Goal: Transaction & Acquisition: Obtain resource

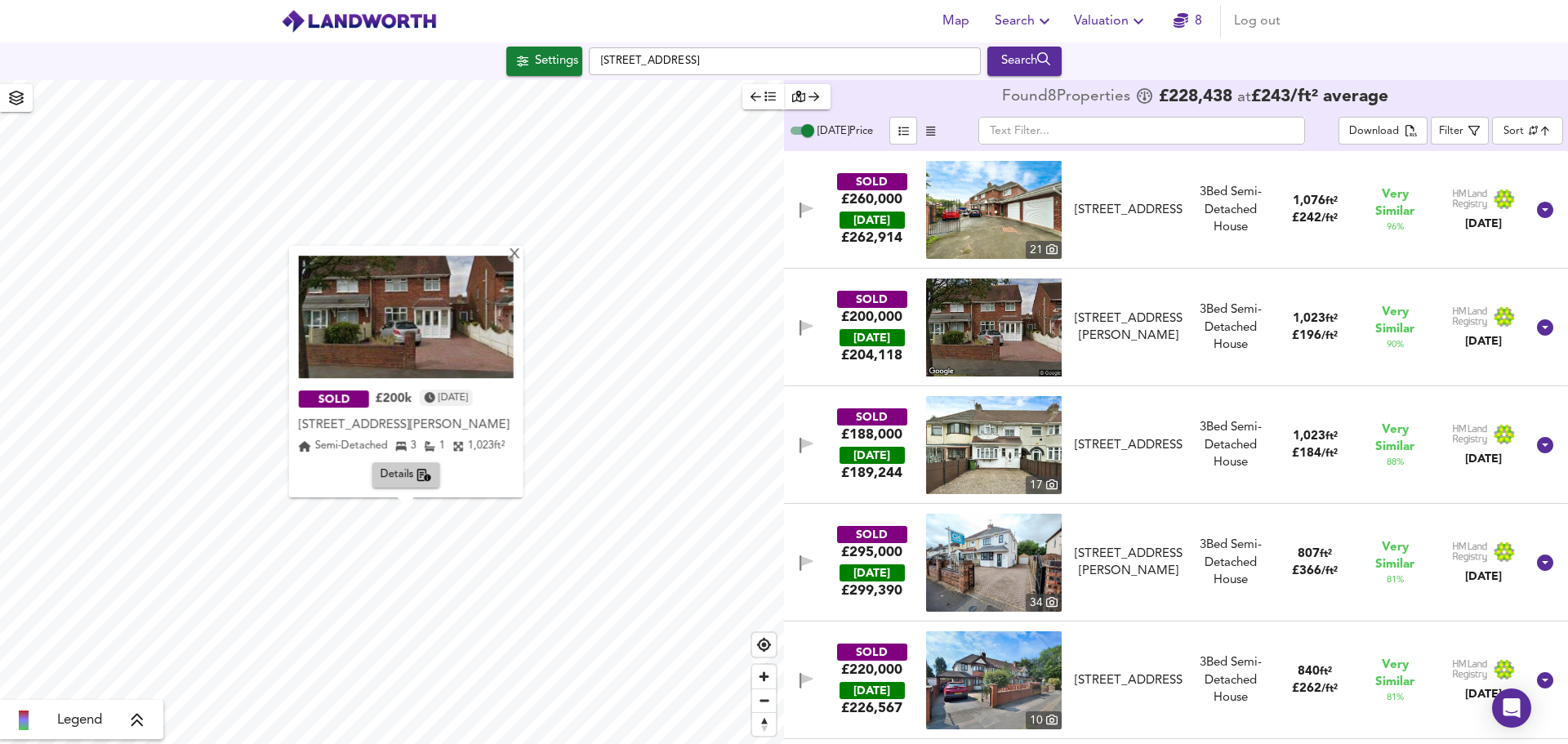
click at [515, 257] on div "X" at bounding box center [514, 254] width 14 height 16
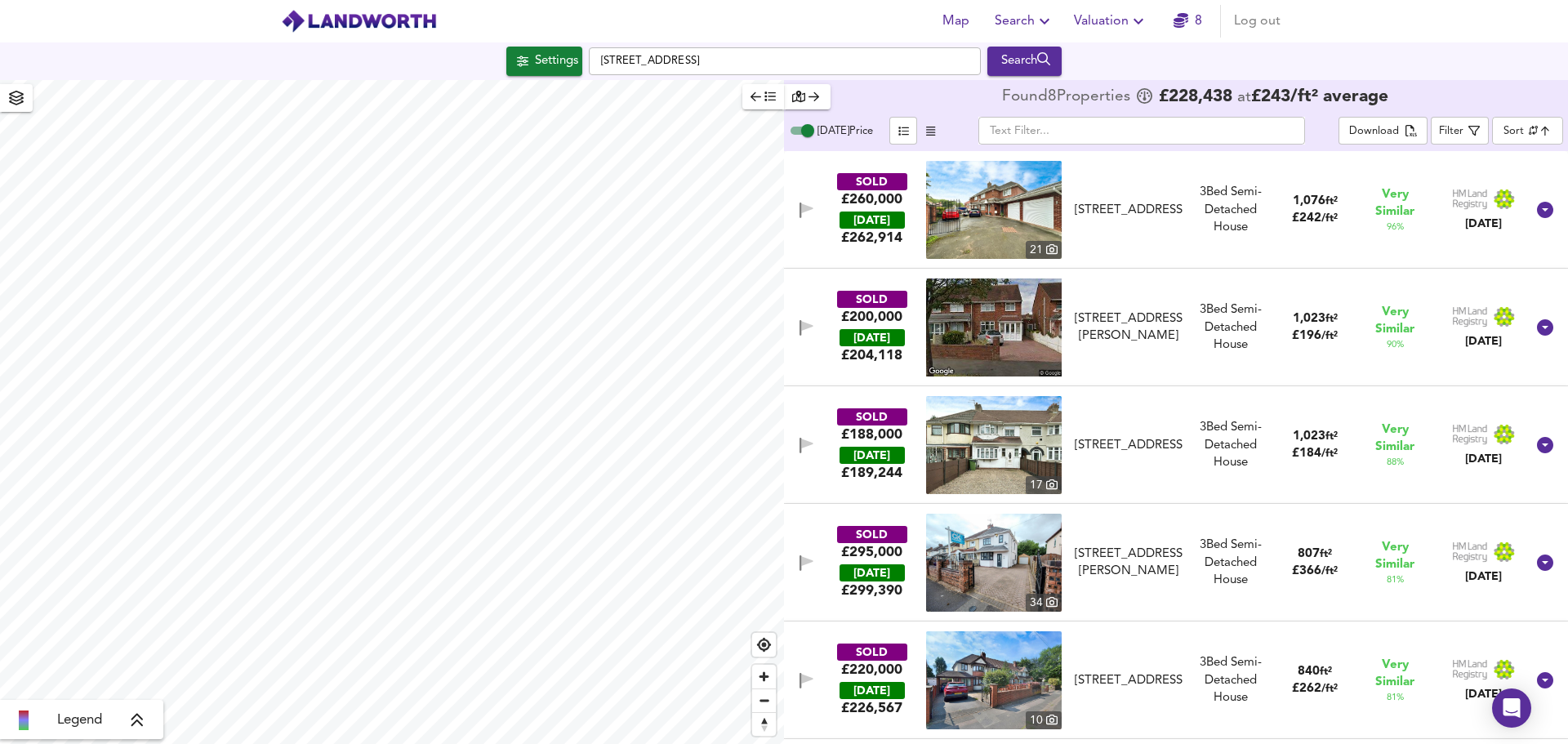
click at [760, 102] on span "button" at bounding box center [763, 96] width 26 height 19
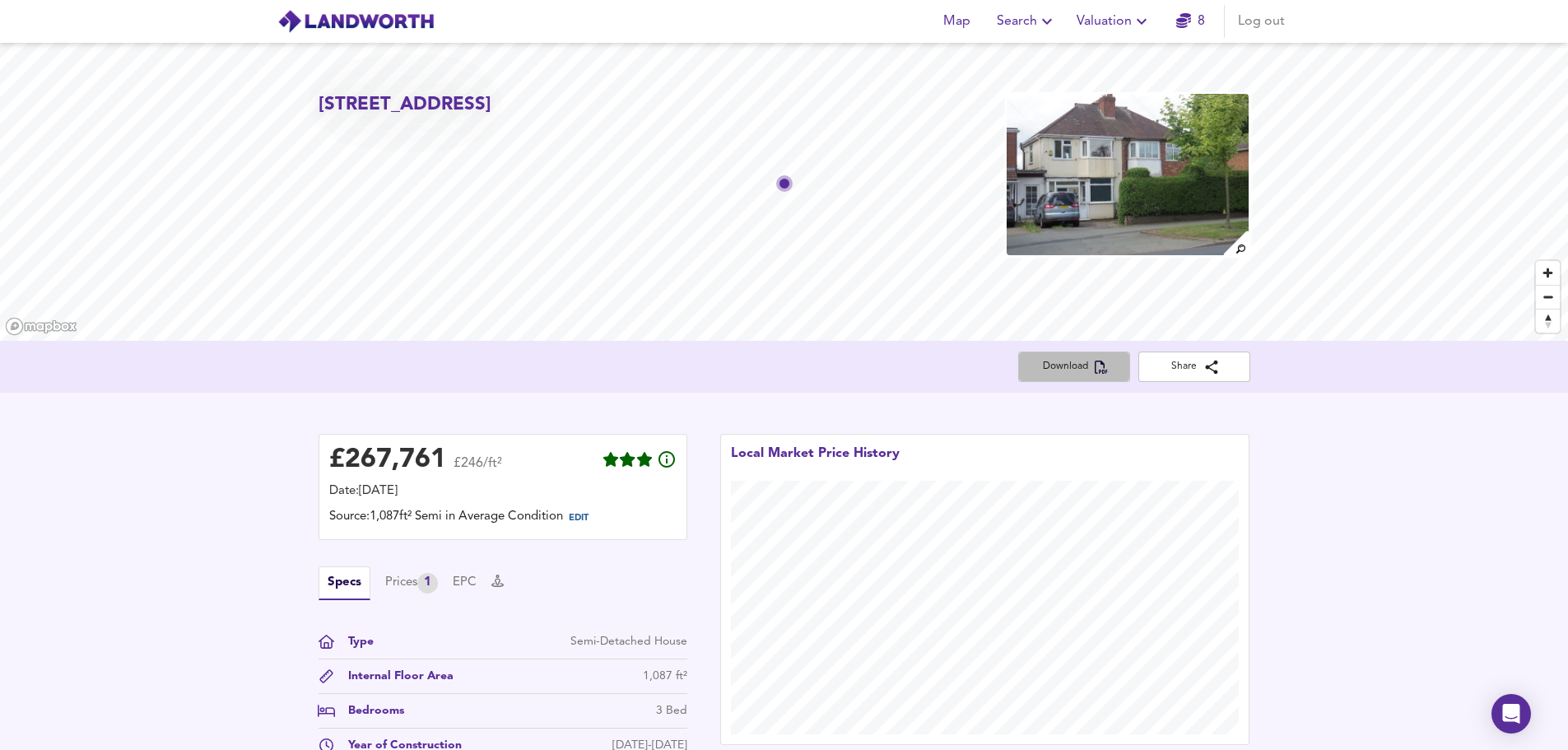
click at [1076, 374] on span "Download" at bounding box center [1074, 366] width 86 height 18
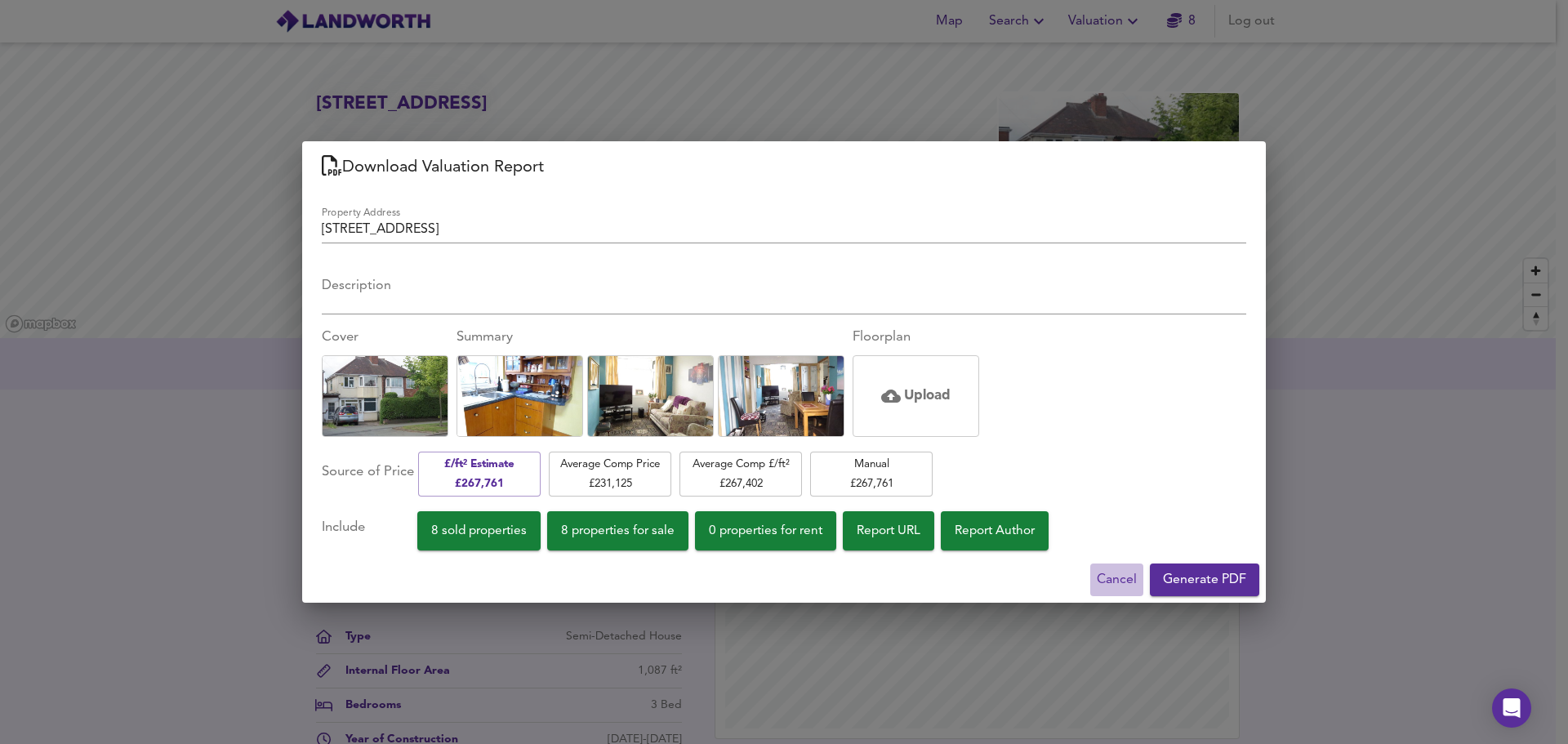
click at [1120, 584] on span "Cancel" at bounding box center [1117, 579] width 40 height 23
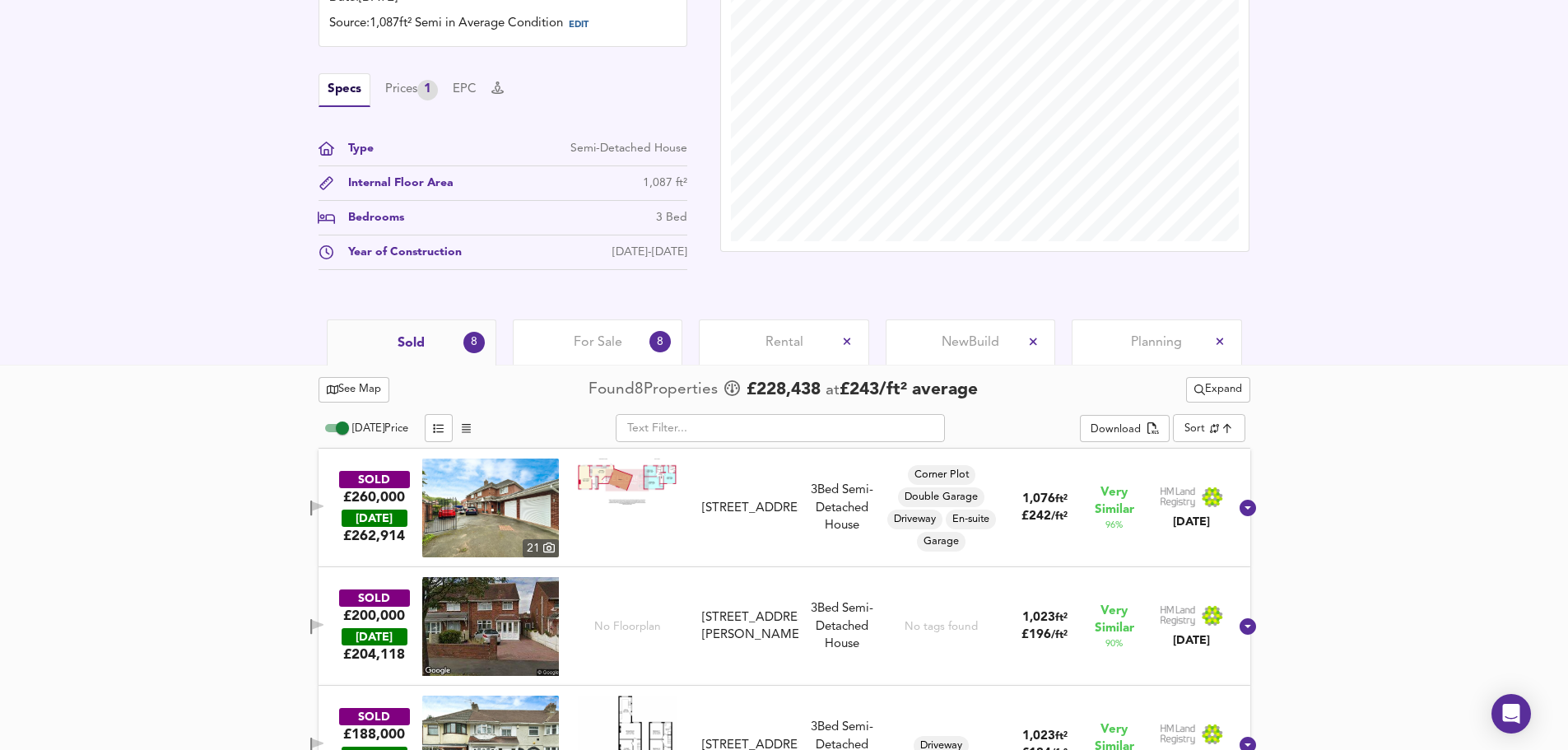
scroll to position [494, 0]
click at [796, 343] on span "Rental" at bounding box center [784, 341] width 38 height 18
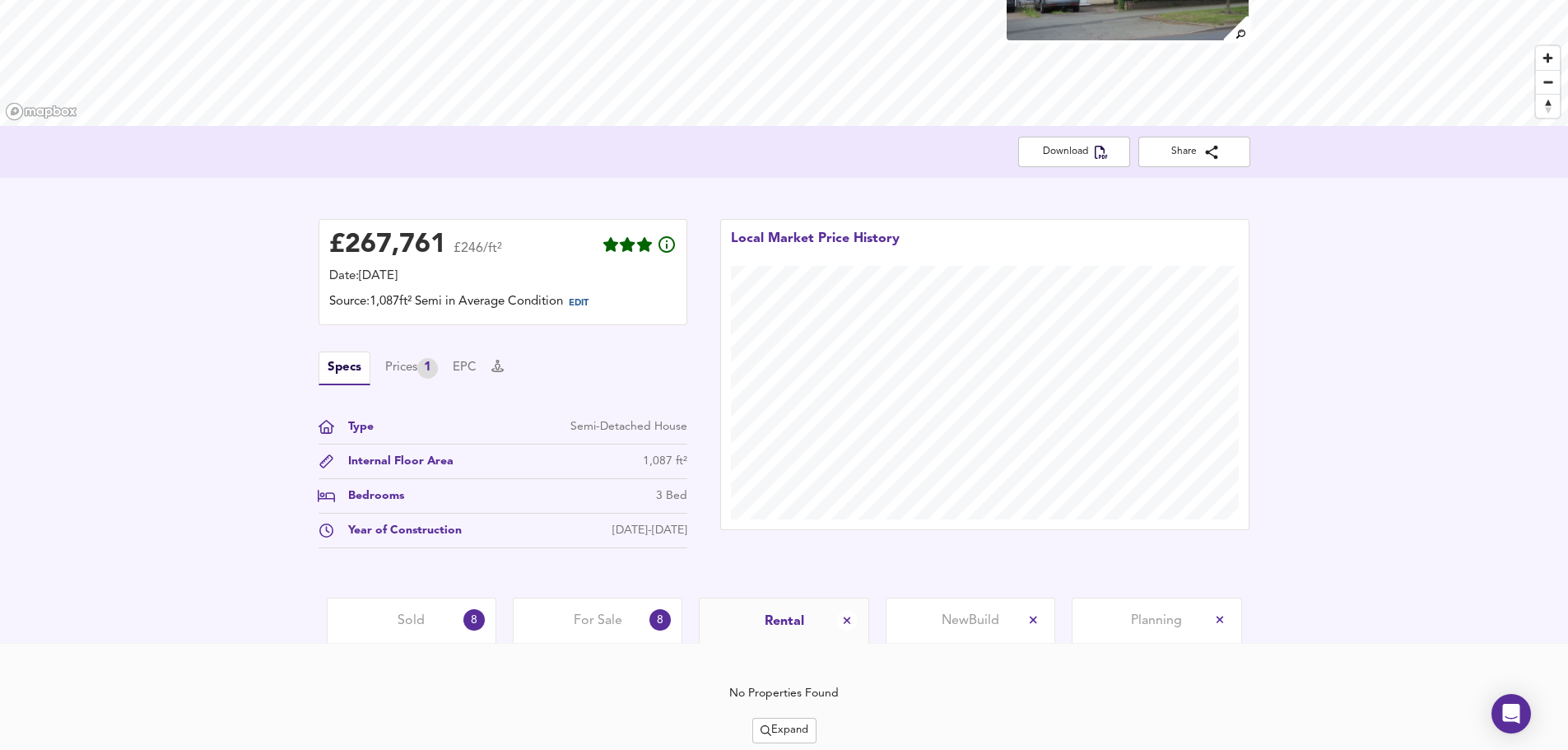
scroll to position [273, 0]
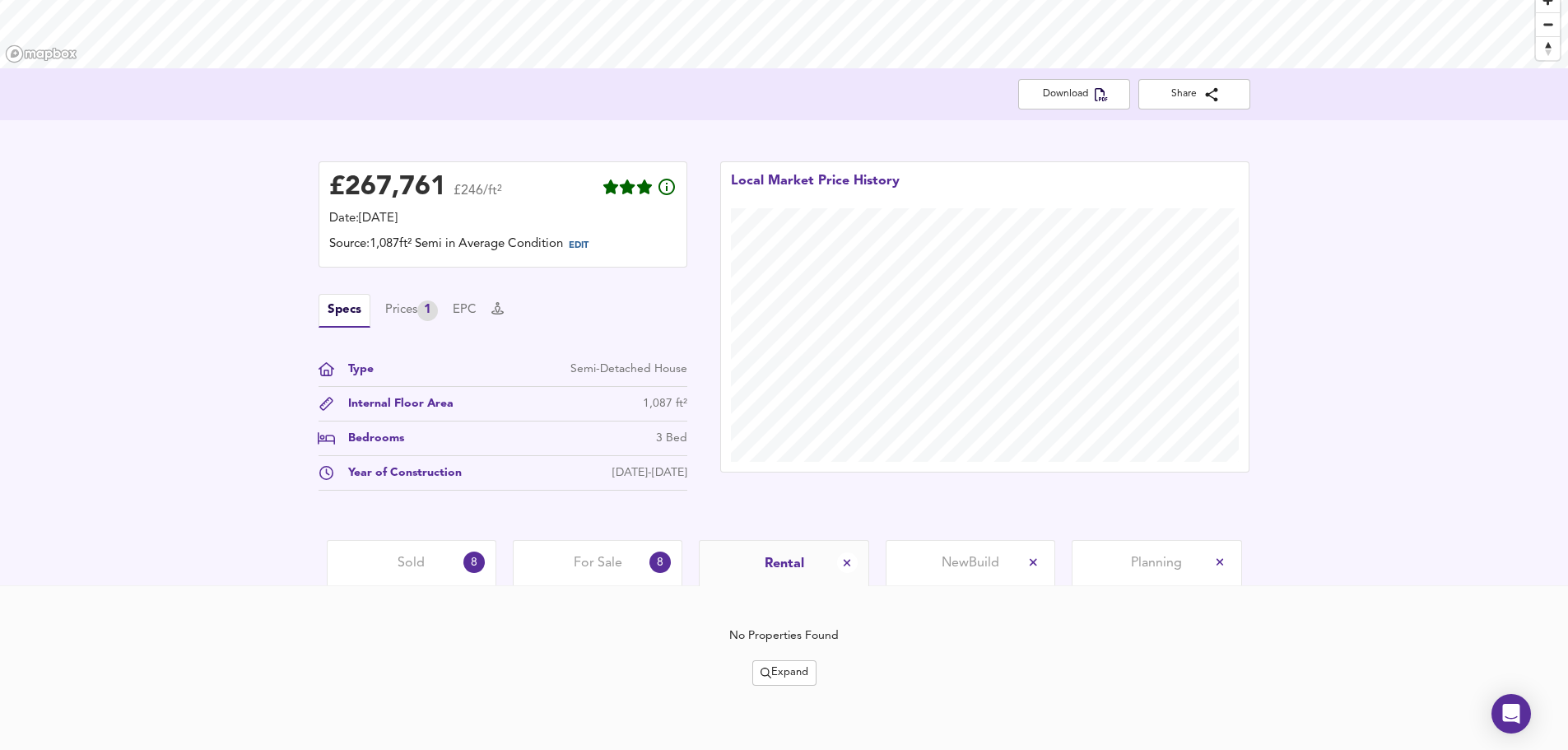
click at [418, 566] on span "Sold" at bounding box center [411, 563] width 27 height 18
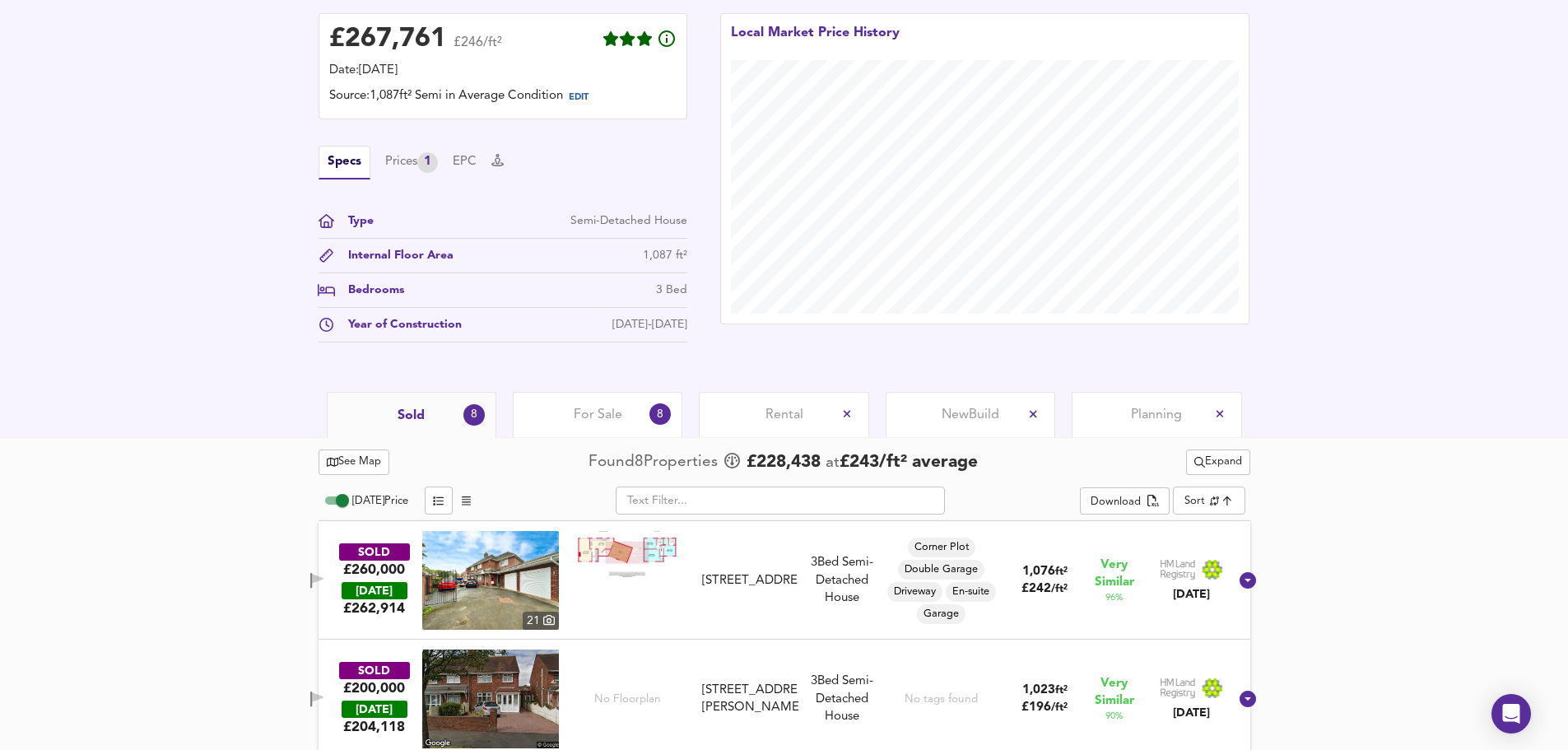
scroll to position [247, 0]
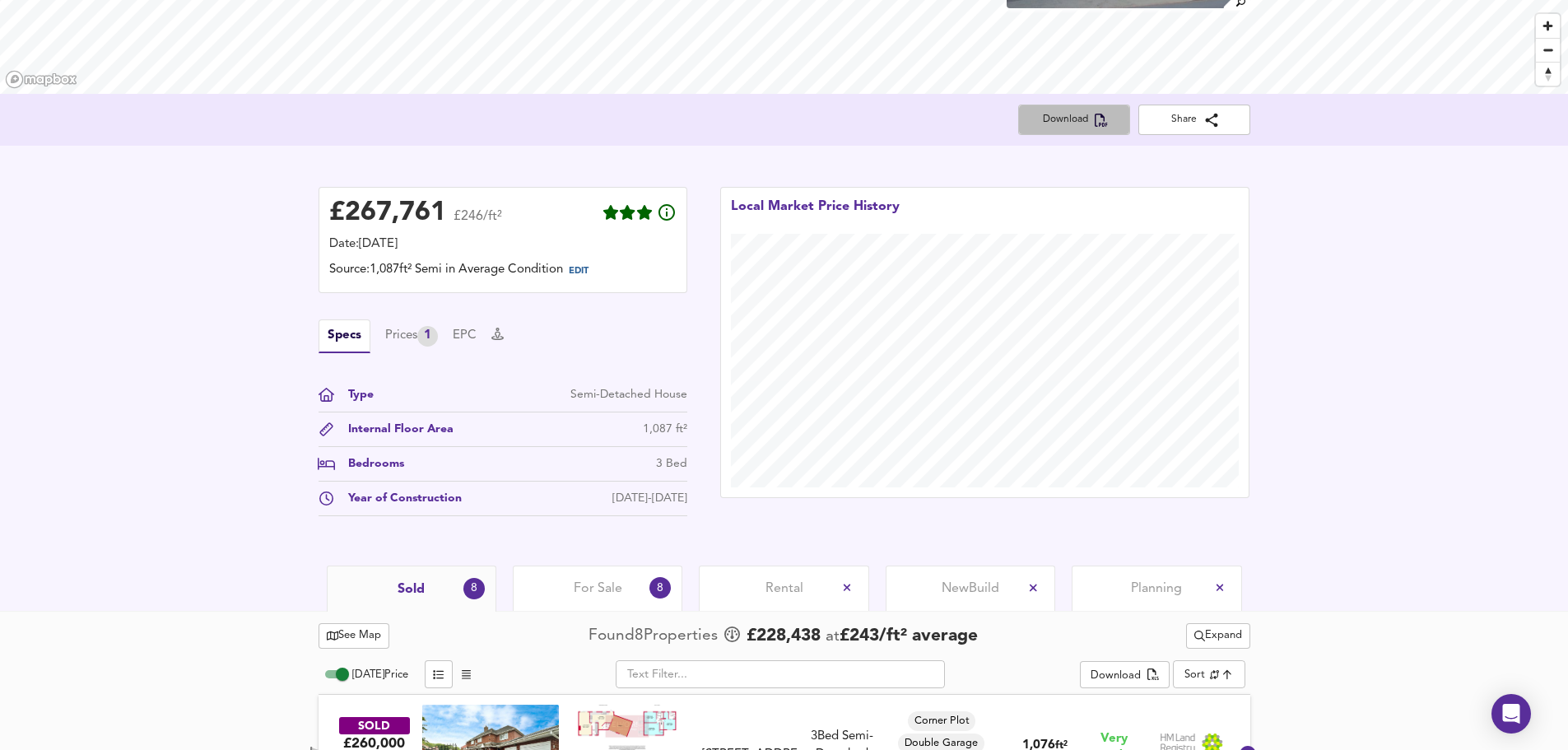
click at [1073, 119] on span "Download" at bounding box center [1074, 119] width 86 height 18
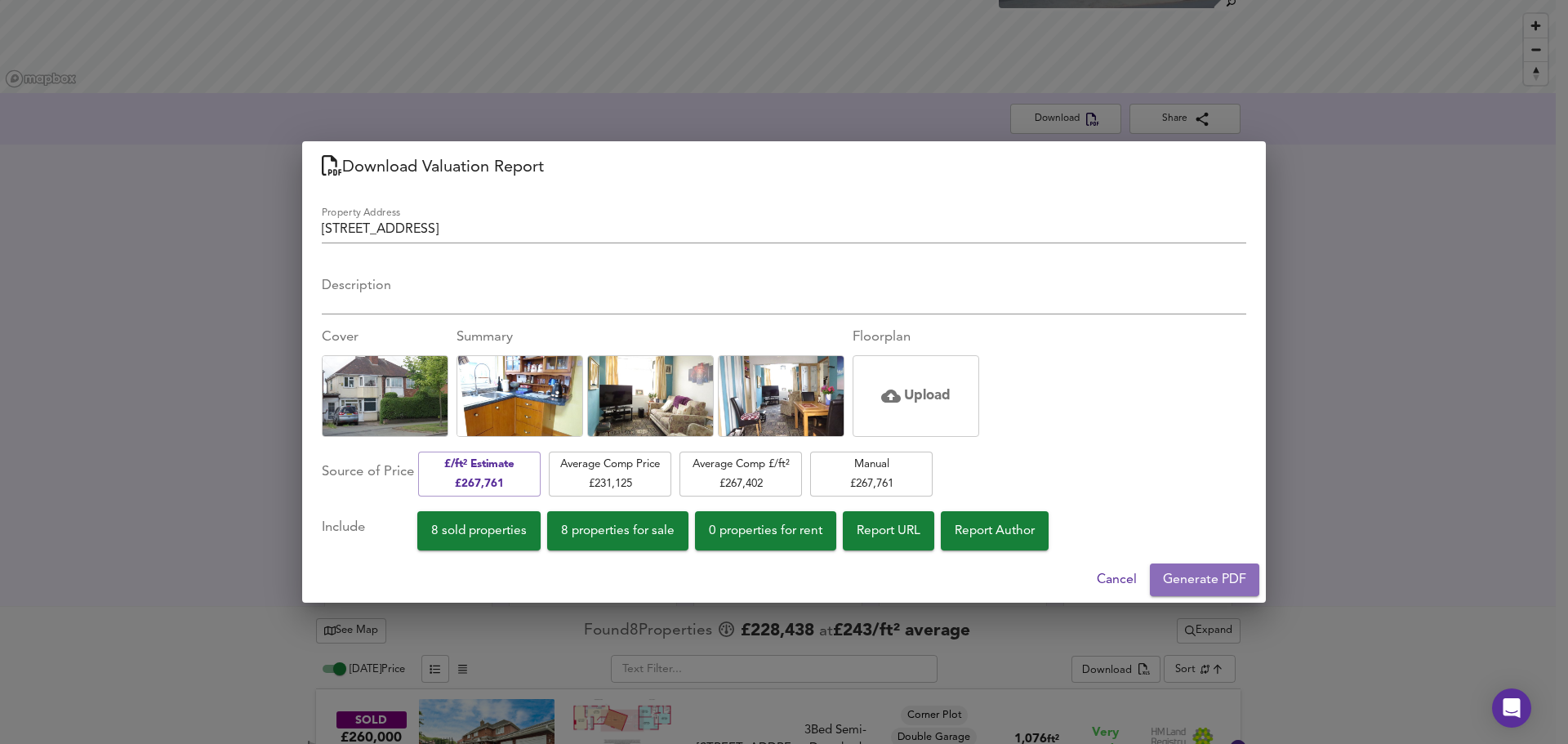
click at [1183, 574] on span "Generate PDF" at bounding box center [1204, 579] width 83 height 23
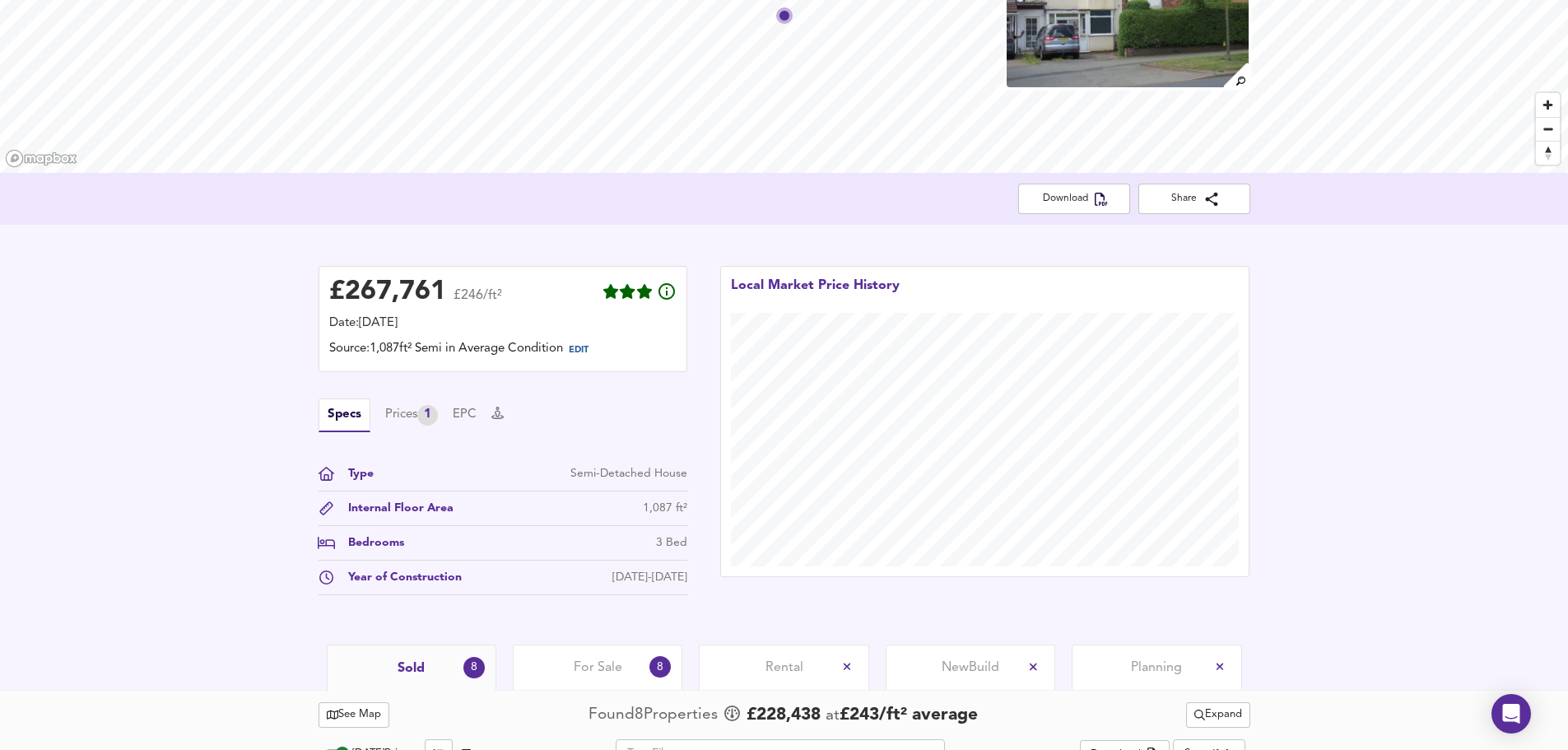
scroll to position [0, 0]
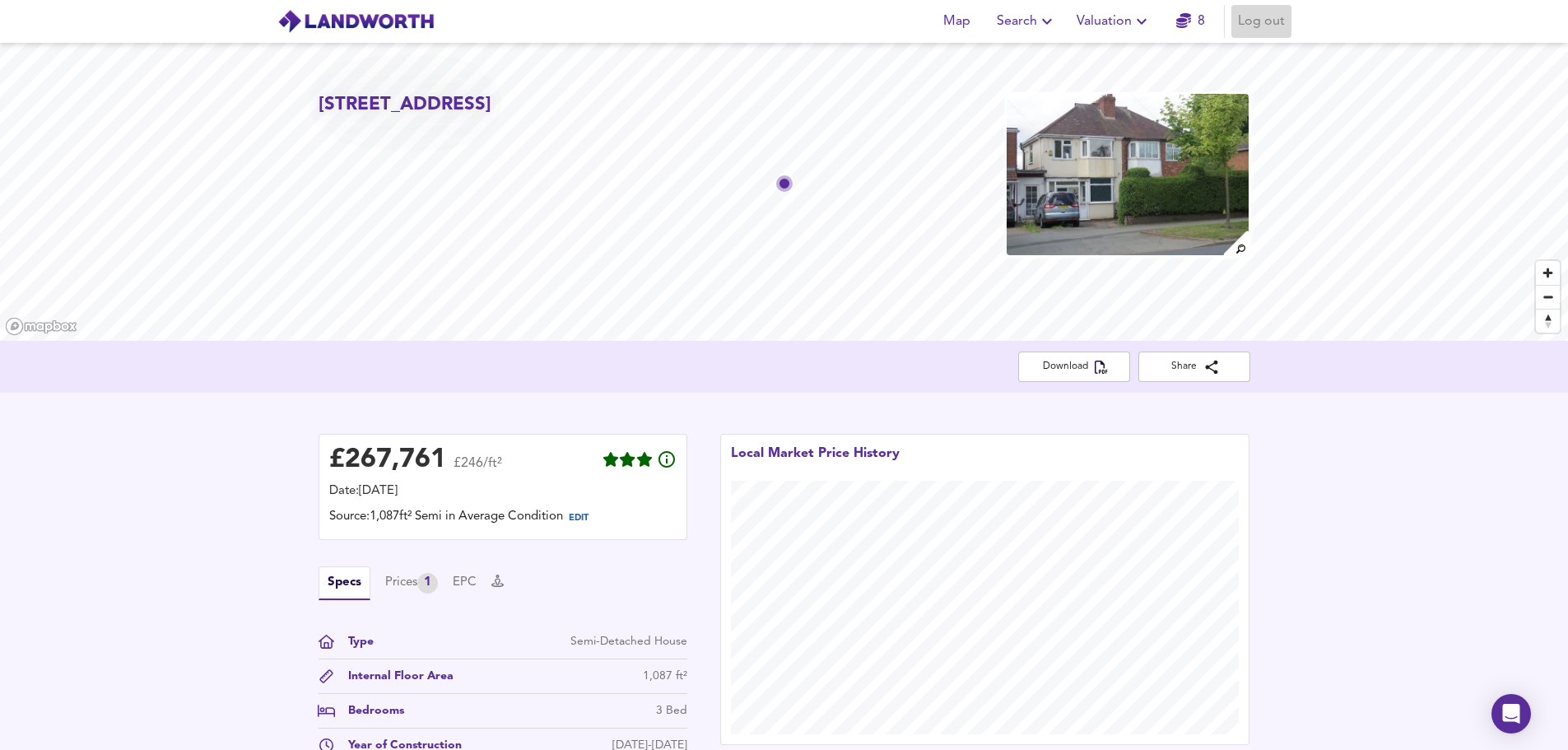
click at [1264, 13] on span "Log out" at bounding box center [1262, 21] width 47 height 23
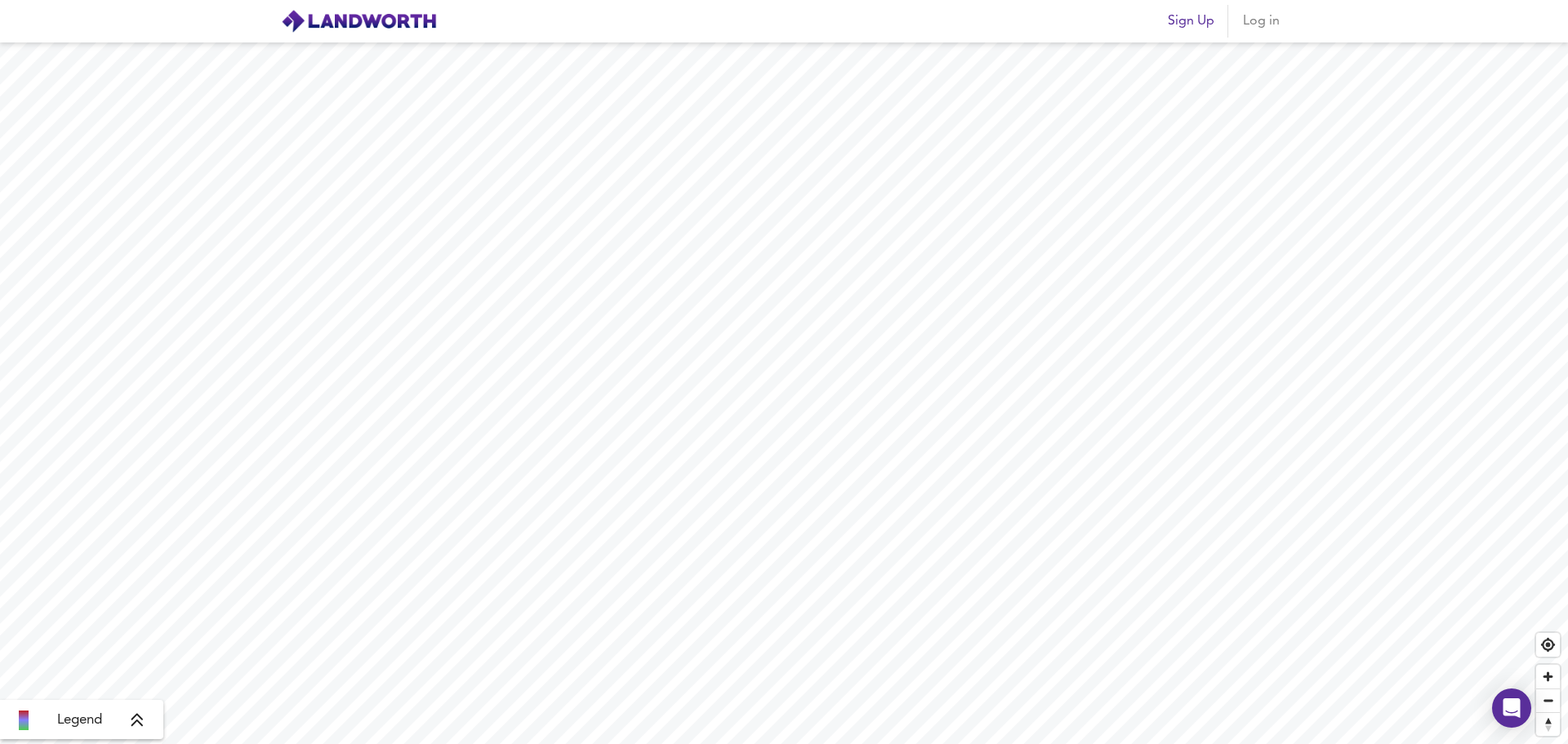
click at [1270, 27] on span "Log in" at bounding box center [1260, 21] width 39 height 23
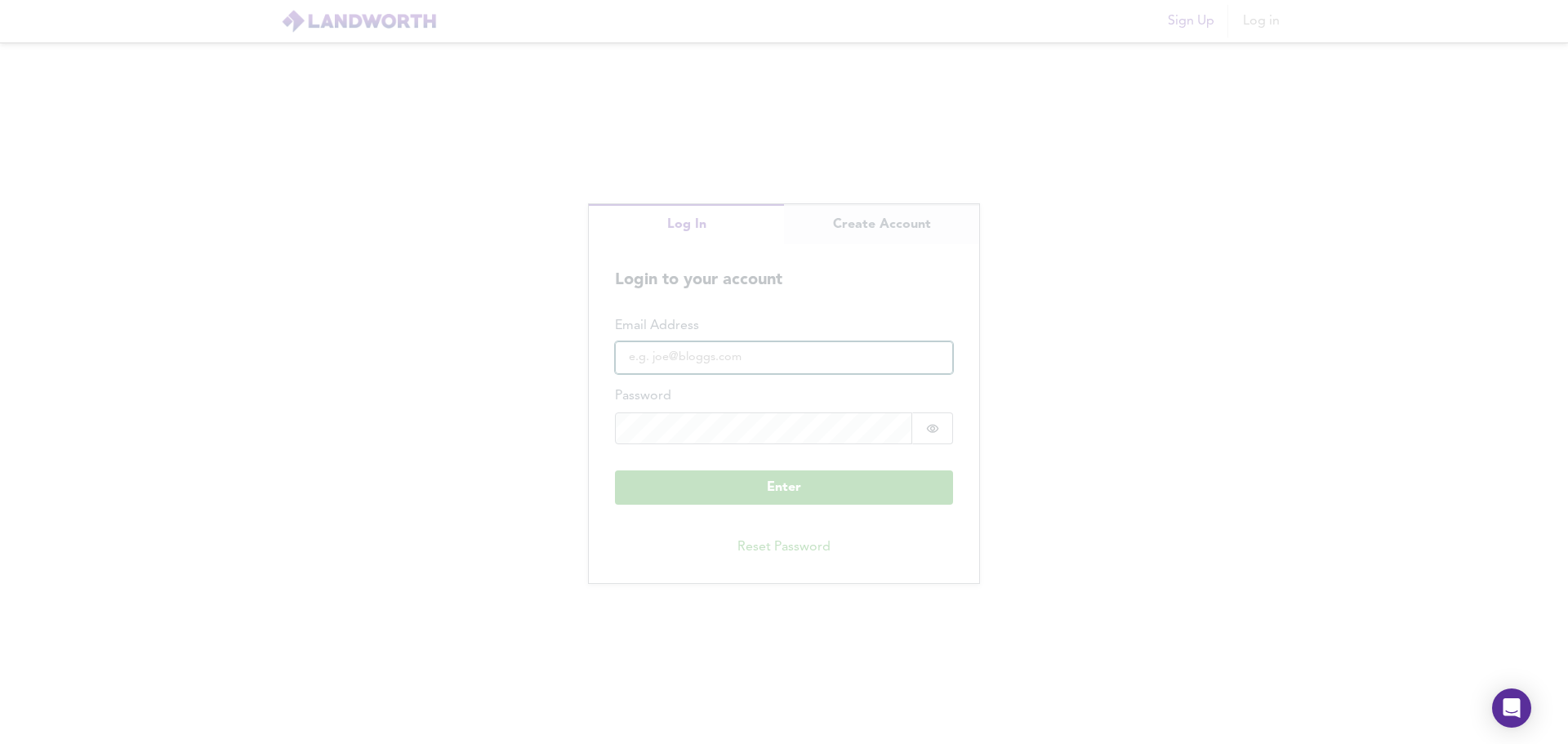
type input "properties.plex@gmail.com"
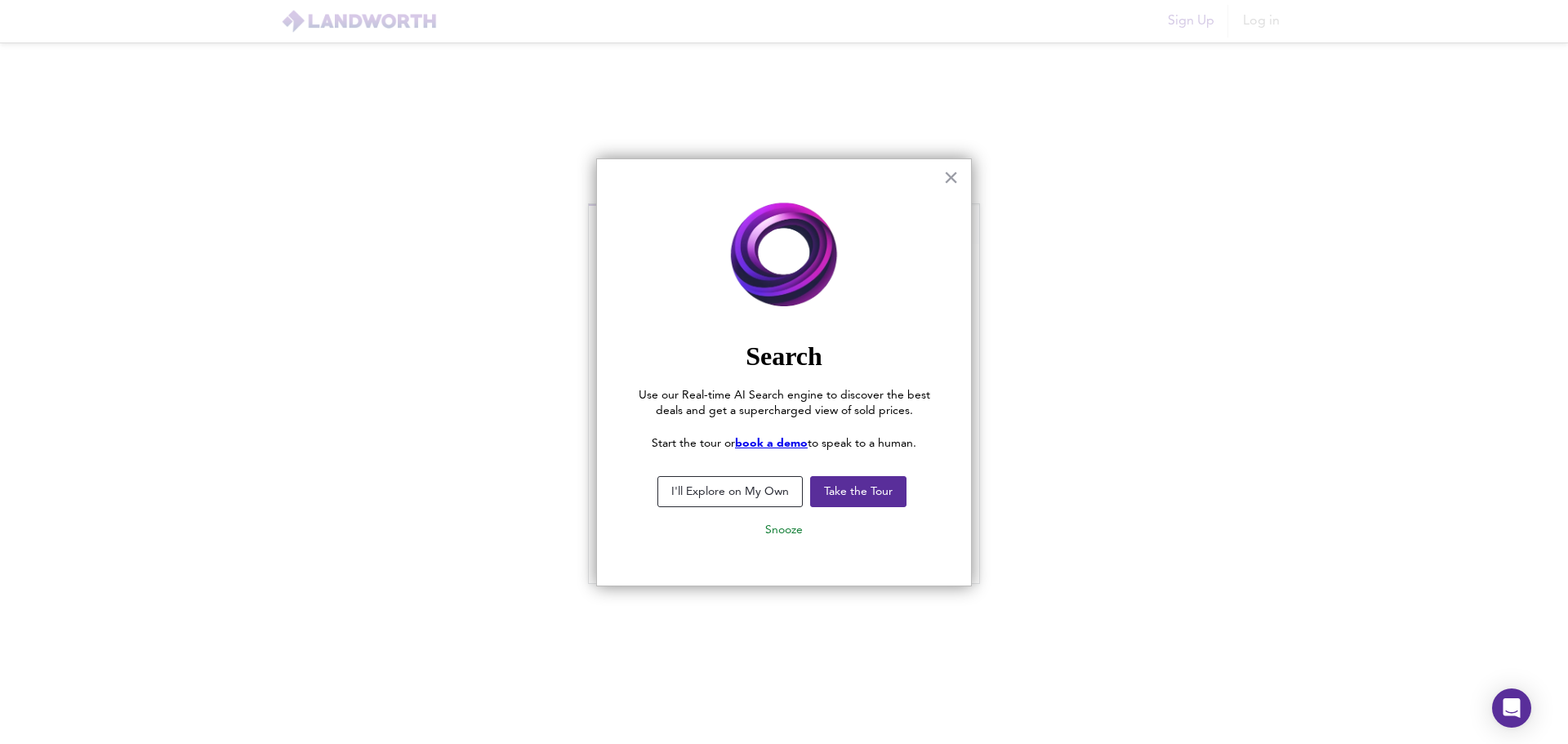
click at [860, 496] on button "Take the Tour" at bounding box center [858, 491] width 96 height 31
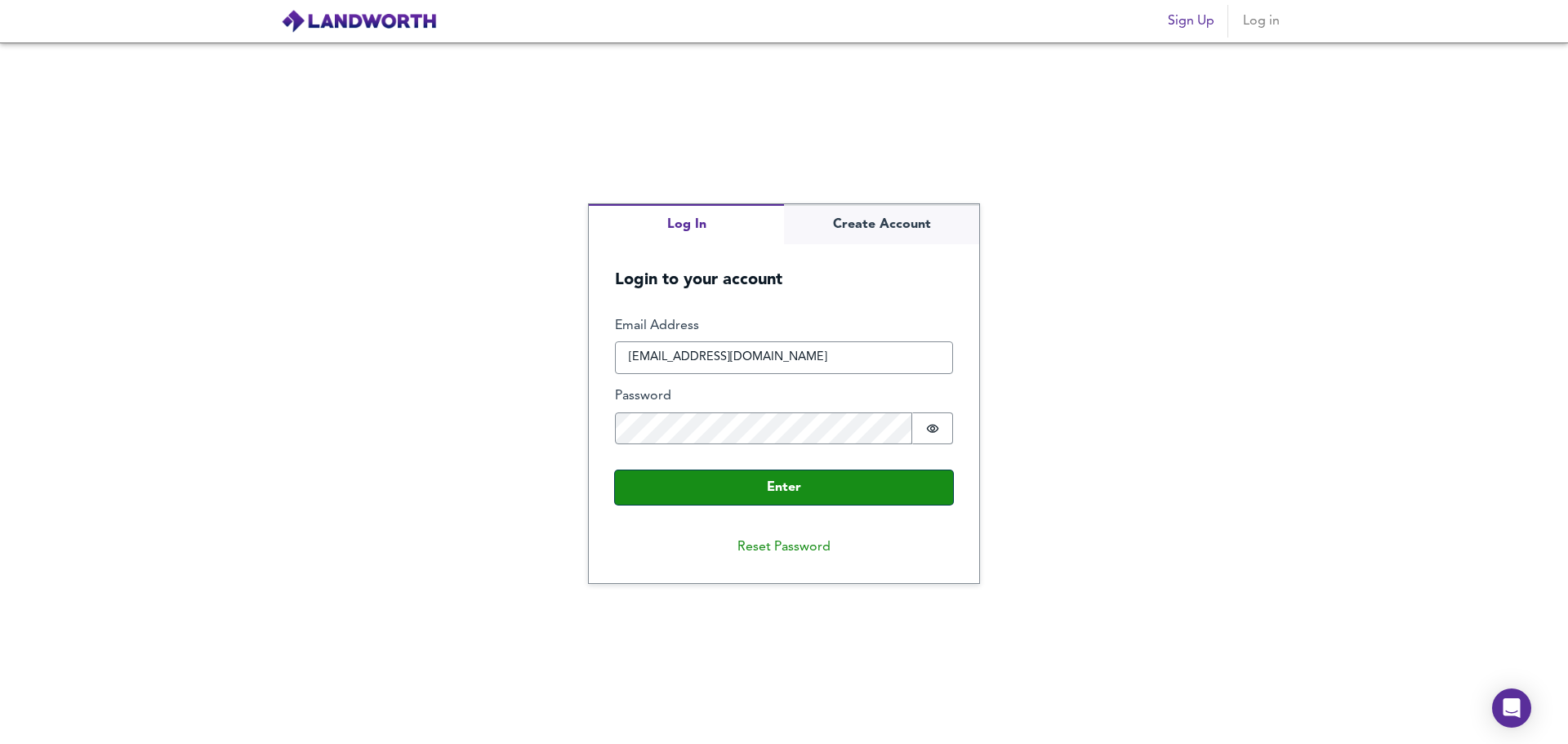
click at [795, 493] on button "Enter" at bounding box center [784, 487] width 338 height 34
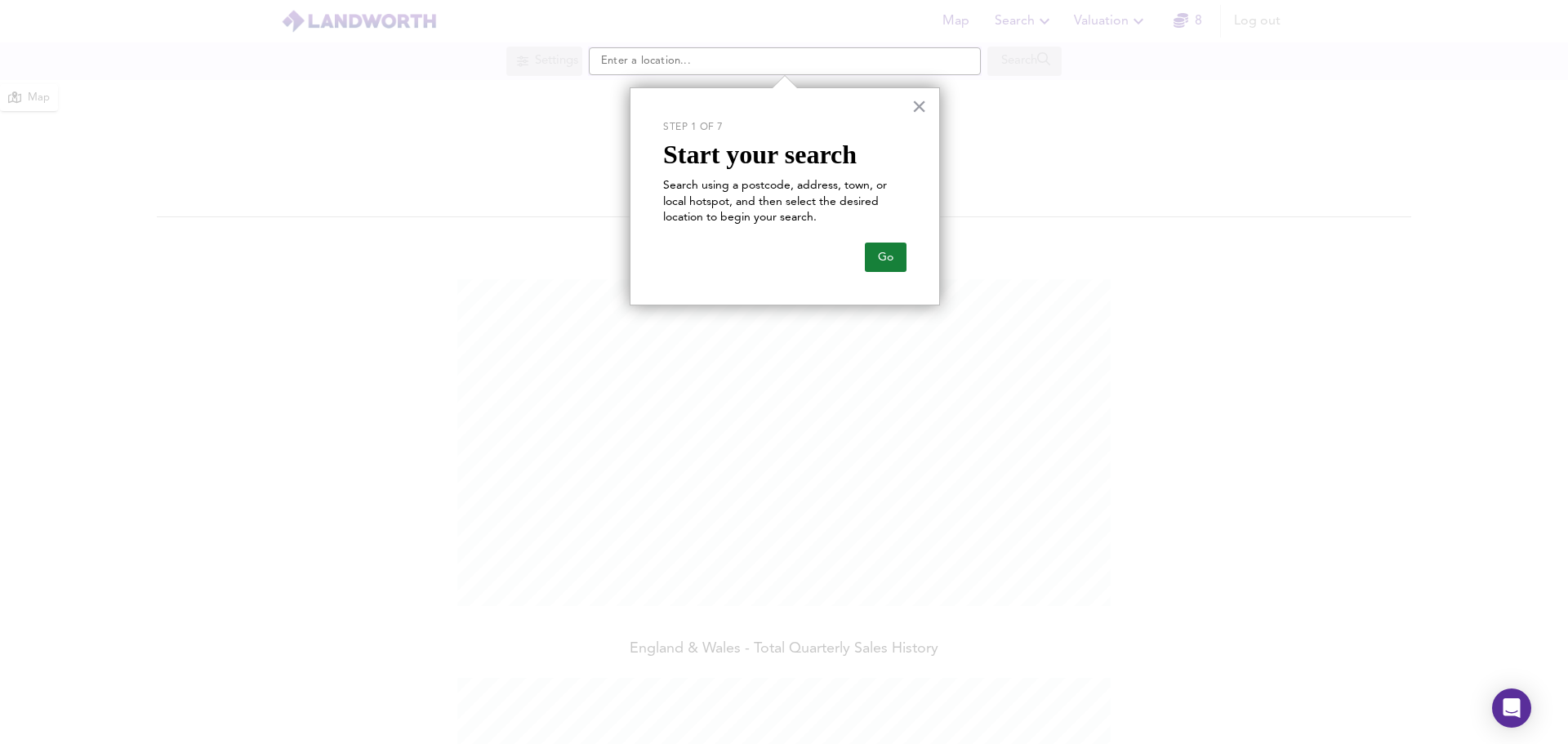
scroll to position [744, 1568]
click at [890, 253] on button "Go" at bounding box center [885, 257] width 41 height 29
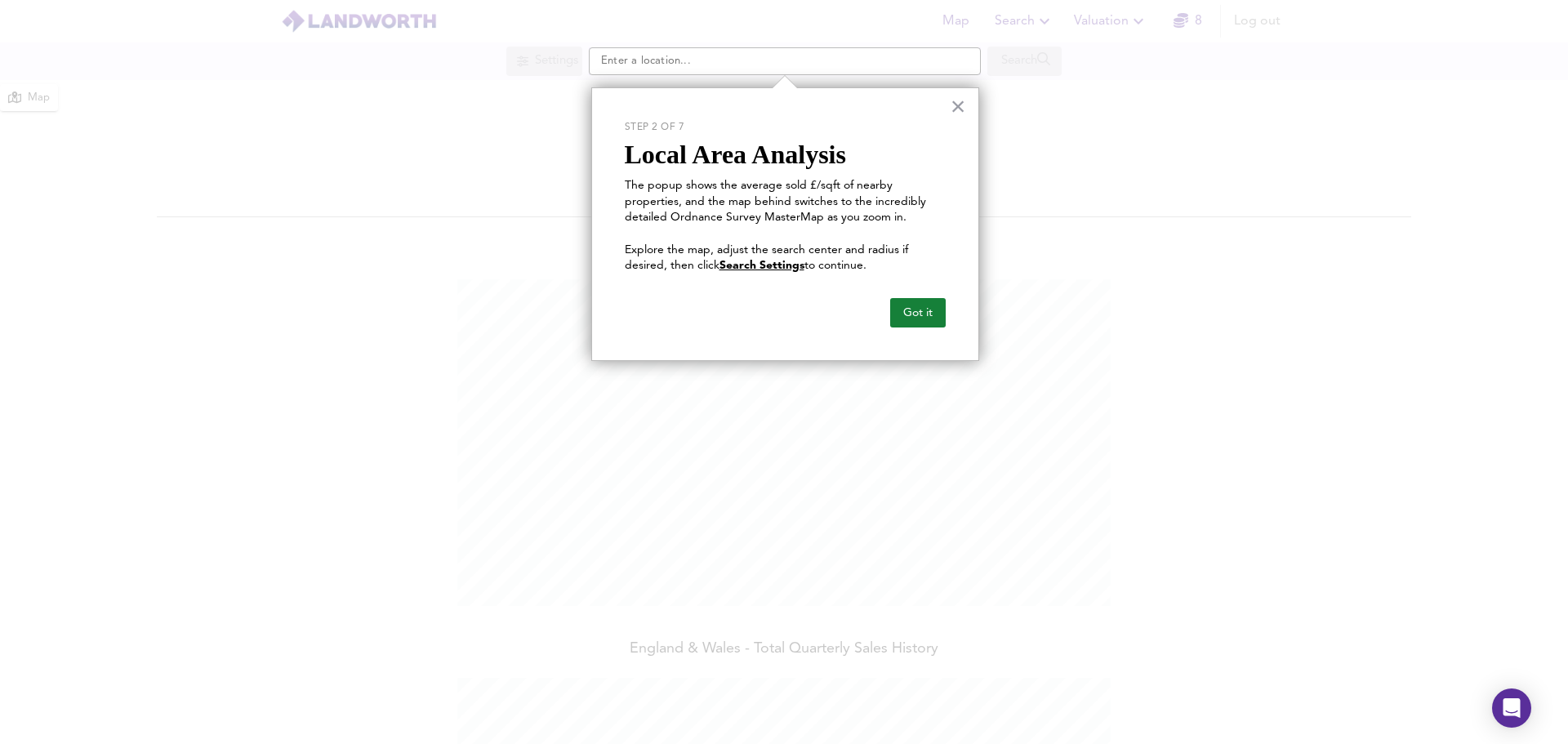
click at [912, 308] on button "Got it" at bounding box center [917, 313] width 56 height 29
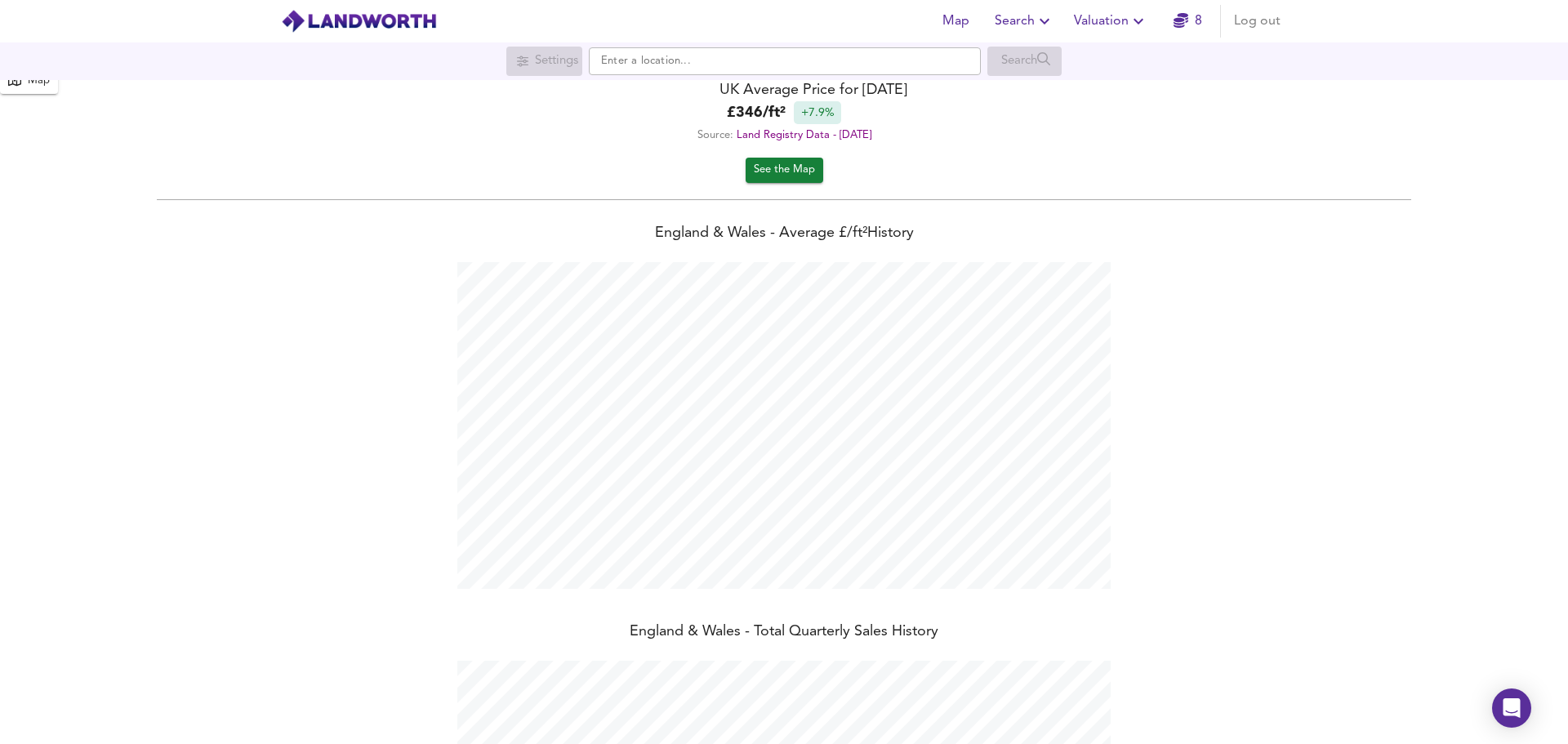
scroll to position [0, 0]
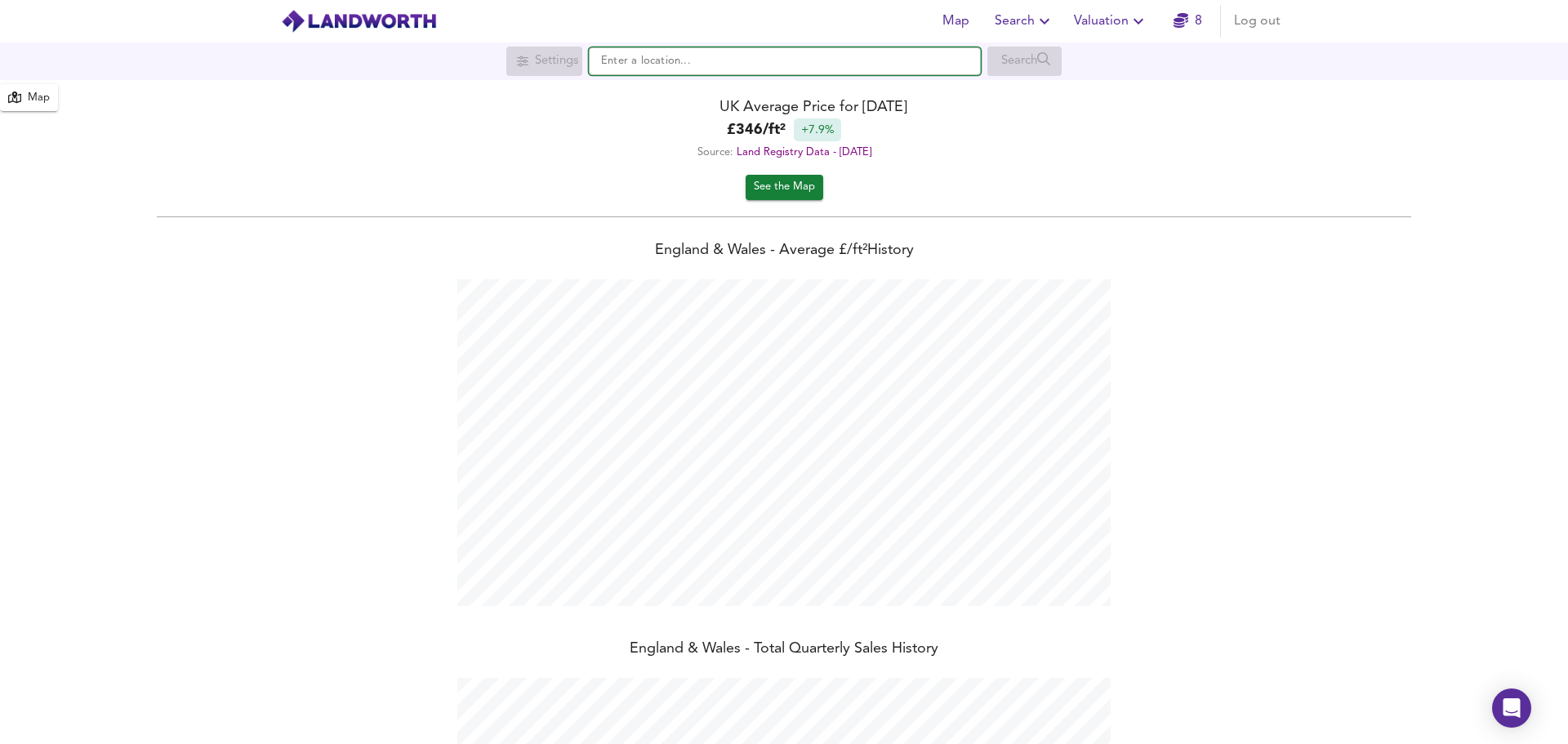
click at [644, 59] on input "text" at bounding box center [784, 61] width 392 height 27
click at [676, 94] on small "Mead Avenue, Birmingham" at bounding box center [813, 93] width 274 height 10
type input "Mead Avenue, Birmingham B16 0QW"
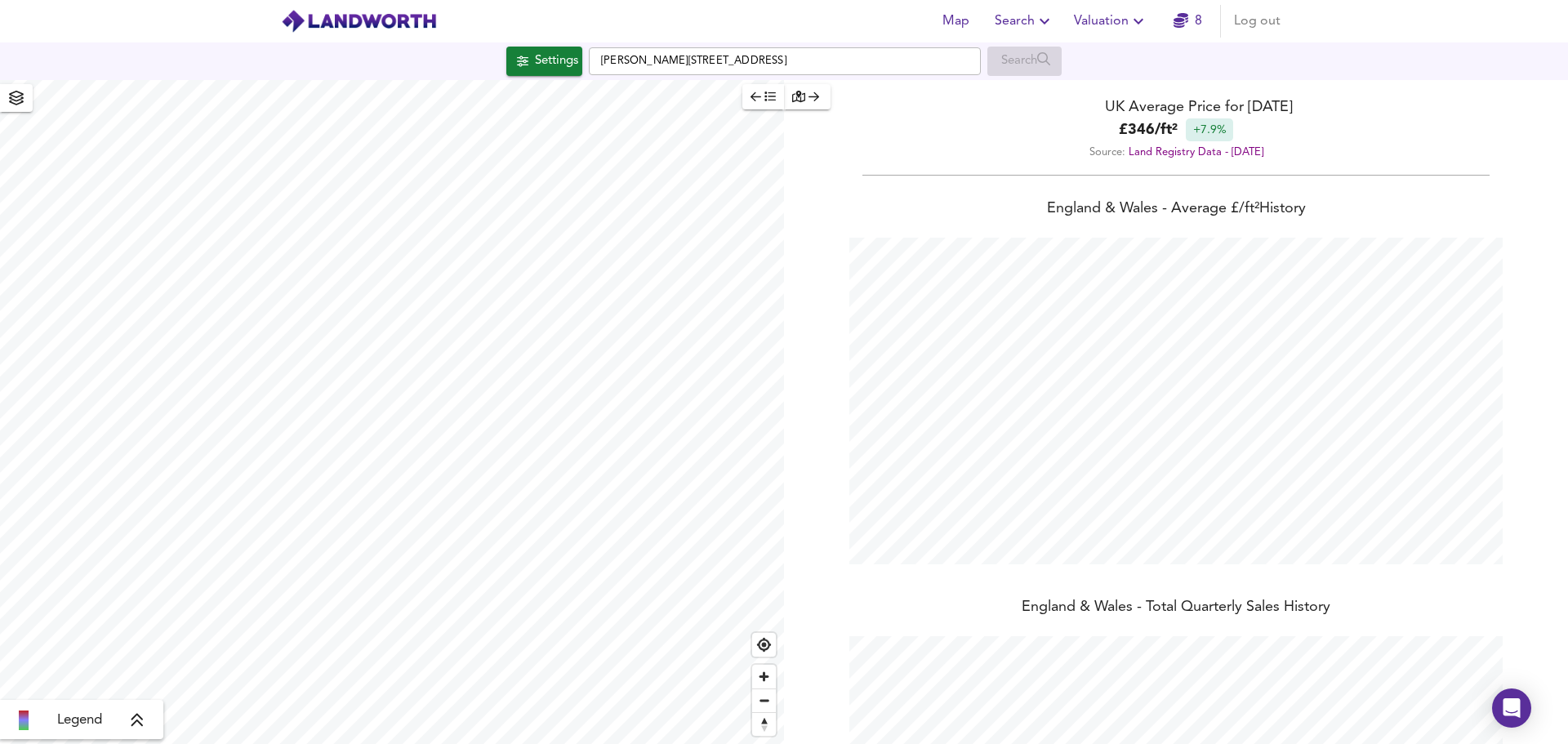
checkbox input "false"
checkbox input "true"
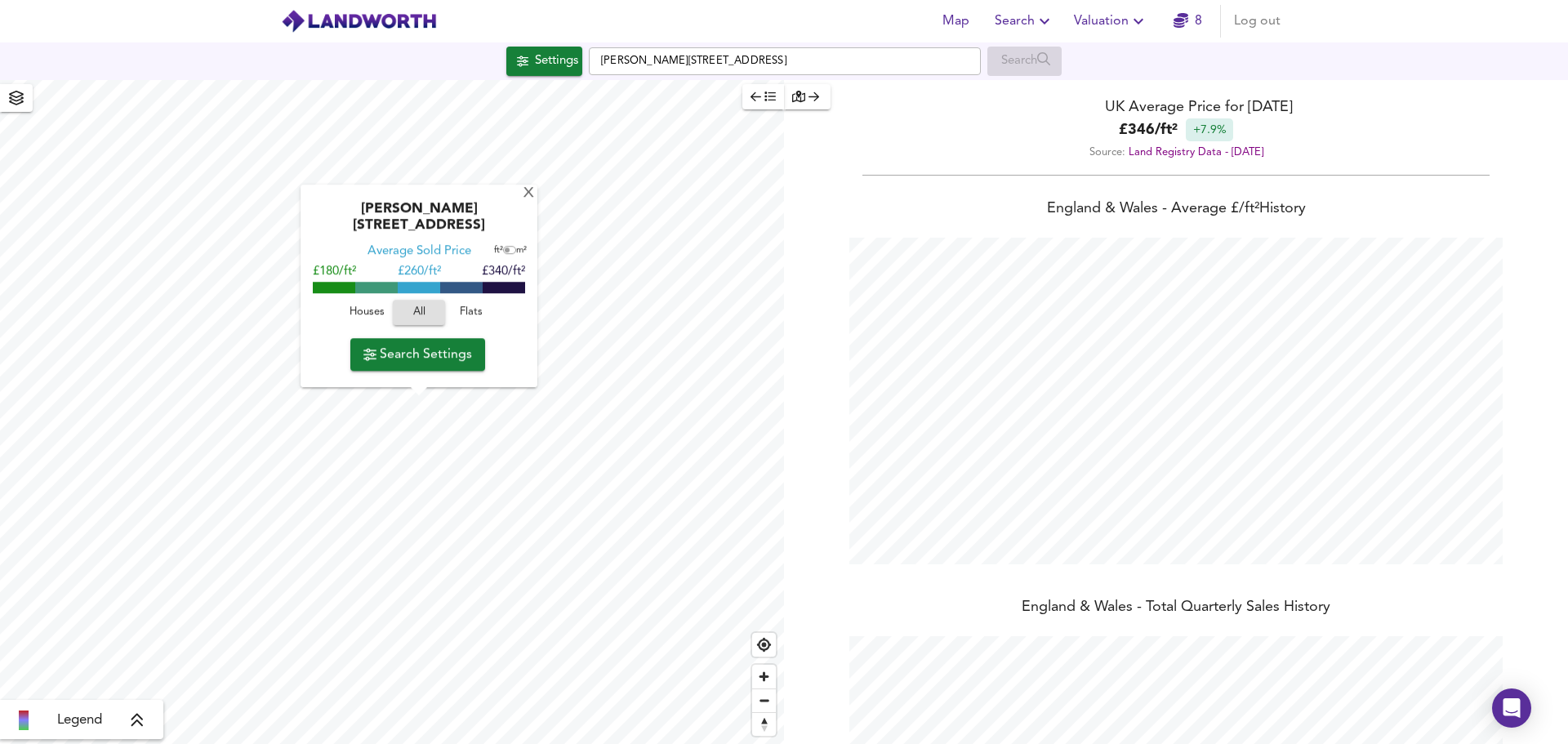
click at [526, 197] on div "X" at bounding box center [528, 193] width 14 height 16
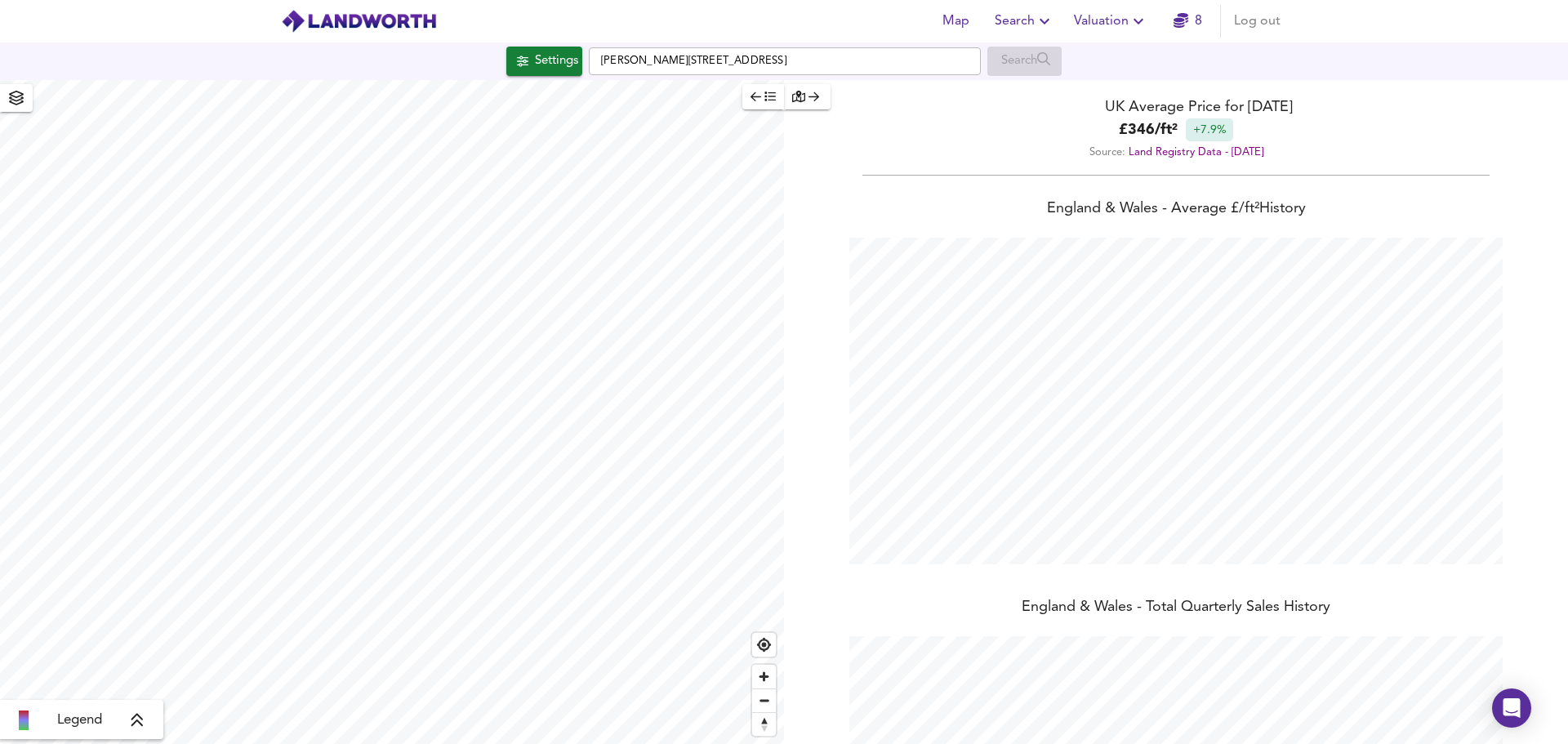
scroll to position [744, 1568]
click at [535, 68] on div "Settings" at bounding box center [556, 60] width 43 height 21
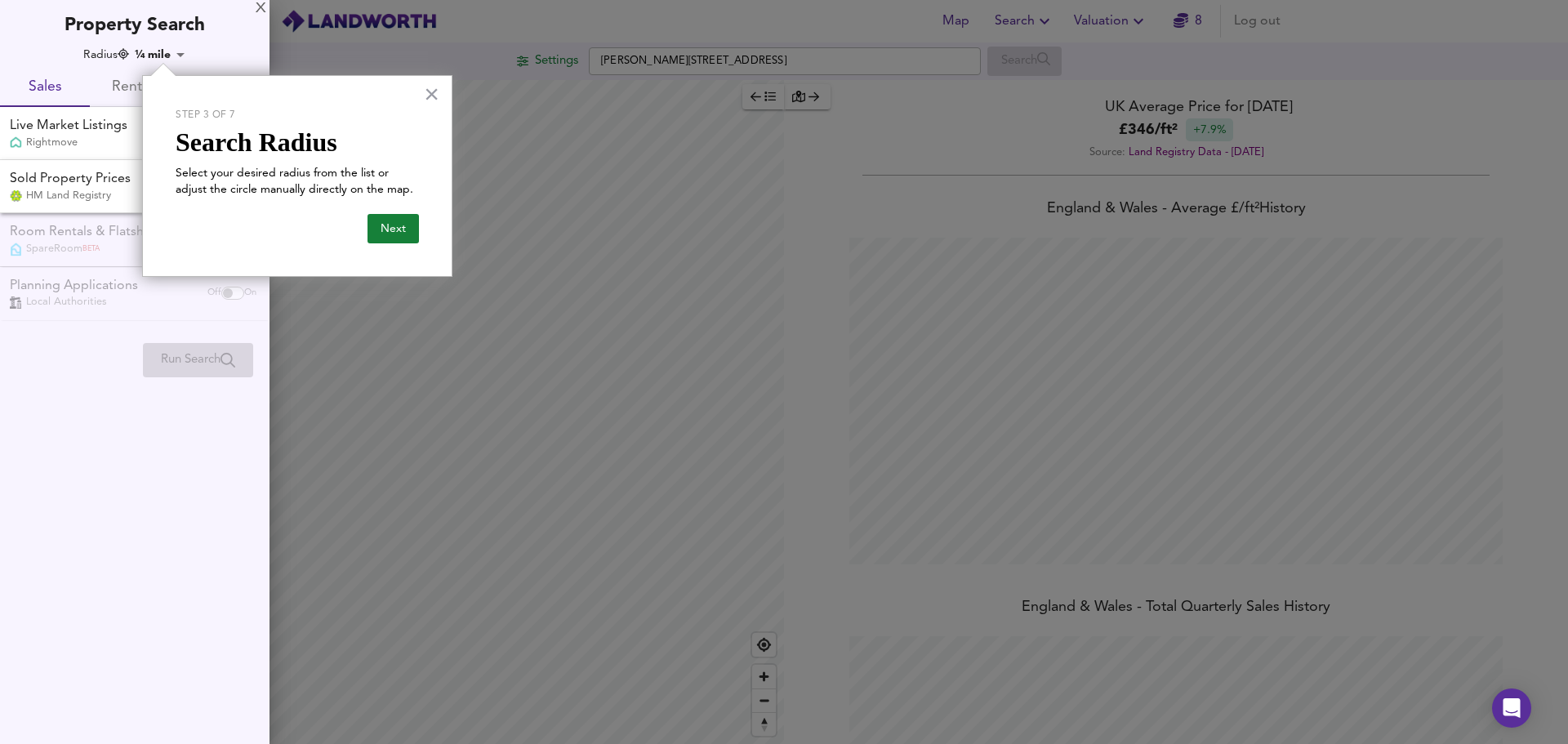
click at [391, 230] on button "Next" at bounding box center [393, 229] width 51 height 29
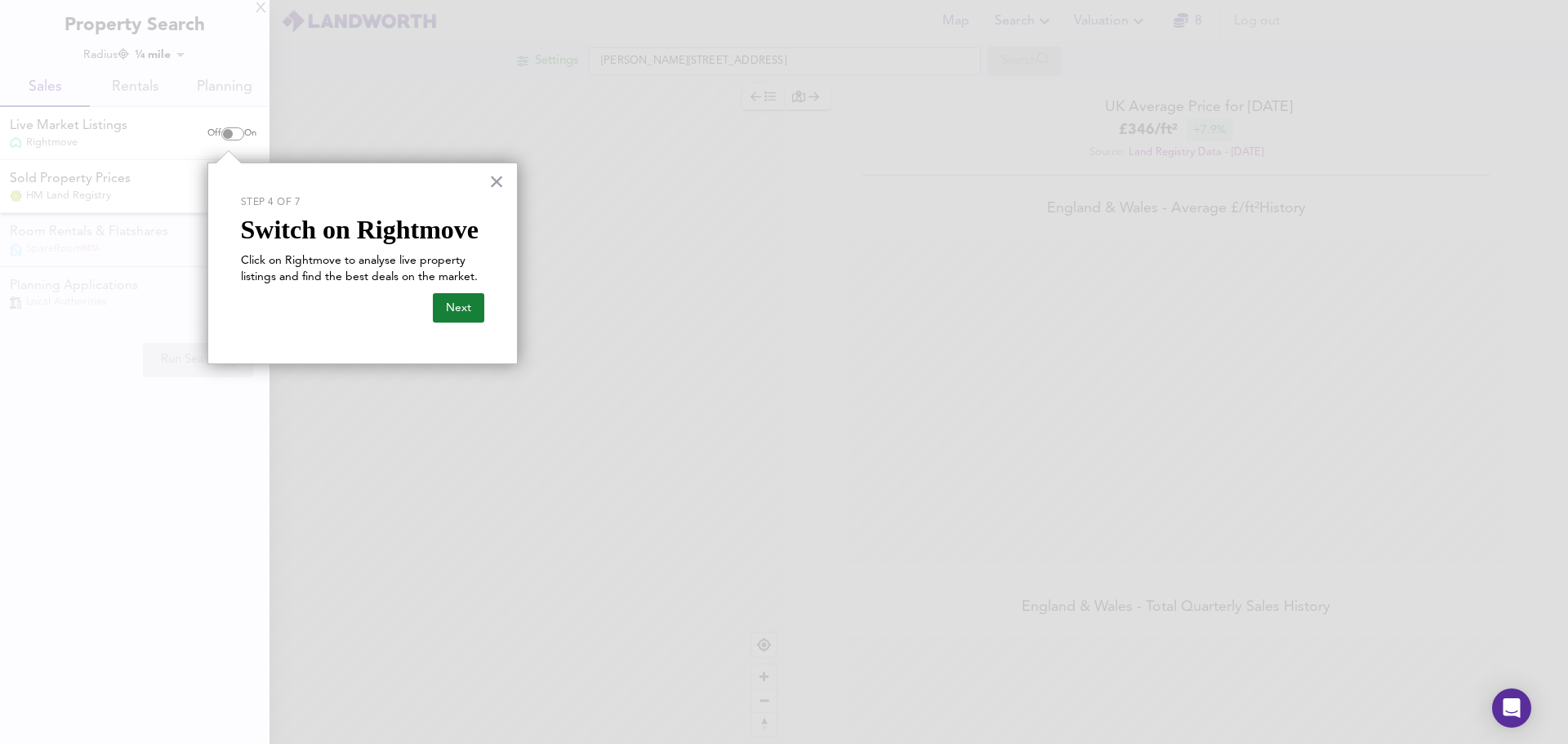
click at [460, 311] on button "Next" at bounding box center [459, 307] width 51 height 29
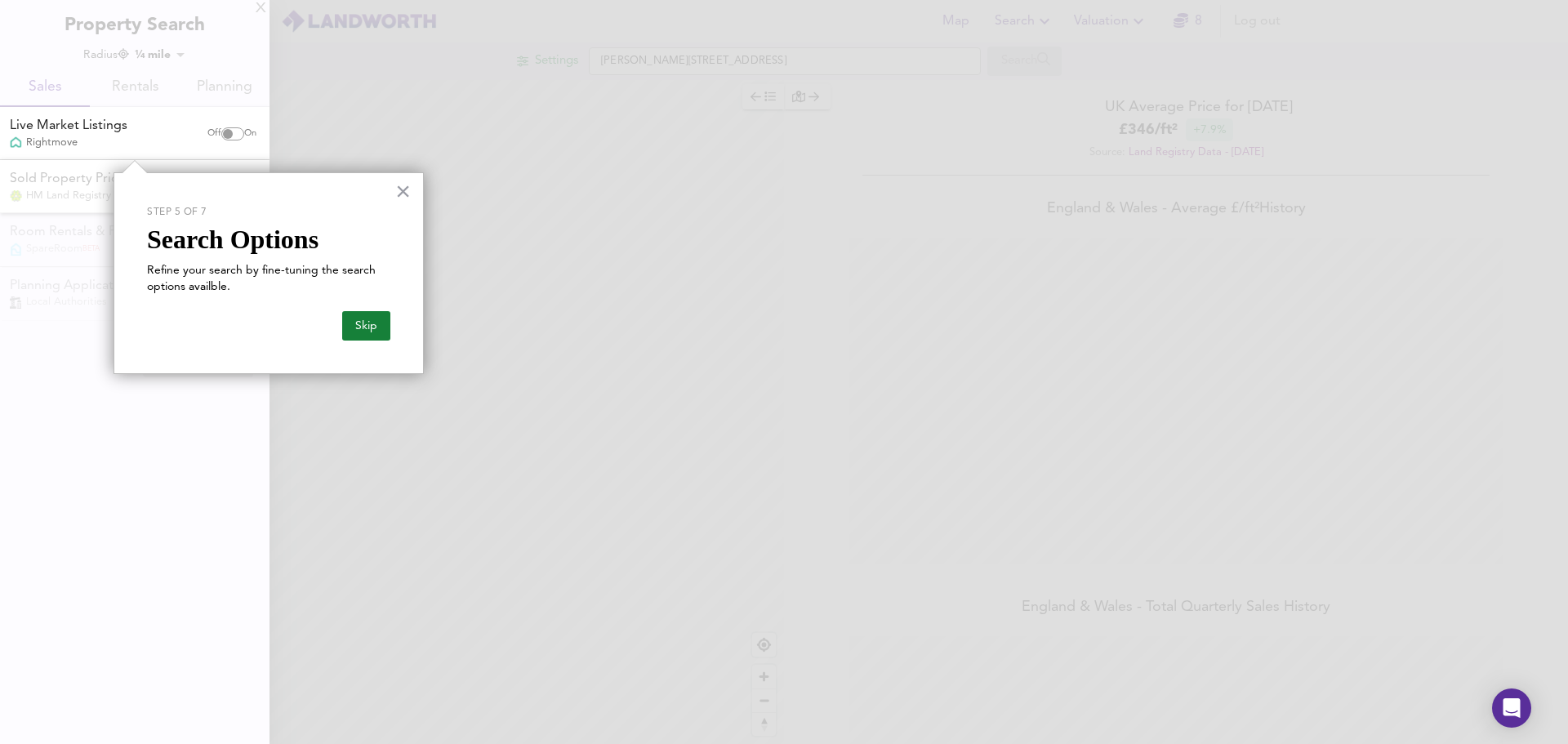
click at [367, 326] on button "Skip" at bounding box center [366, 326] width 49 height 29
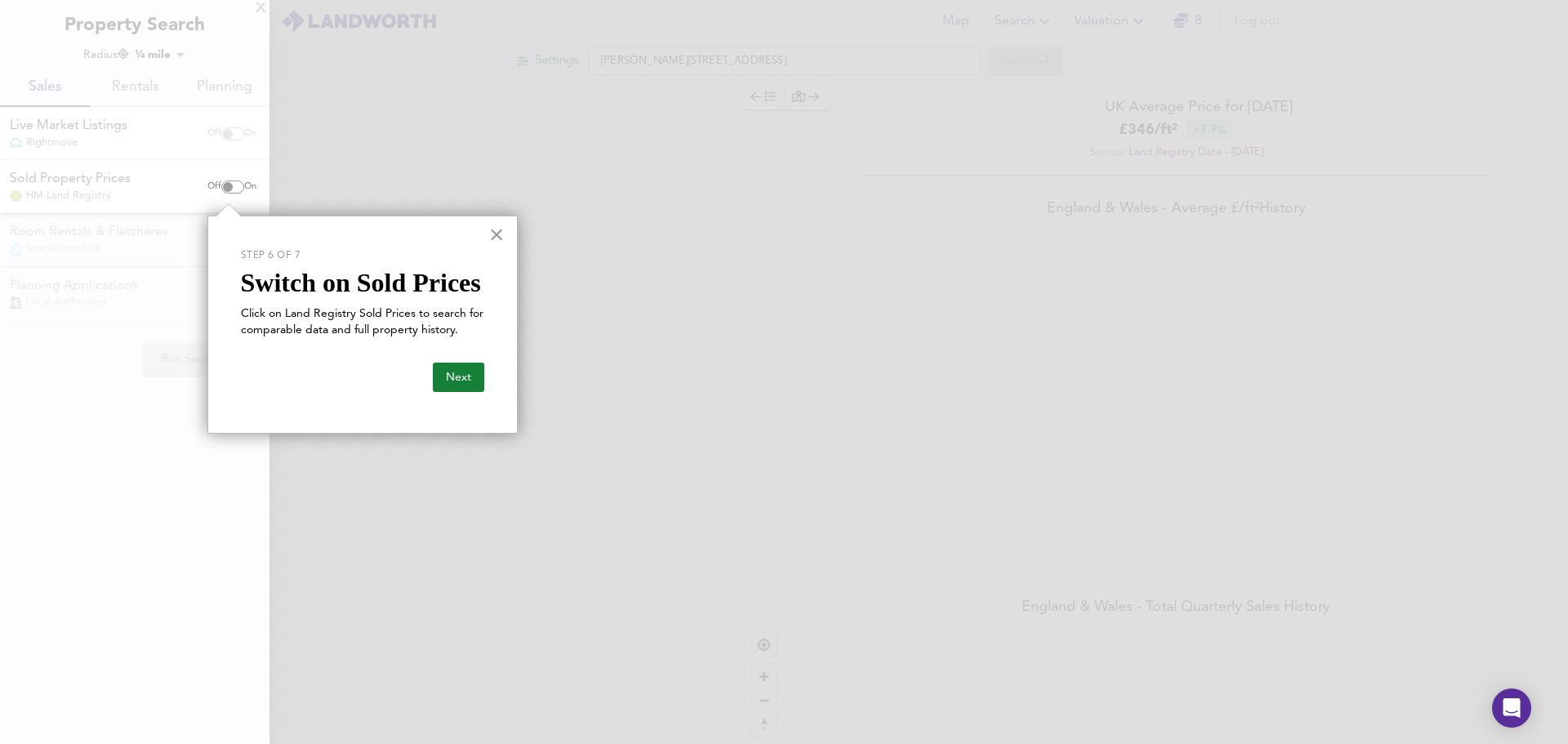
click at [460, 376] on button "Next" at bounding box center [459, 377] width 51 height 29
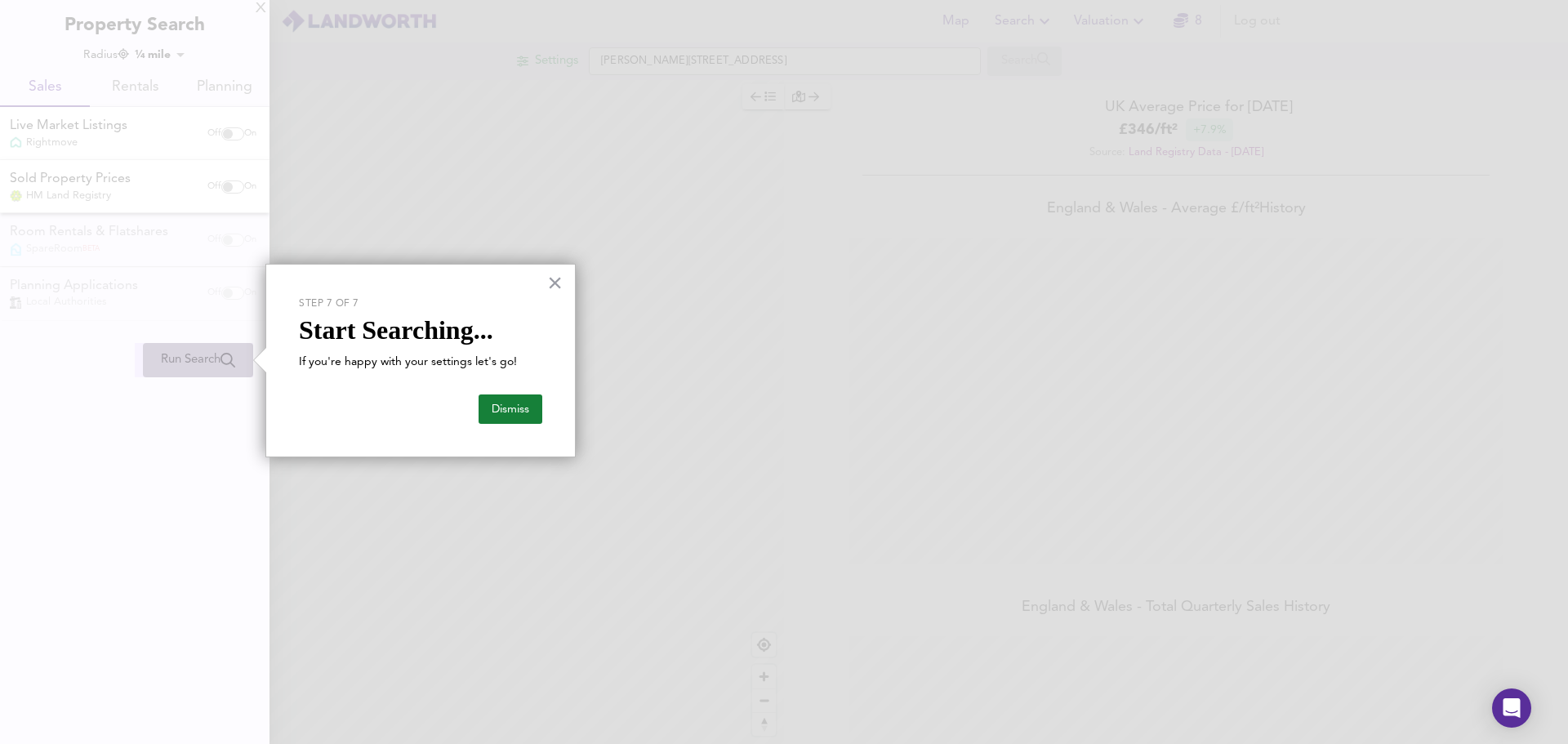
click at [512, 411] on button "Dismiss" at bounding box center [511, 409] width 64 height 29
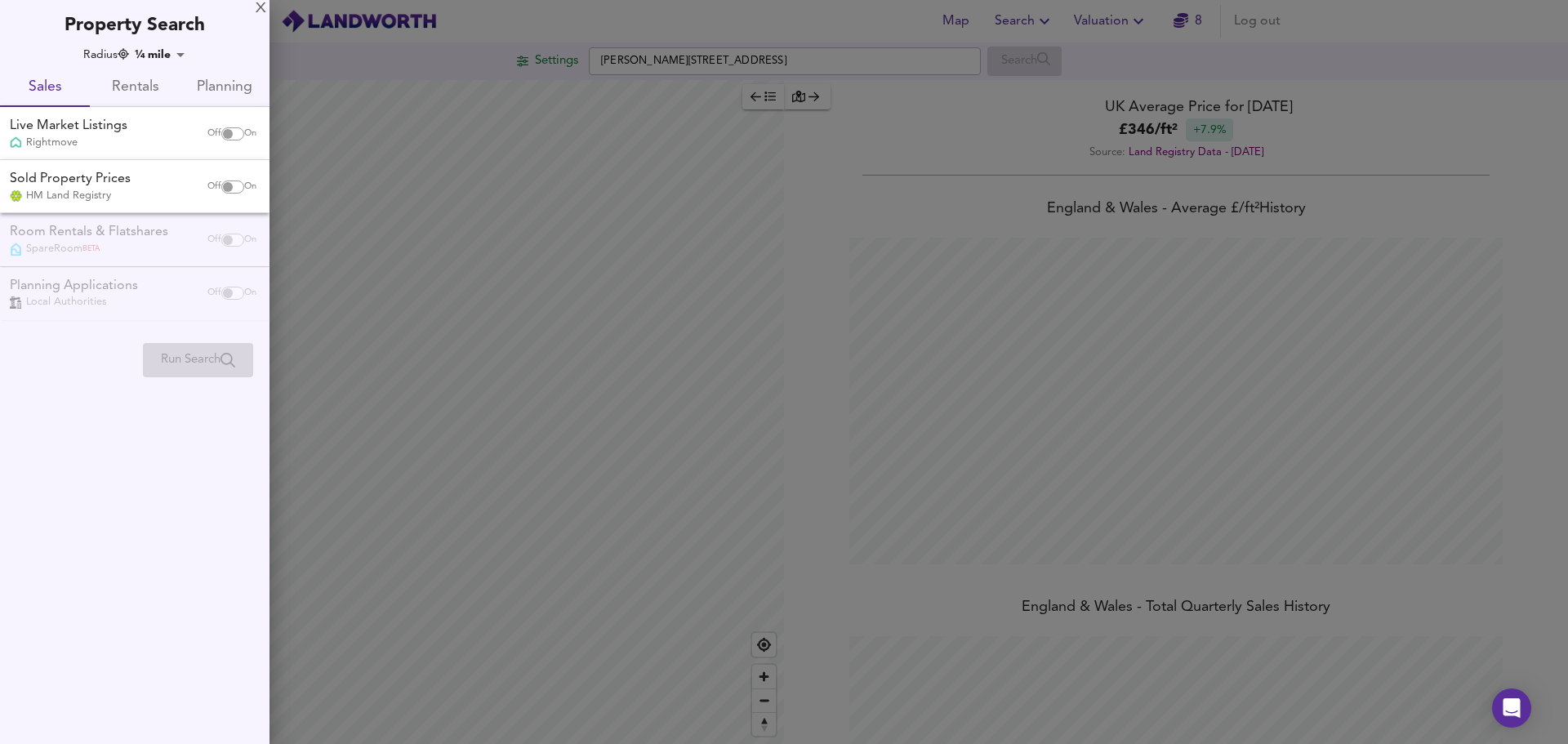
click at [261, 14] on div "X" at bounding box center [261, 9] width 11 height 11
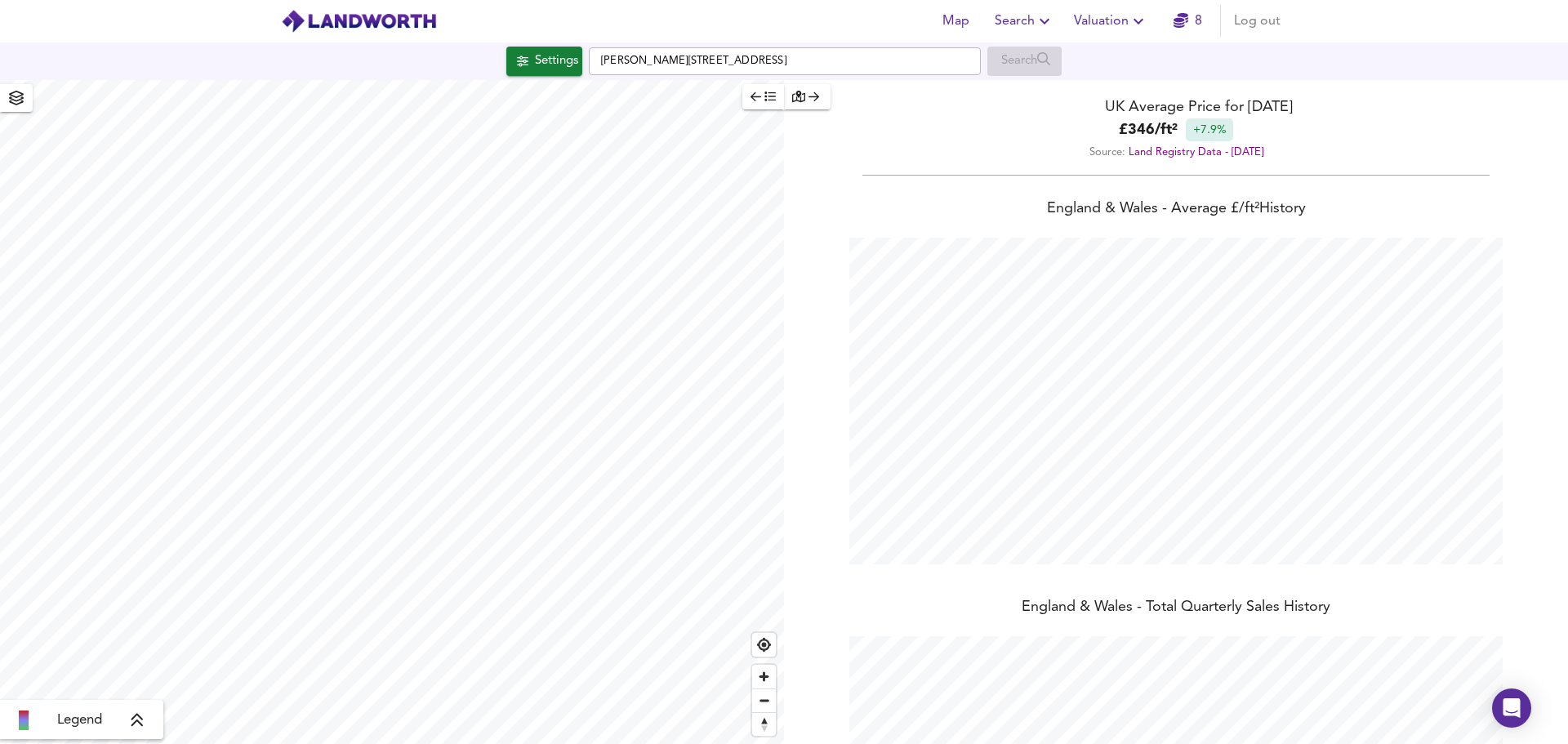
click at [195, 32] on header "Map Search Valuation 8 Log out" at bounding box center [784, 21] width 1568 height 42
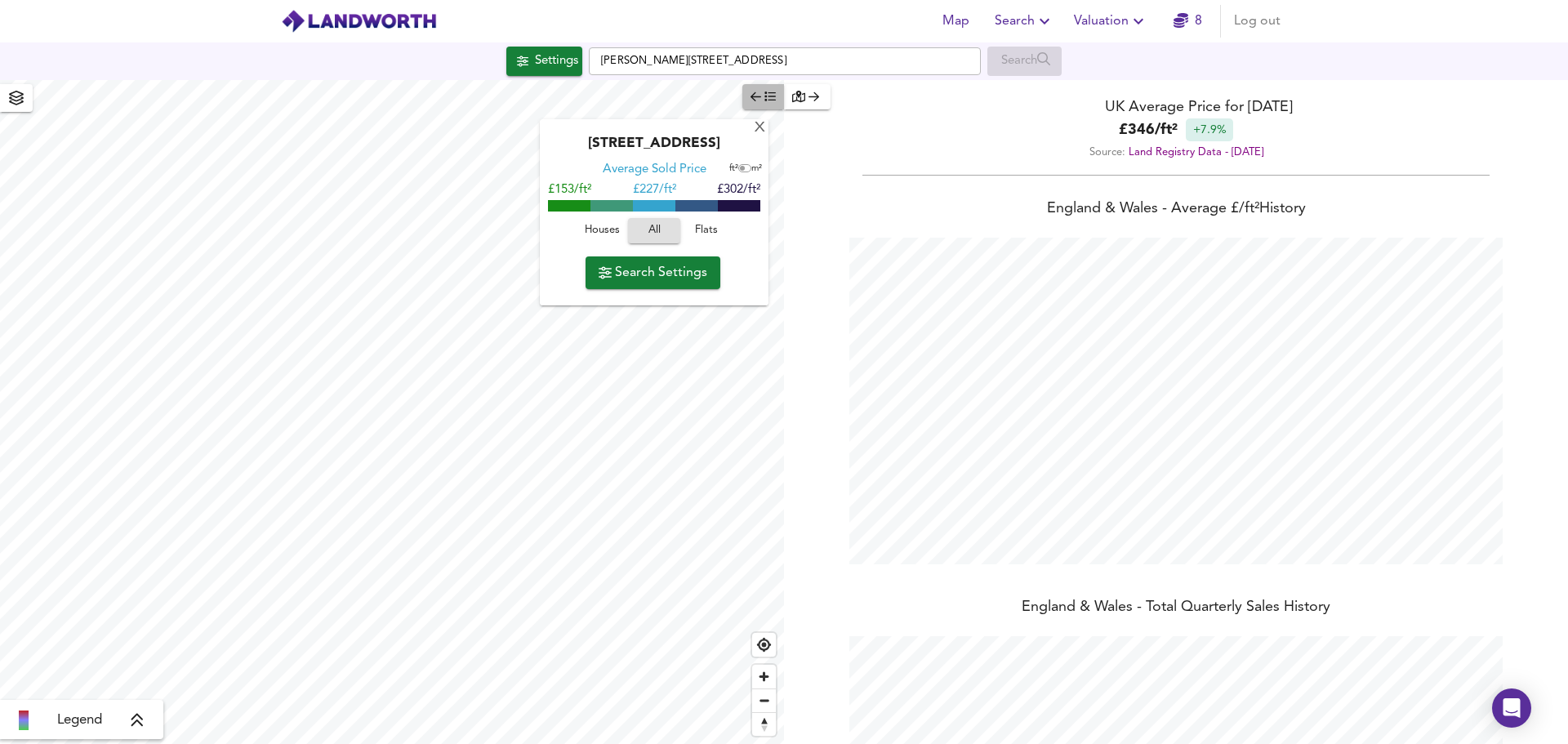
click at [754, 94] on icon "button" at bounding box center [756, 96] width 11 height 11
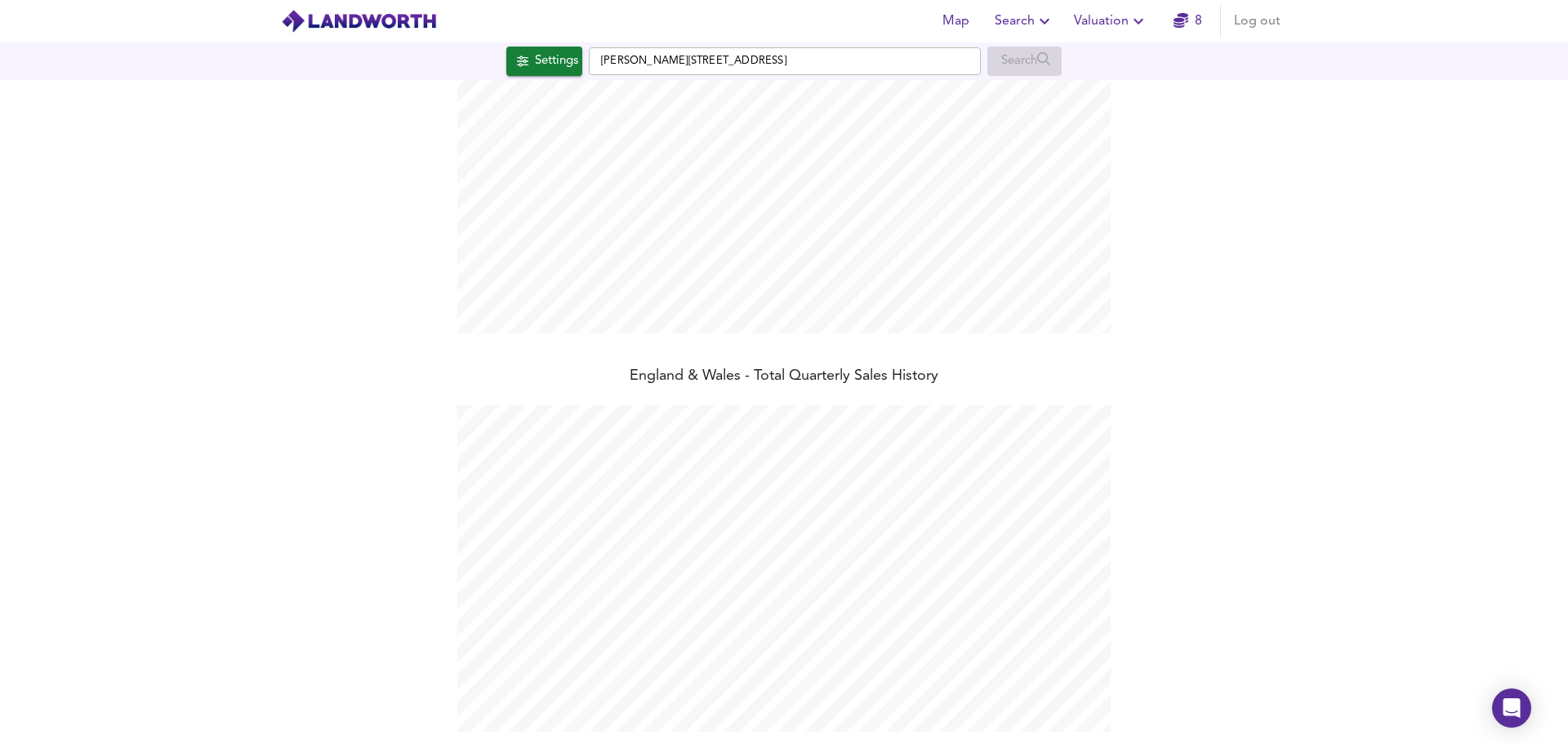
scroll to position [275, 0]
click at [1137, 20] on icon "button" at bounding box center [1138, 22] width 10 height 5
click at [1126, 91] on li "Valuation Report History" at bounding box center [1110, 88] width 195 height 29
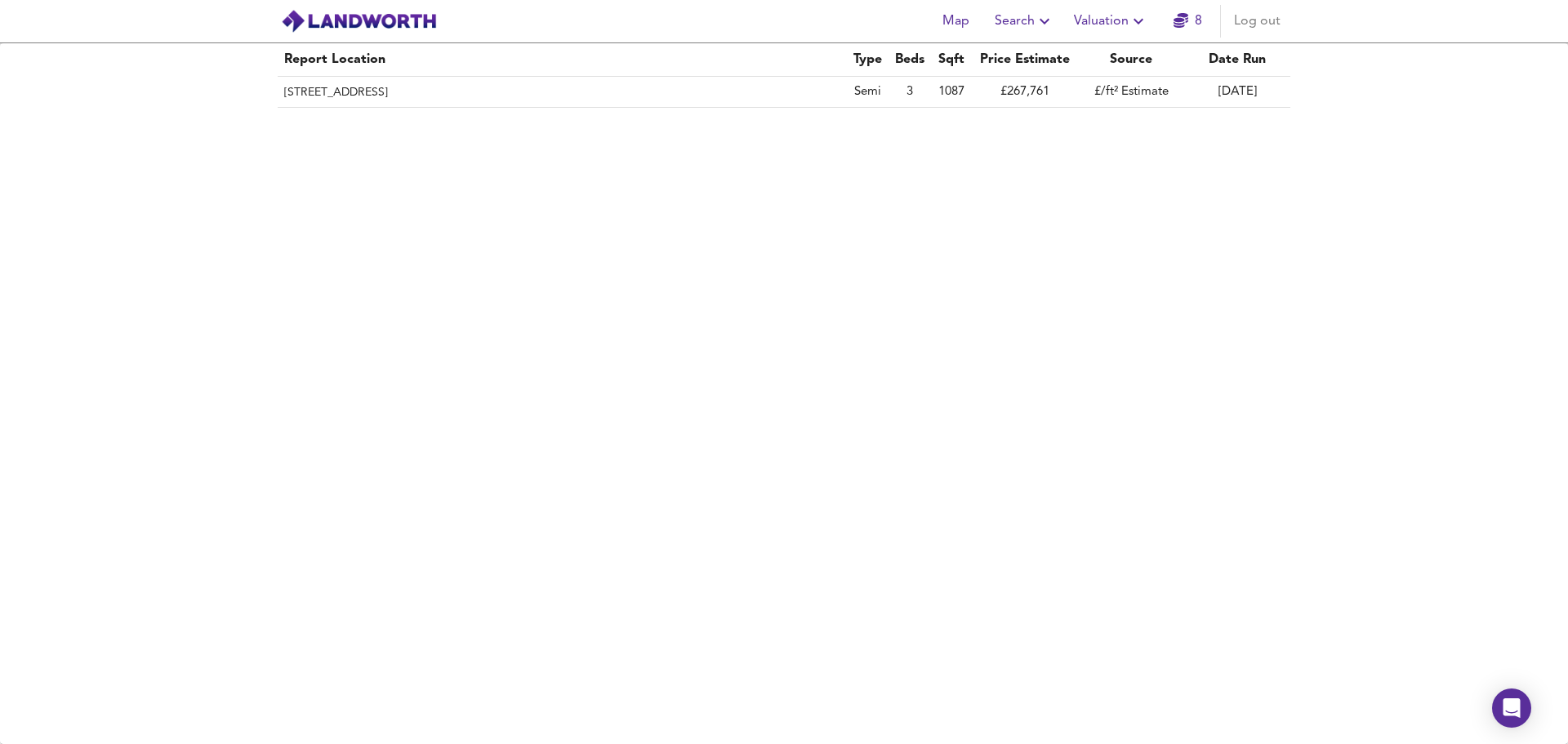
click at [1058, 102] on td "£267,761" at bounding box center [1024, 92] width 106 height 31
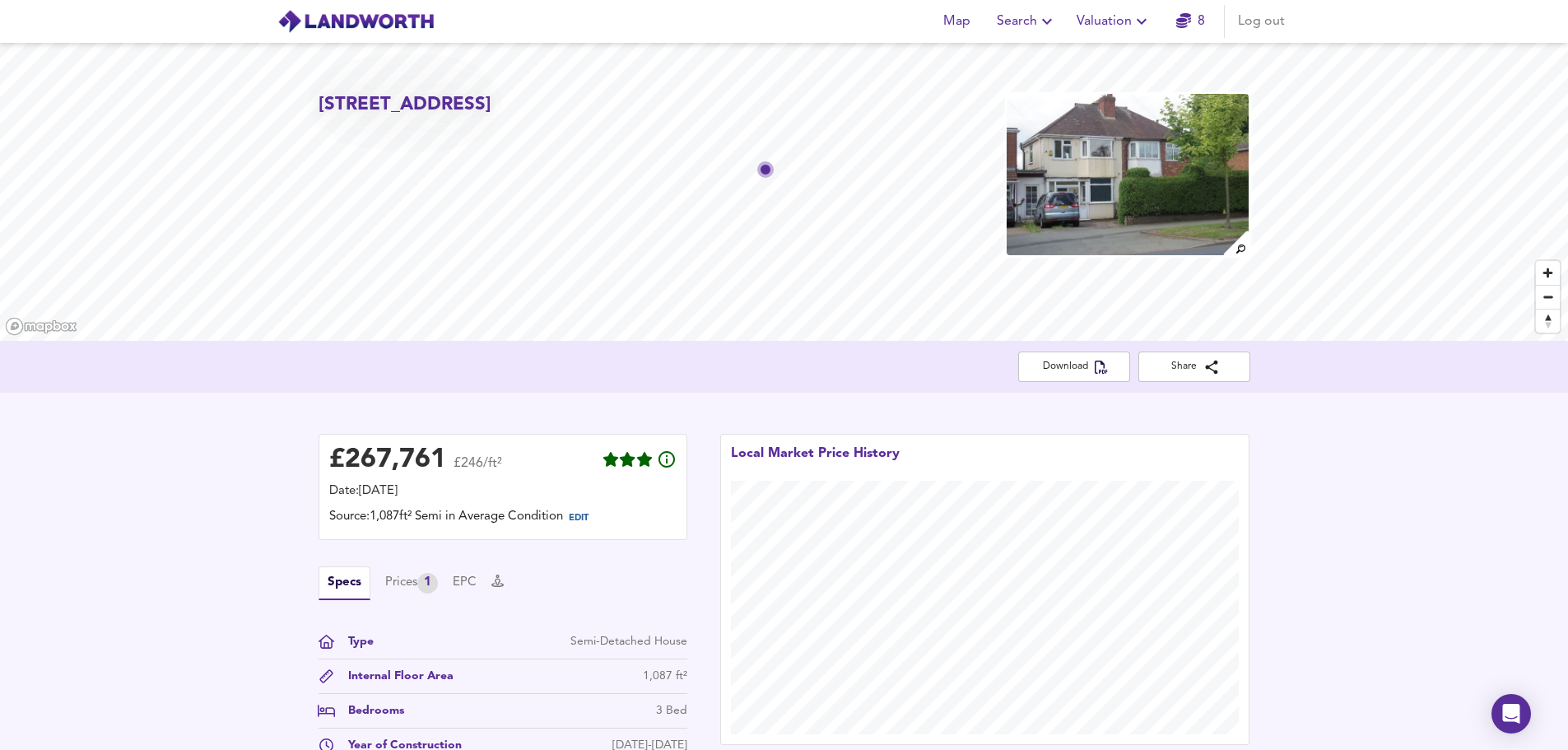
click at [411, 19] on img at bounding box center [356, 21] width 157 height 25
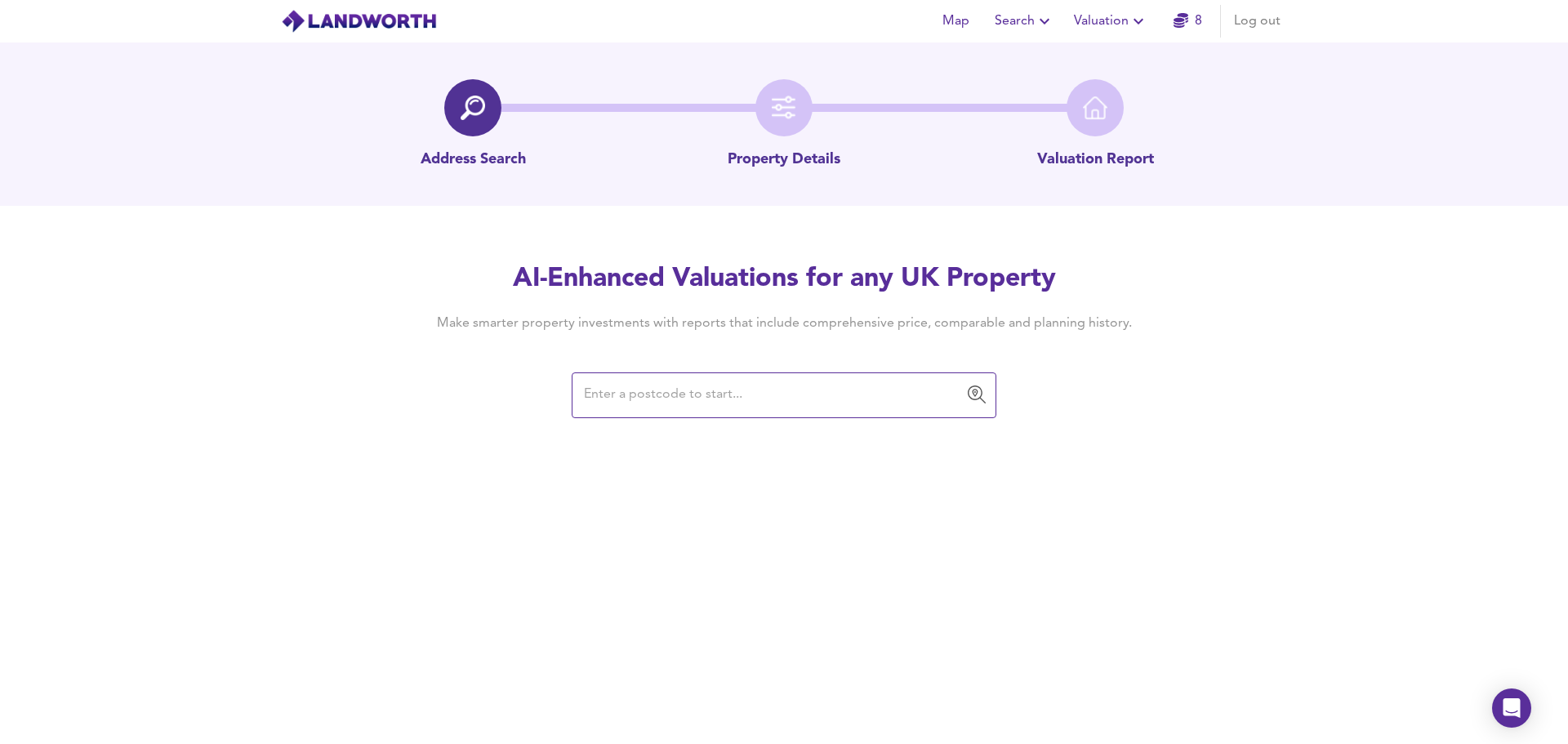
click at [671, 390] on input "text" at bounding box center [771, 395] width 385 height 31
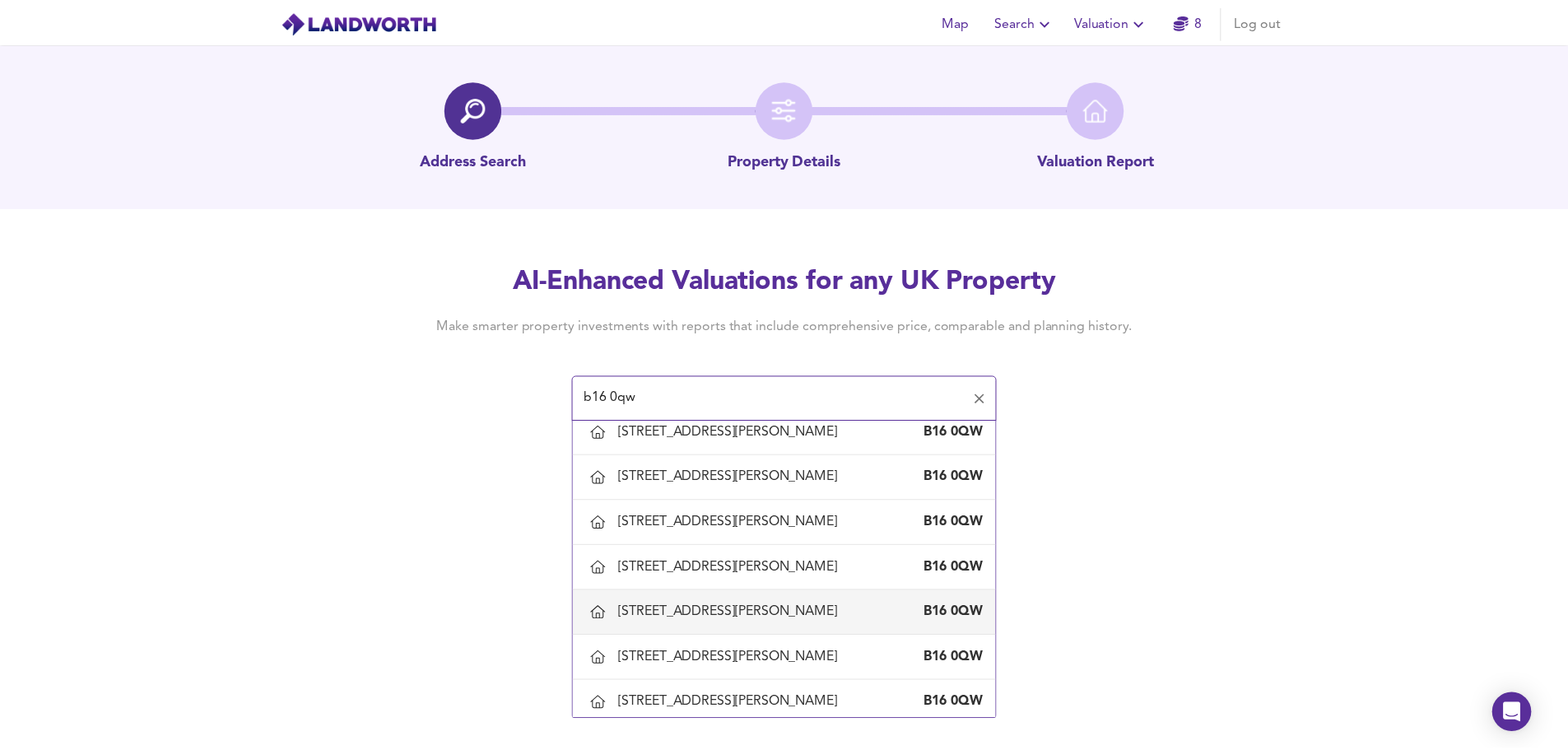
scroll to position [164, 0]
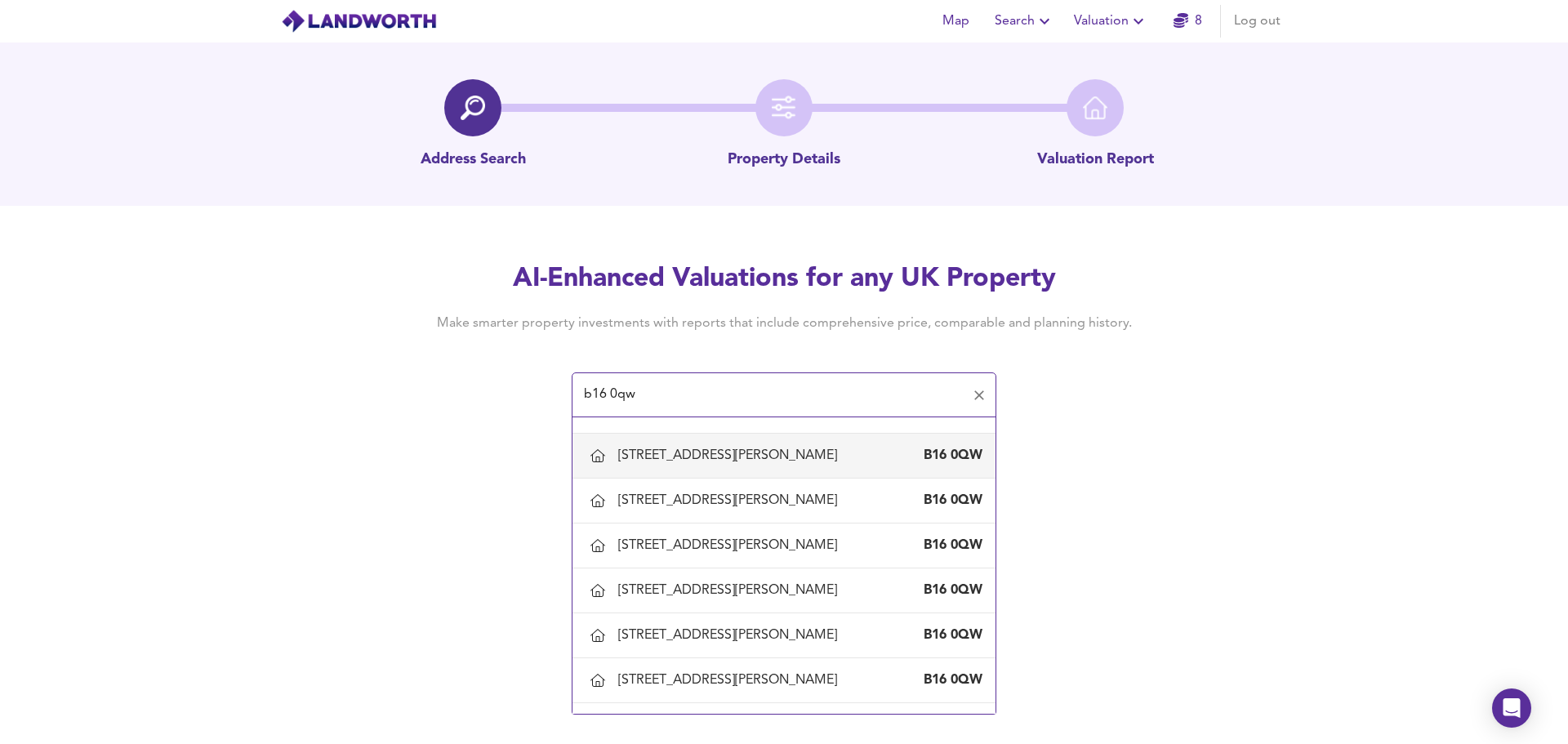
click at [717, 449] on div "6 Mead Avenue, Birmingham" at bounding box center [730, 456] width 225 height 18
type input "6 Mead Avenue, Birmingham"
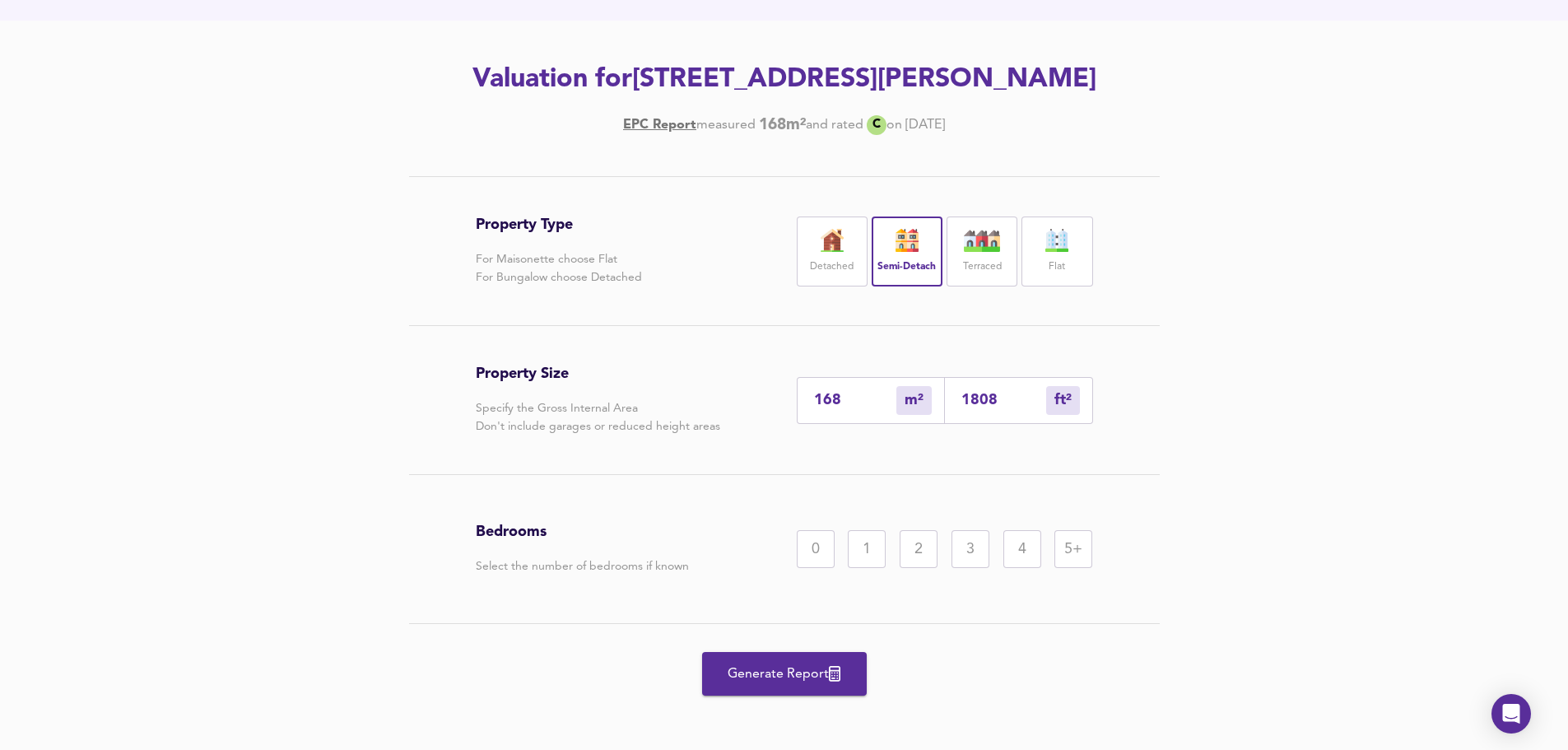
scroll to position [194, 0]
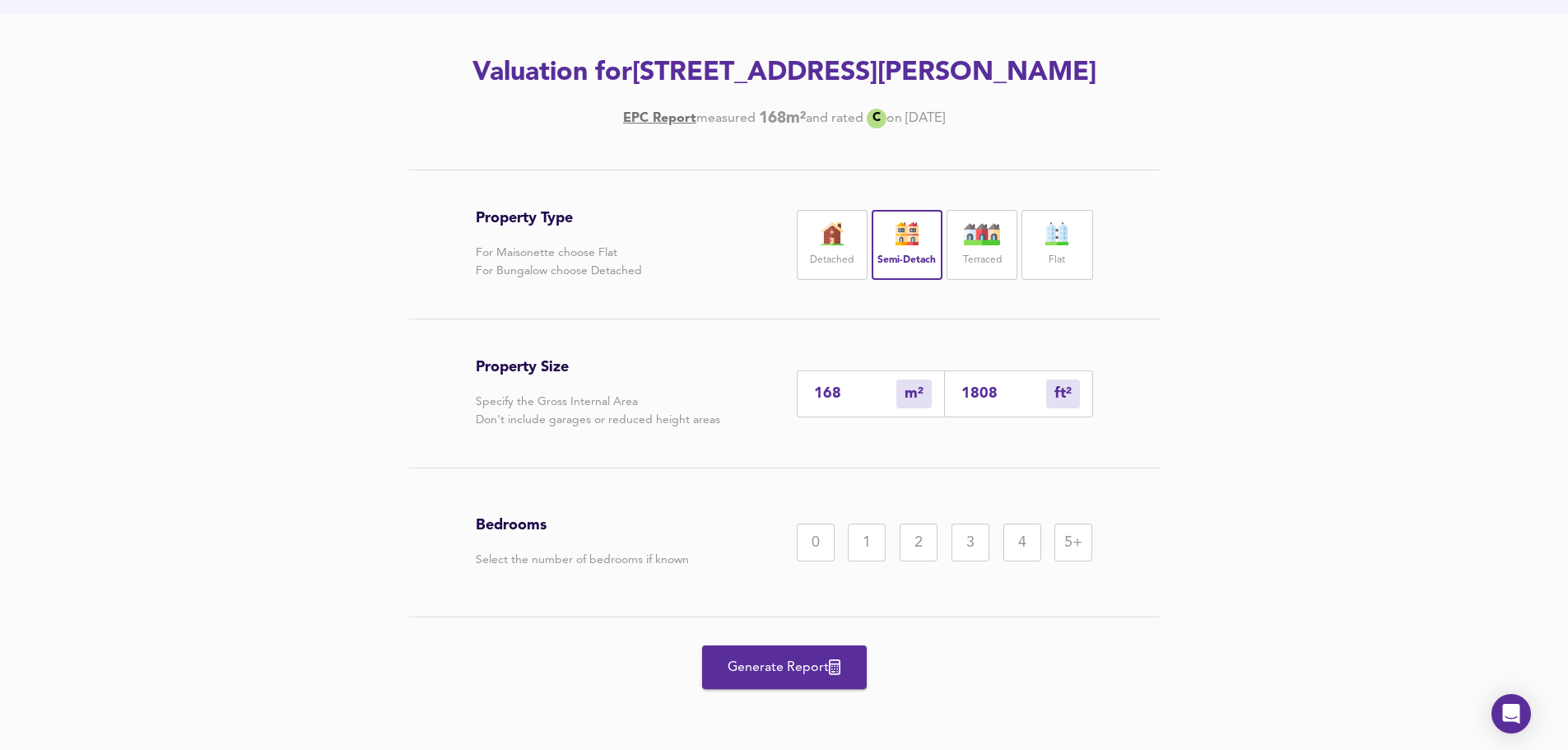
click at [1077, 549] on div "5+" at bounding box center [1073, 542] width 38 height 38
click at [773, 670] on span "Generate Report" at bounding box center [784, 667] width 132 height 23
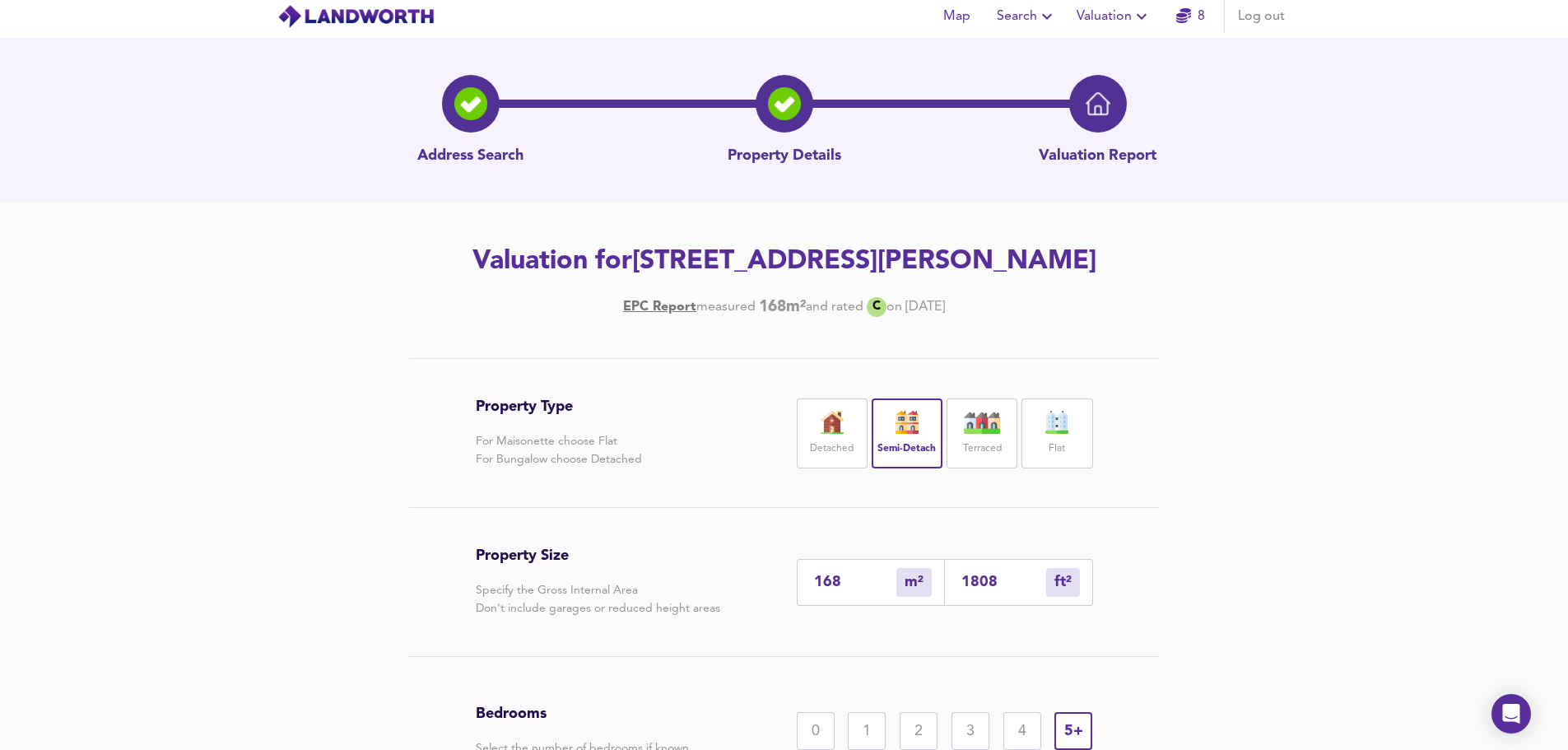
scroll to position [0, 0]
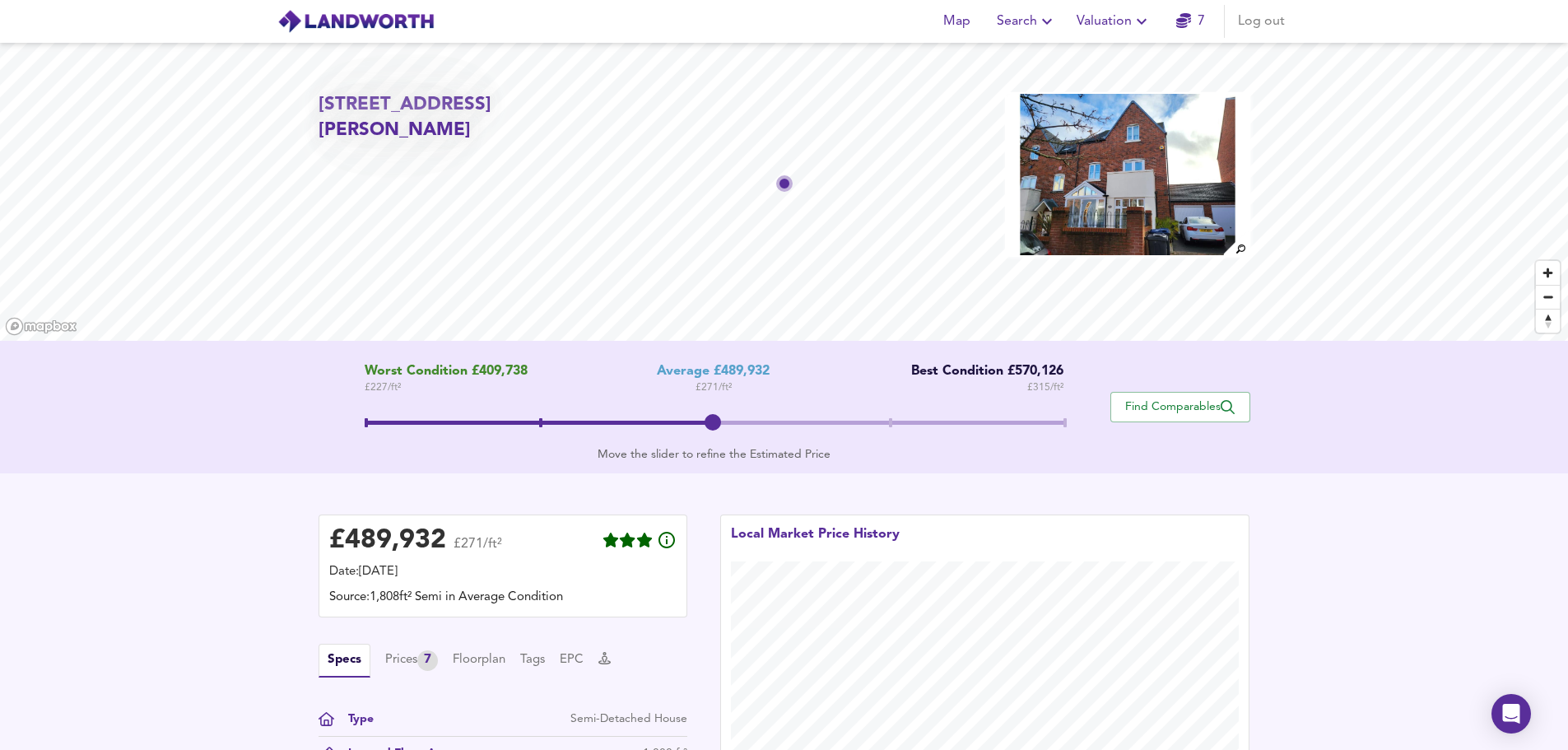
click at [1106, 25] on span "Valuation" at bounding box center [1114, 21] width 75 height 23
click at [1125, 87] on li "Valuation Report History" at bounding box center [1114, 89] width 197 height 30
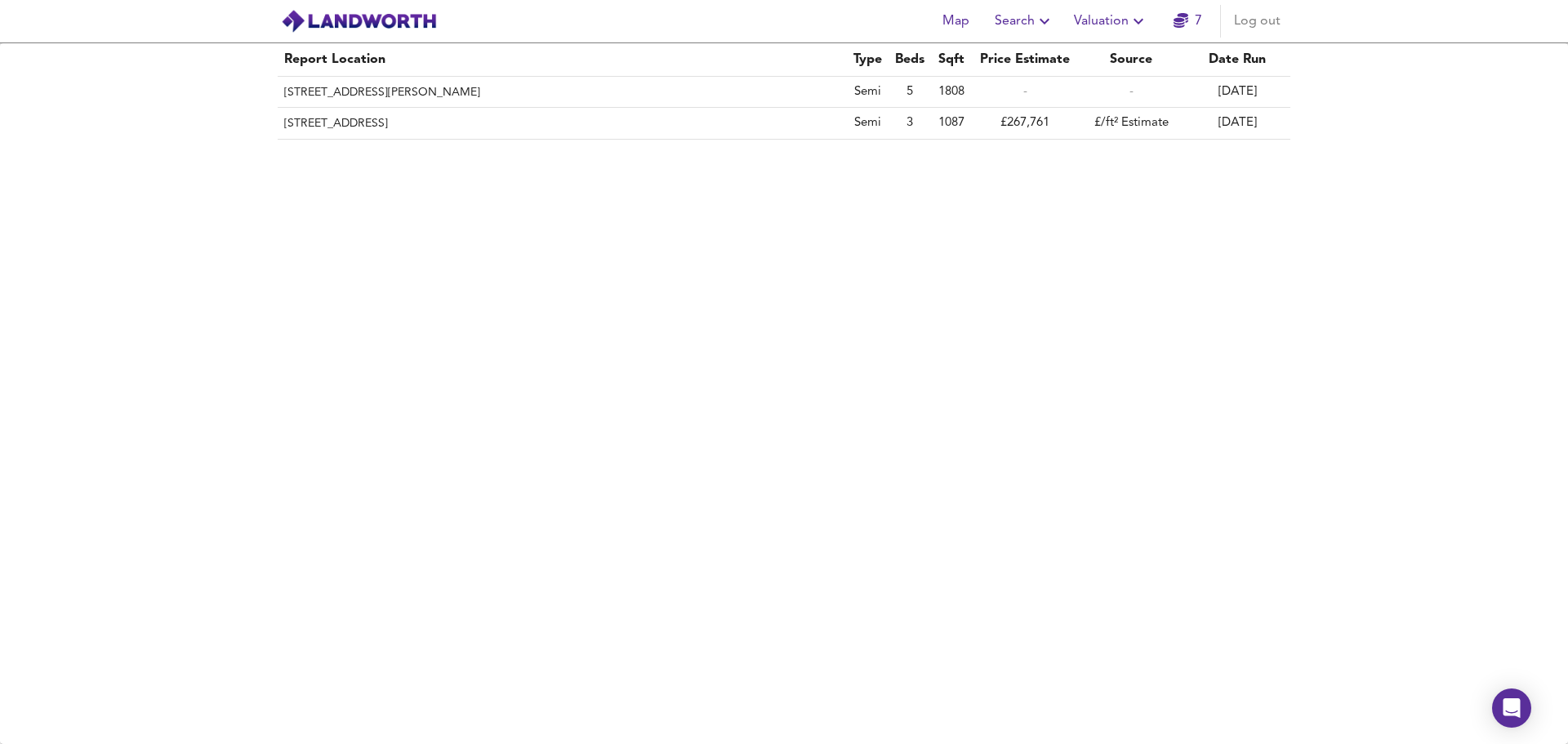
click at [382, 124] on th "153 Stubby Lane, Wolverhampton, WV11 3NE" at bounding box center [562, 124] width 569 height 31
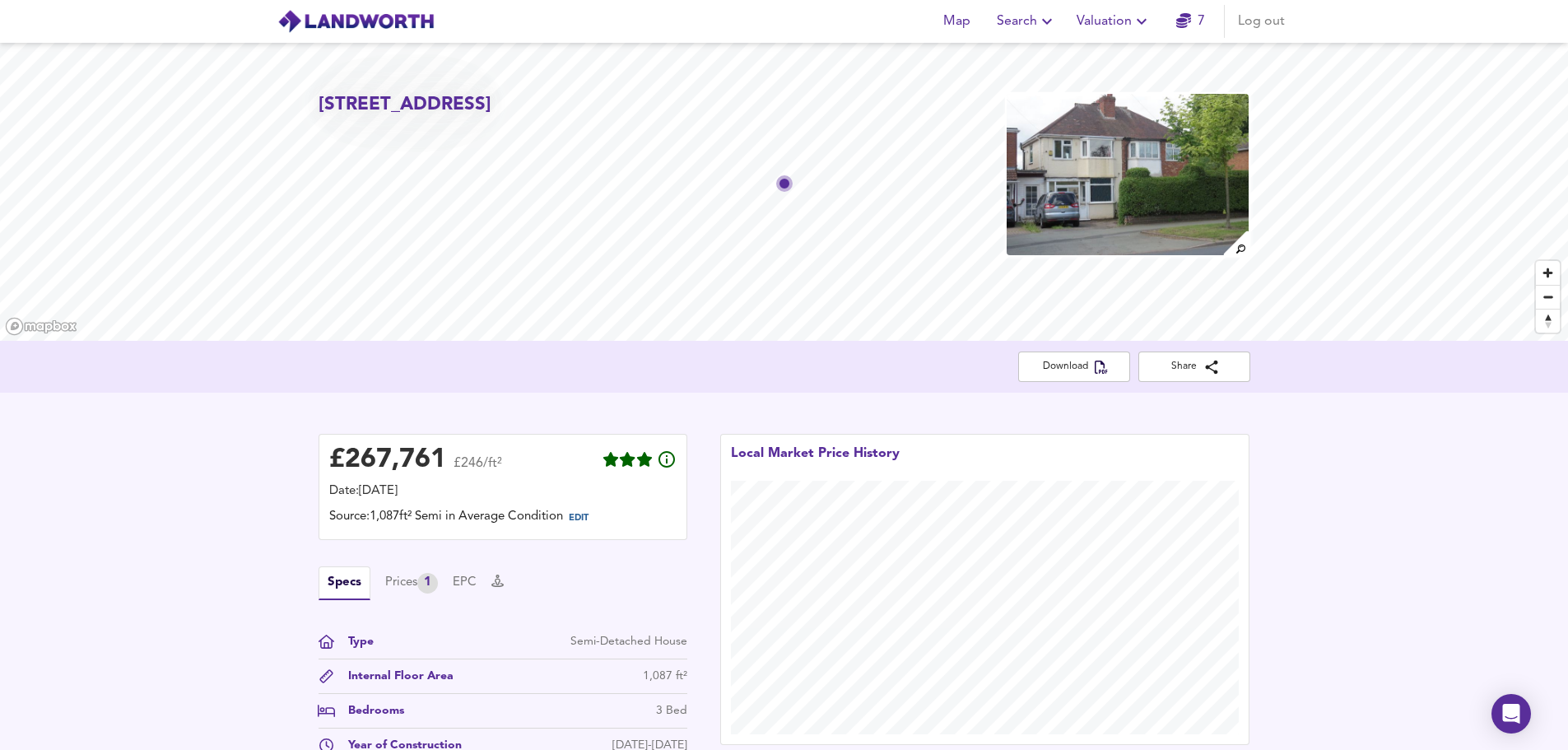
click at [1094, 222] on img at bounding box center [1128, 174] width 245 height 164
click at [414, 587] on div "Prices 1" at bounding box center [411, 583] width 53 height 20
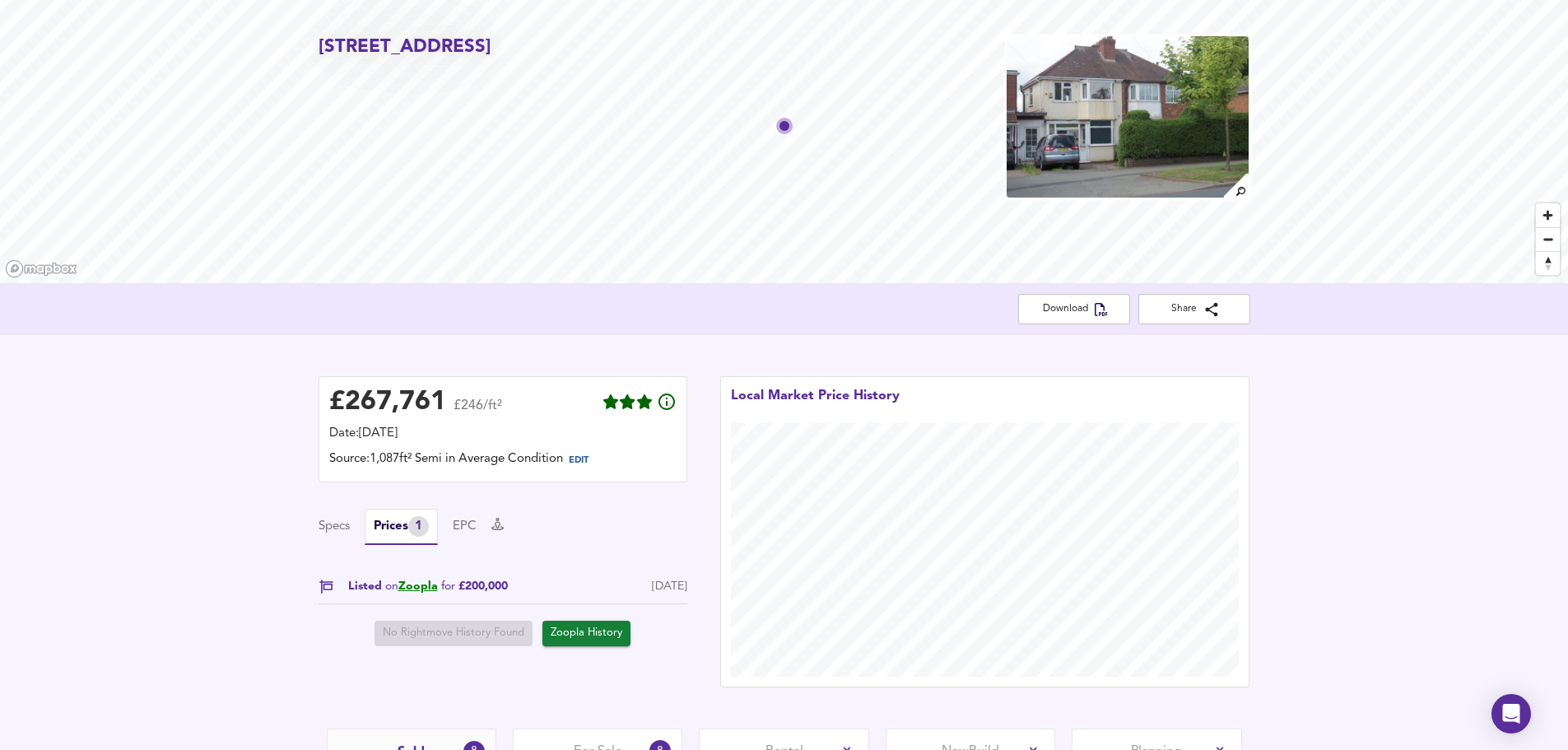
scroll to position [164, 0]
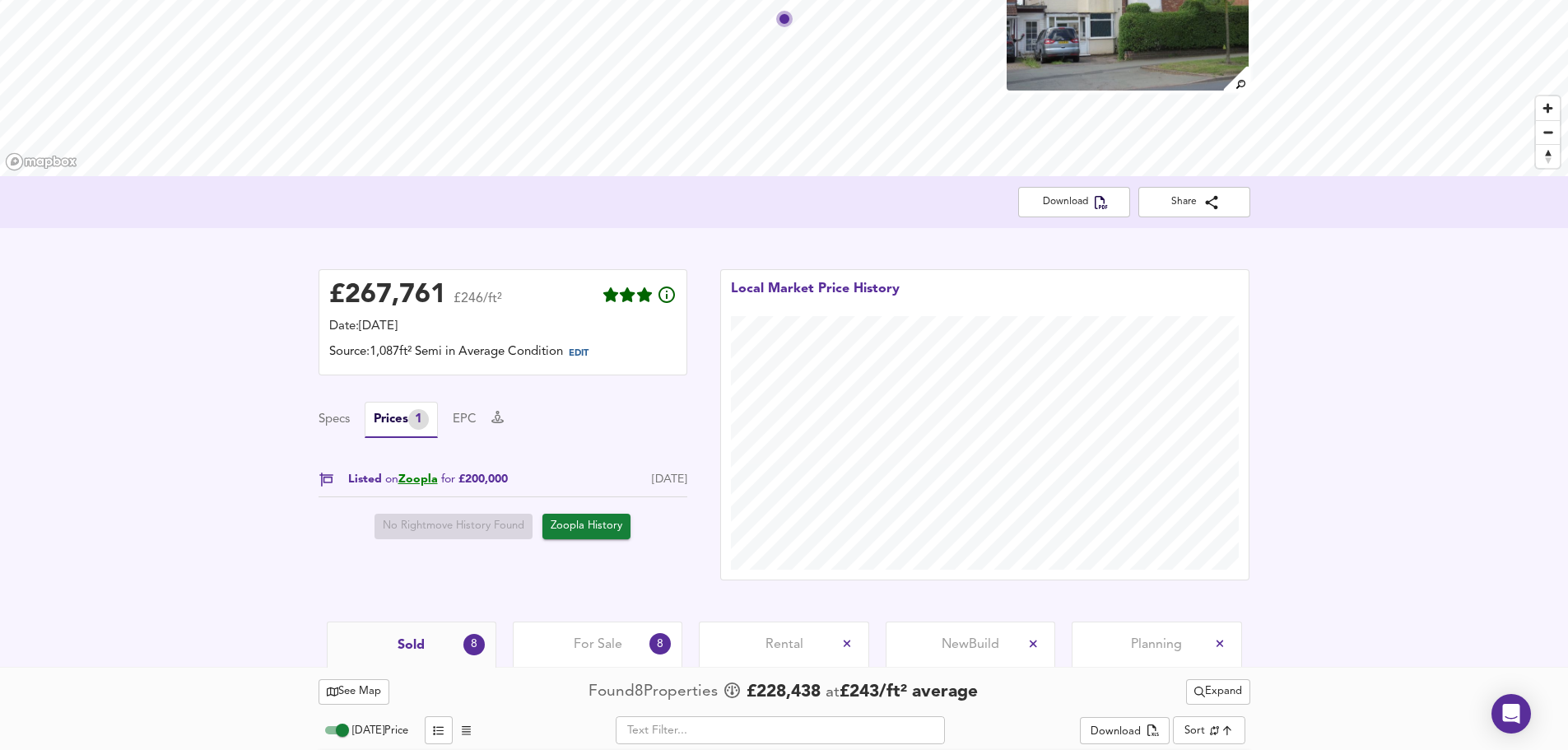
click at [469, 420] on button "EPC" at bounding box center [465, 420] width 24 height 18
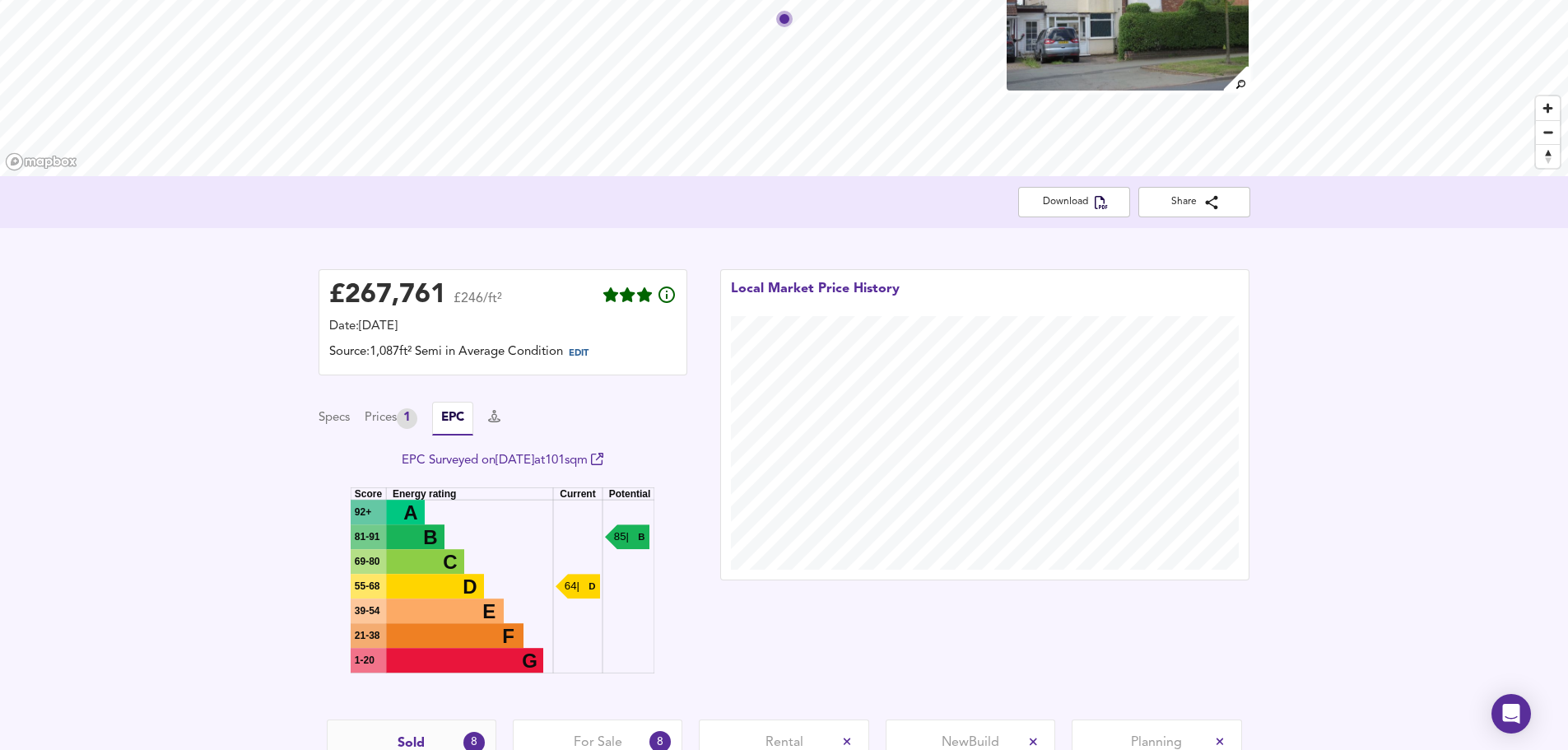
click at [339, 412] on button "Specs" at bounding box center [334, 418] width 31 height 18
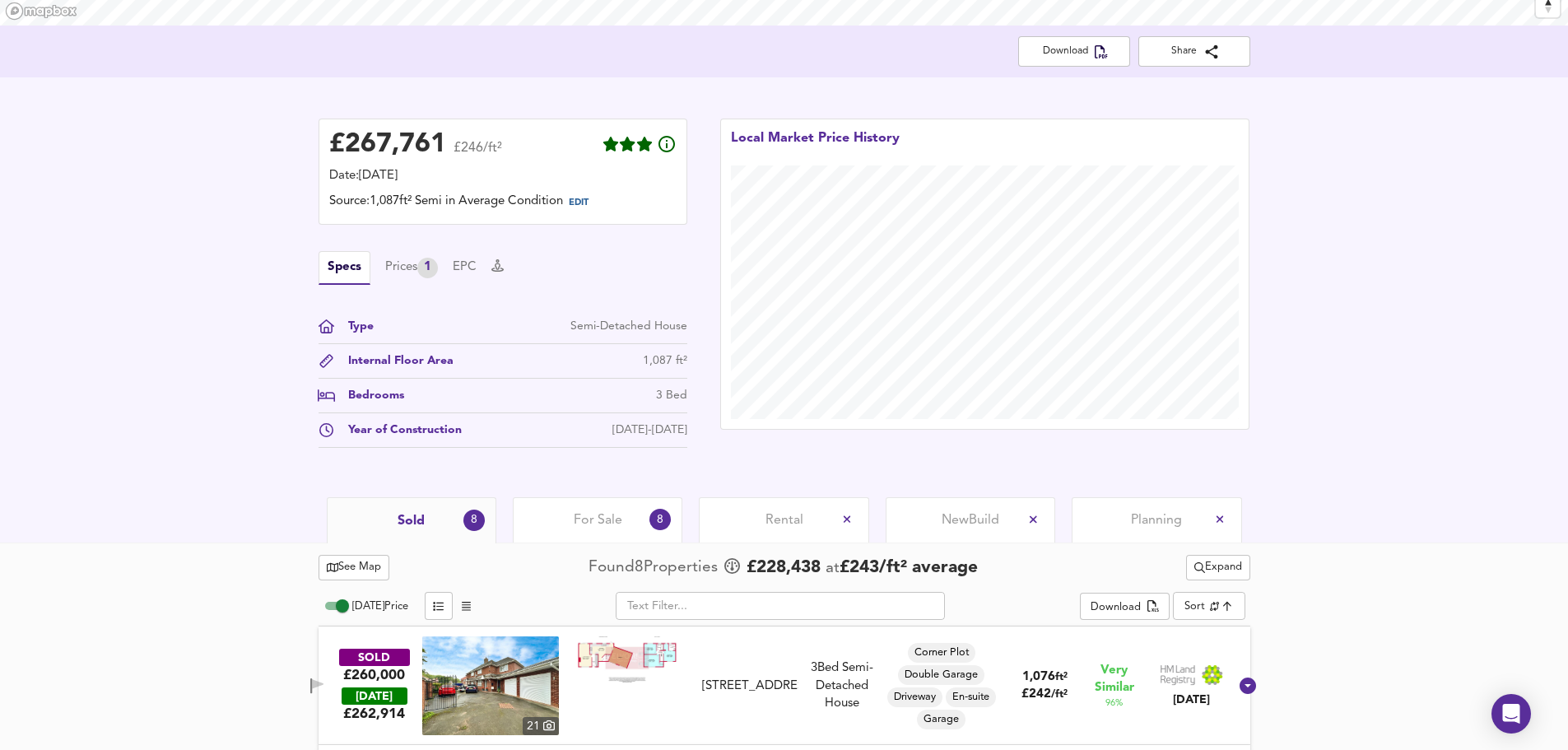
scroll to position [329, 0]
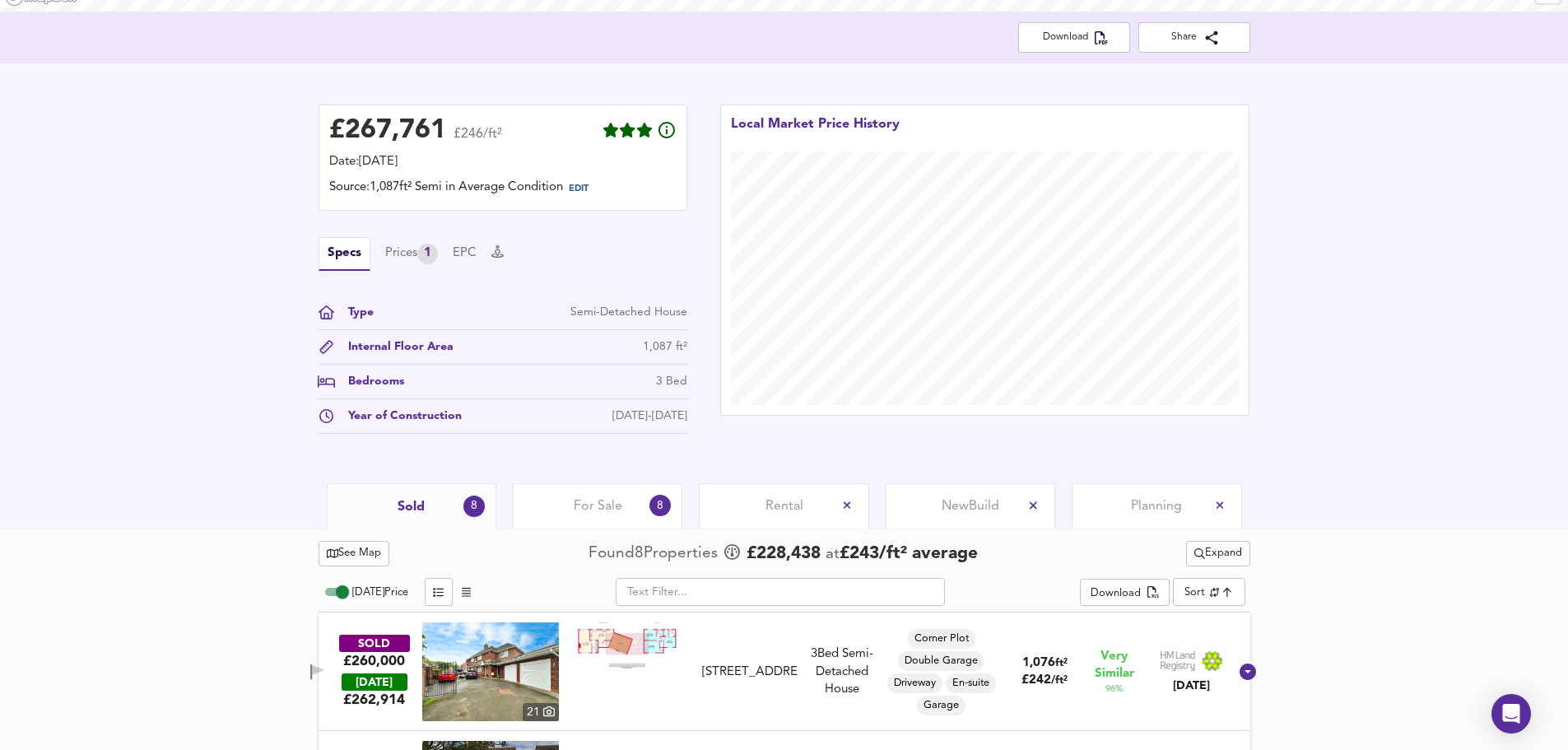
click at [400, 421] on div "Year of Construction" at bounding box center [398, 416] width 126 height 18
click at [367, 375] on div "Bedrooms" at bounding box center [369, 381] width 69 height 18
click at [378, 351] on div "Internal Floor Area" at bounding box center [394, 347] width 118 height 18
drag, startPoint x: 362, startPoint y: 316, endPoint x: 382, endPoint y: 348, distance: 37.7
click at [362, 315] on div "Type" at bounding box center [354, 312] width 39 height 18
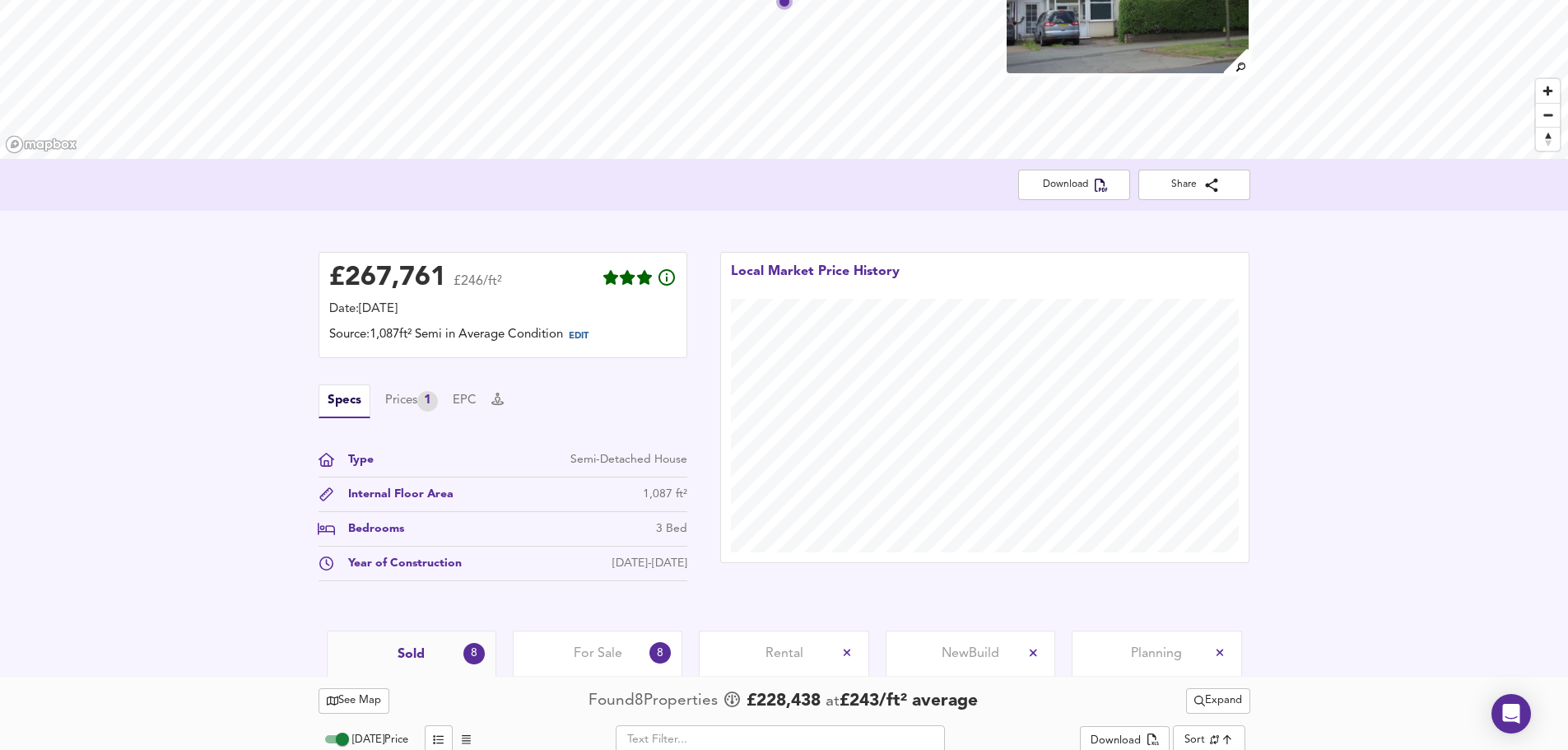
scroll to position [0, 0]
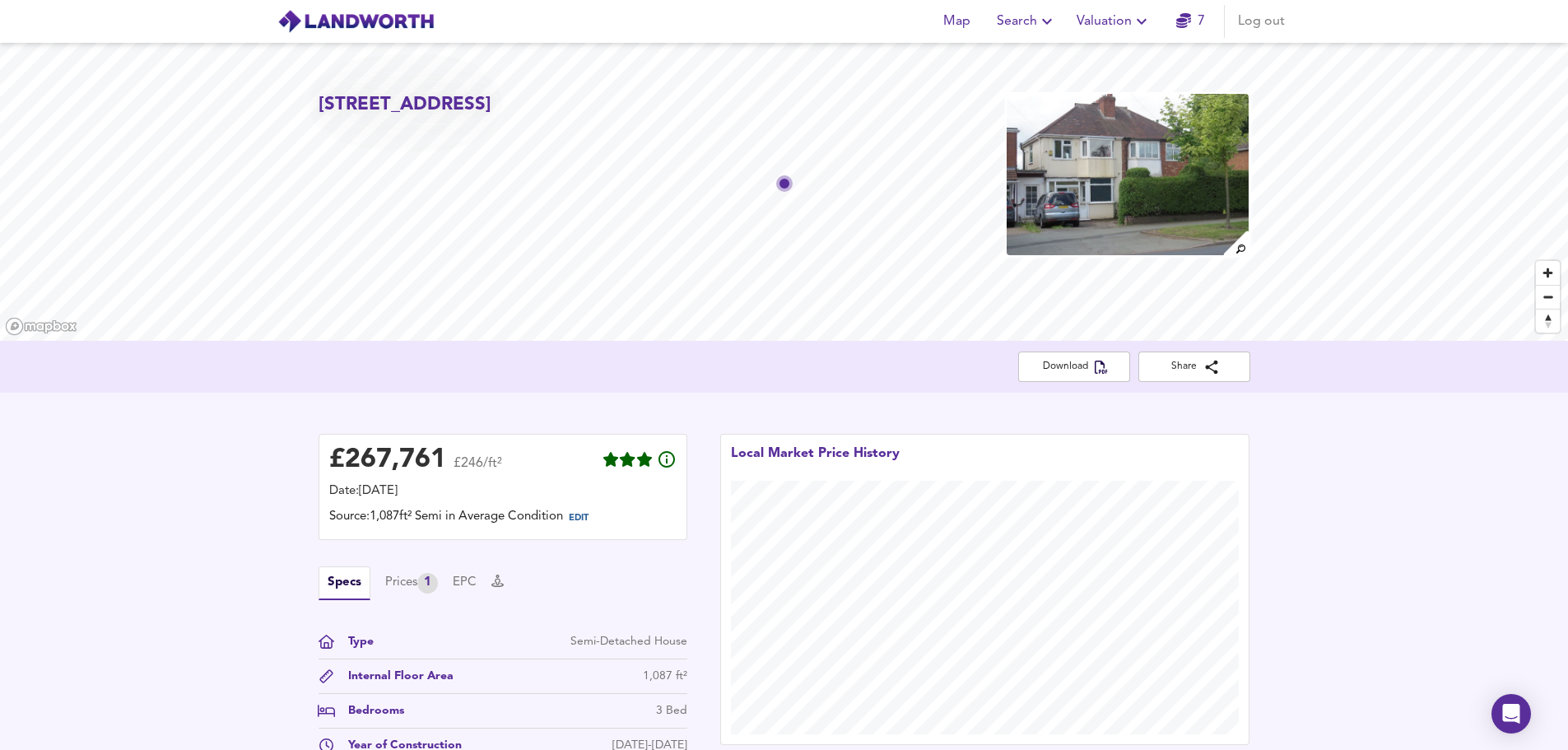
click at [1040, 26] on icon "button" at bounding box center [1047, 20] width 19 height 19
click at [1035, 88] on li "Search History" at bounding box center [1026, 89] width 163 height 30
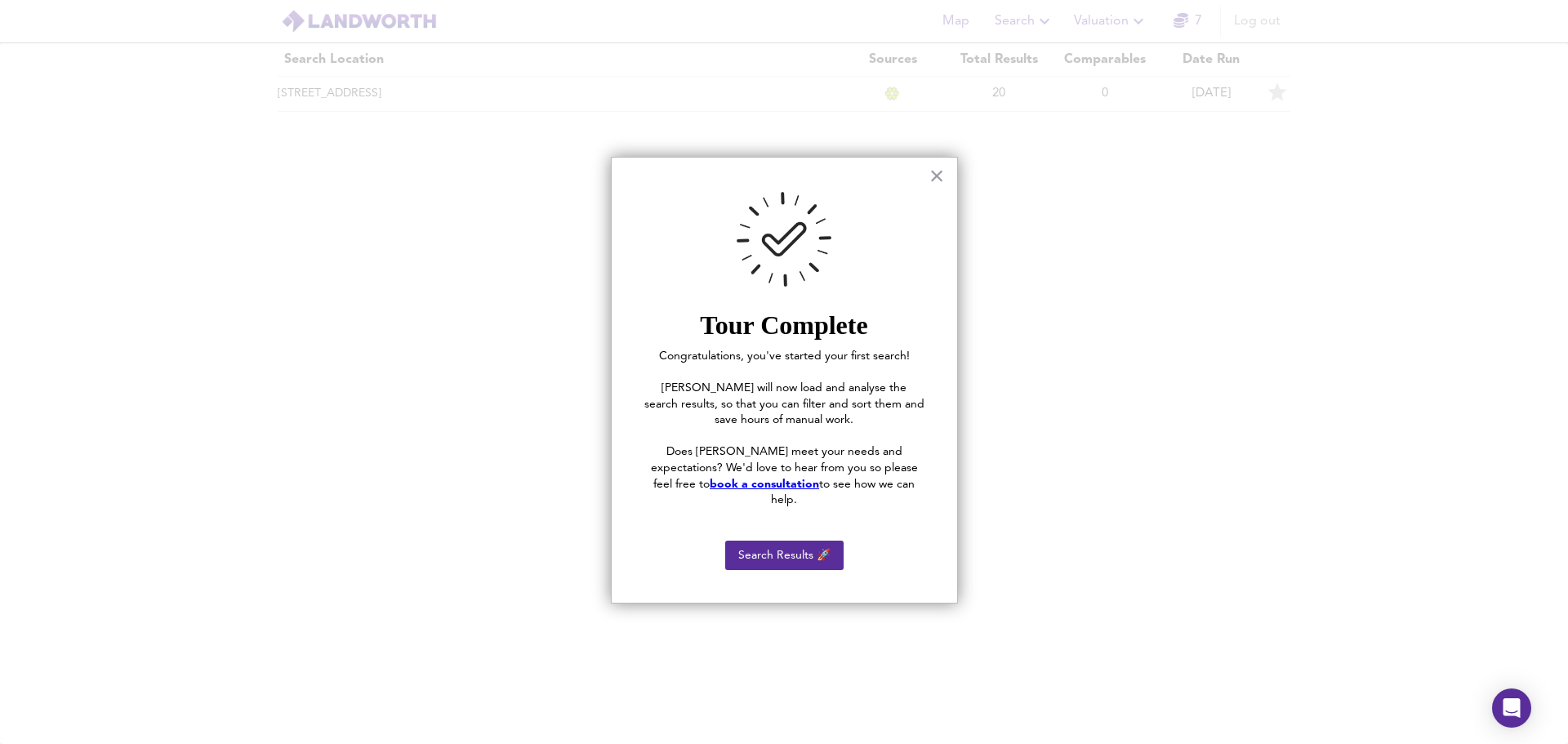
click at [941, 172] on button "×" at bounding box center [936, 176] width 16 height 27
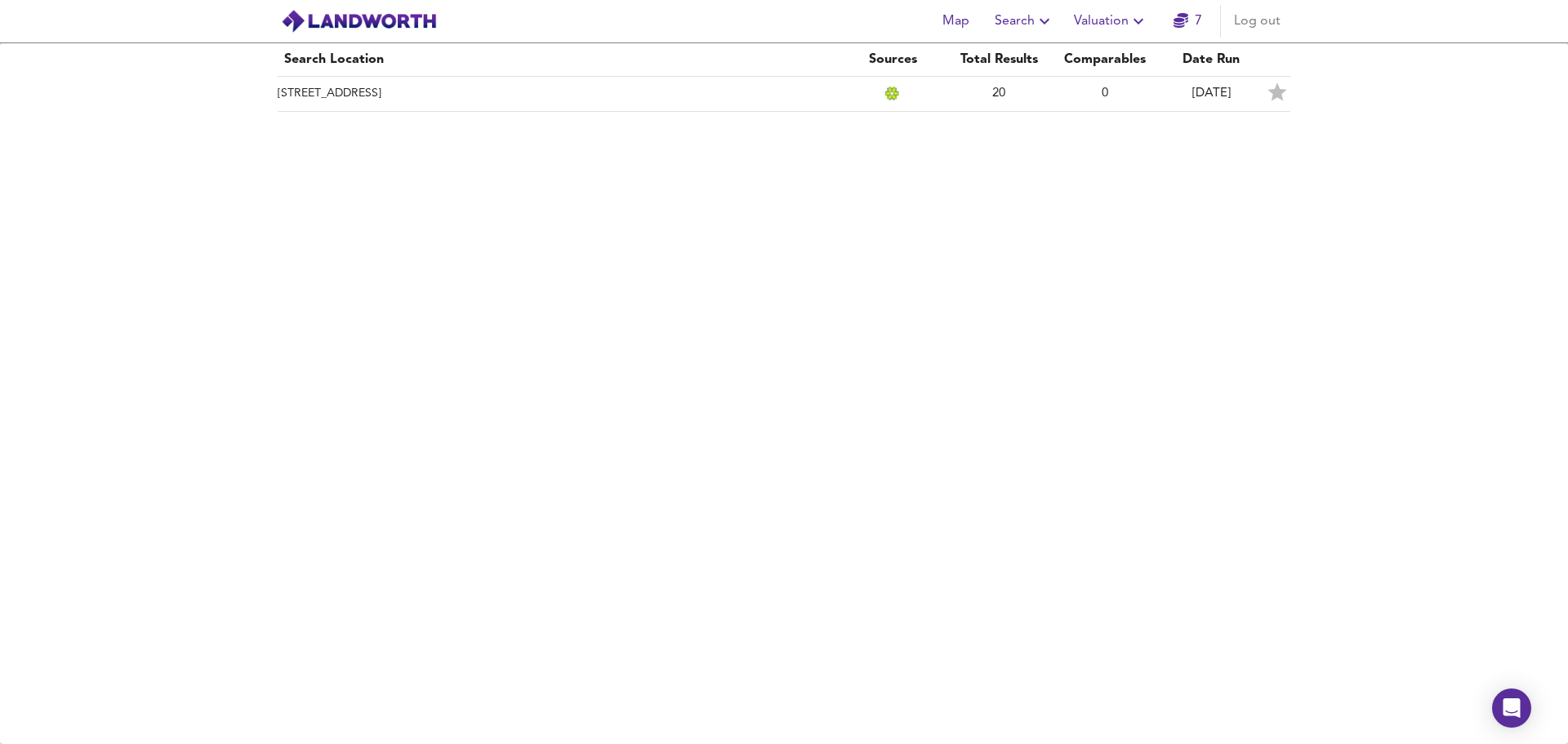
click at [344, 90] on td "Stubby Lane, WV11 3NE" at bounding box center [558, 94] width 562 height 35
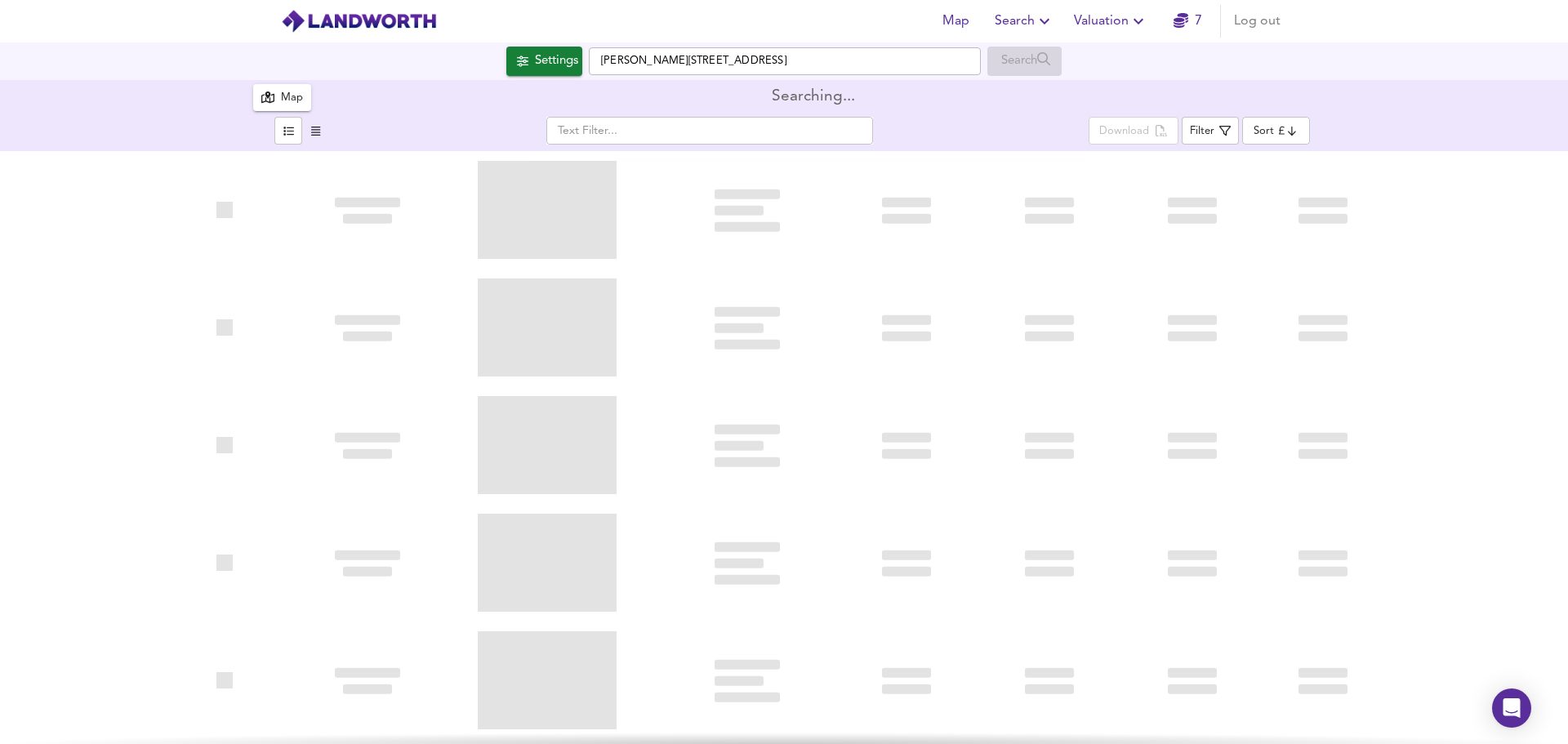
type input "similarityscore"
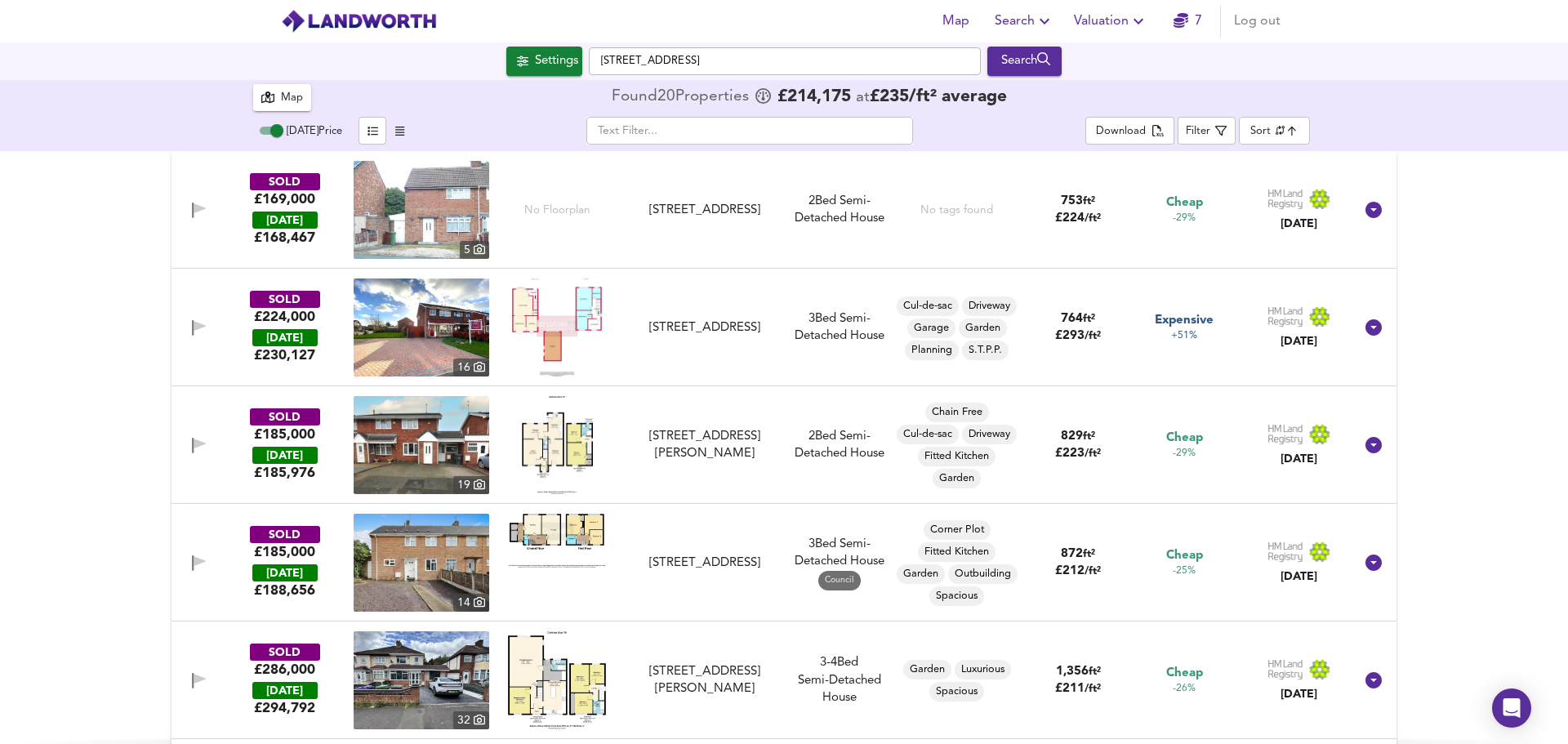
checkbox input "false"
click at [1103, 17] on span "Valuation" at bounding box center [1110, 21] width 74 height 23
click at [1022, 22] on span "Search" at bounding box center [1023, 21] width 59 height 23
click at [1024, 85] on li "Search History" at bounding box center [1024, 88] width 162 height 29
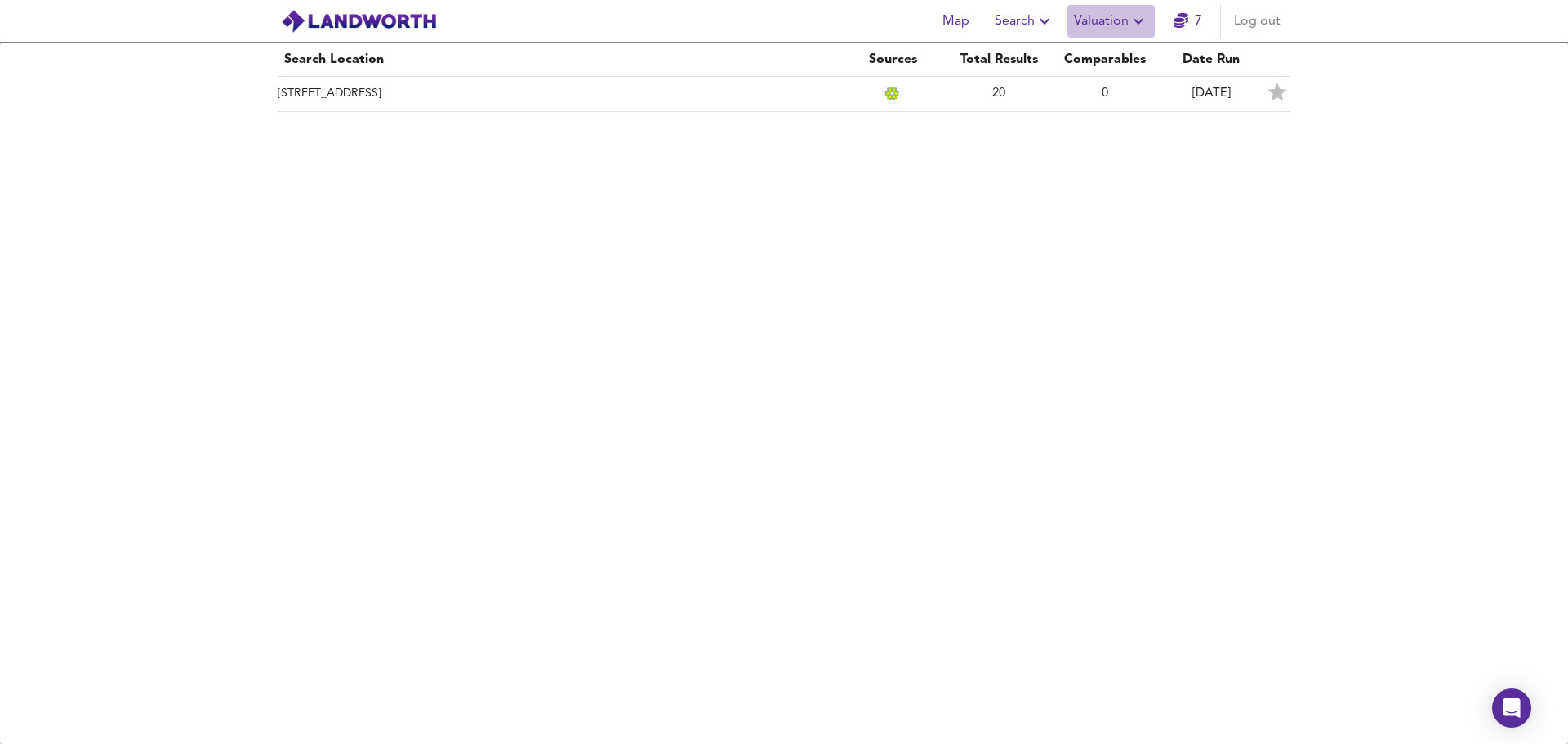
click at [1108, 14] on span "Valuation" at bounding box center [1110, 21] width 74 height 23
click at [1136, 89] on li "Valuation Report History" at bounding box center [1110, 88] width 195 height 29
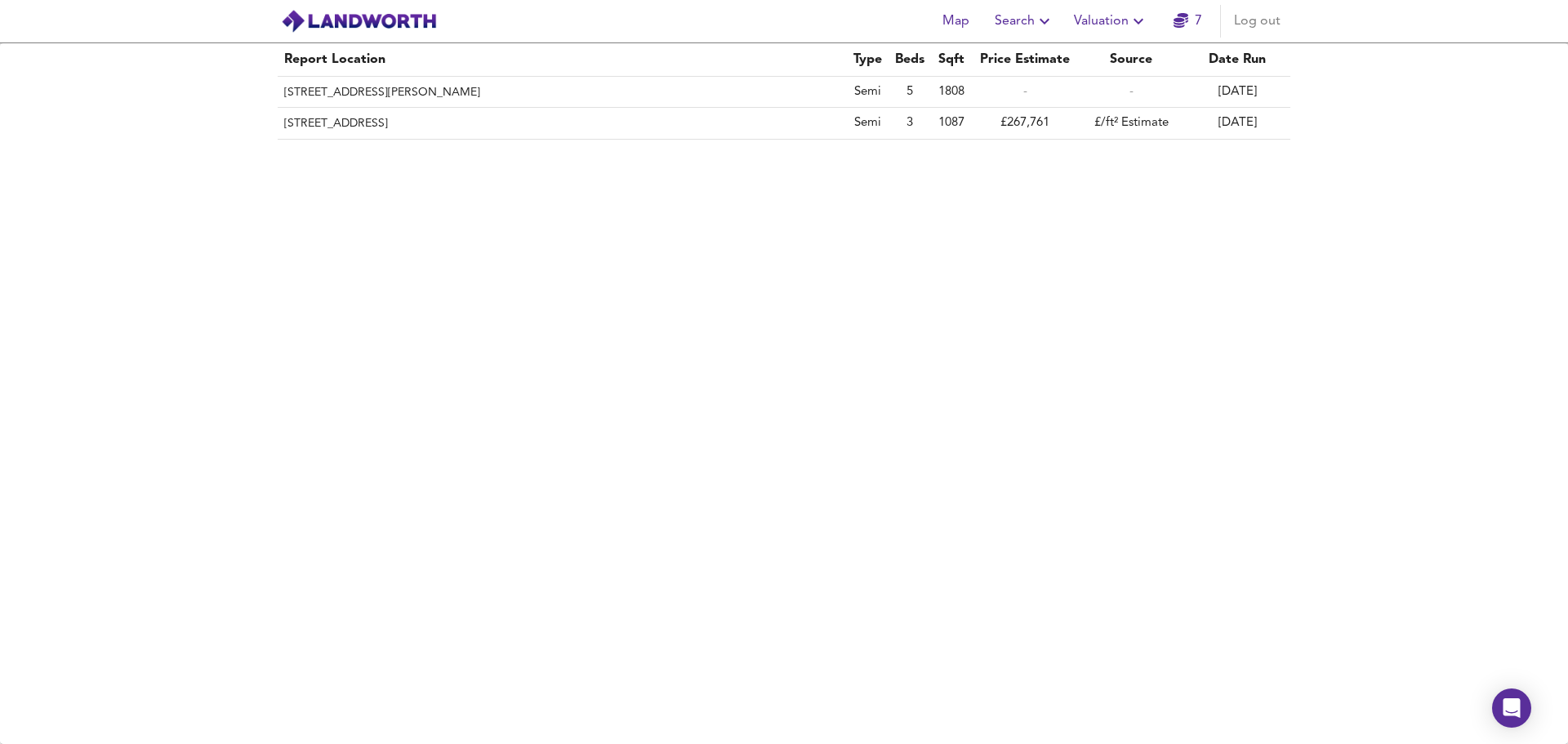
click at [395, 94] on th "6 Mead Avenue, Birmingham, B16 0QW" at bounding box center [562, 92] width 569 height 31
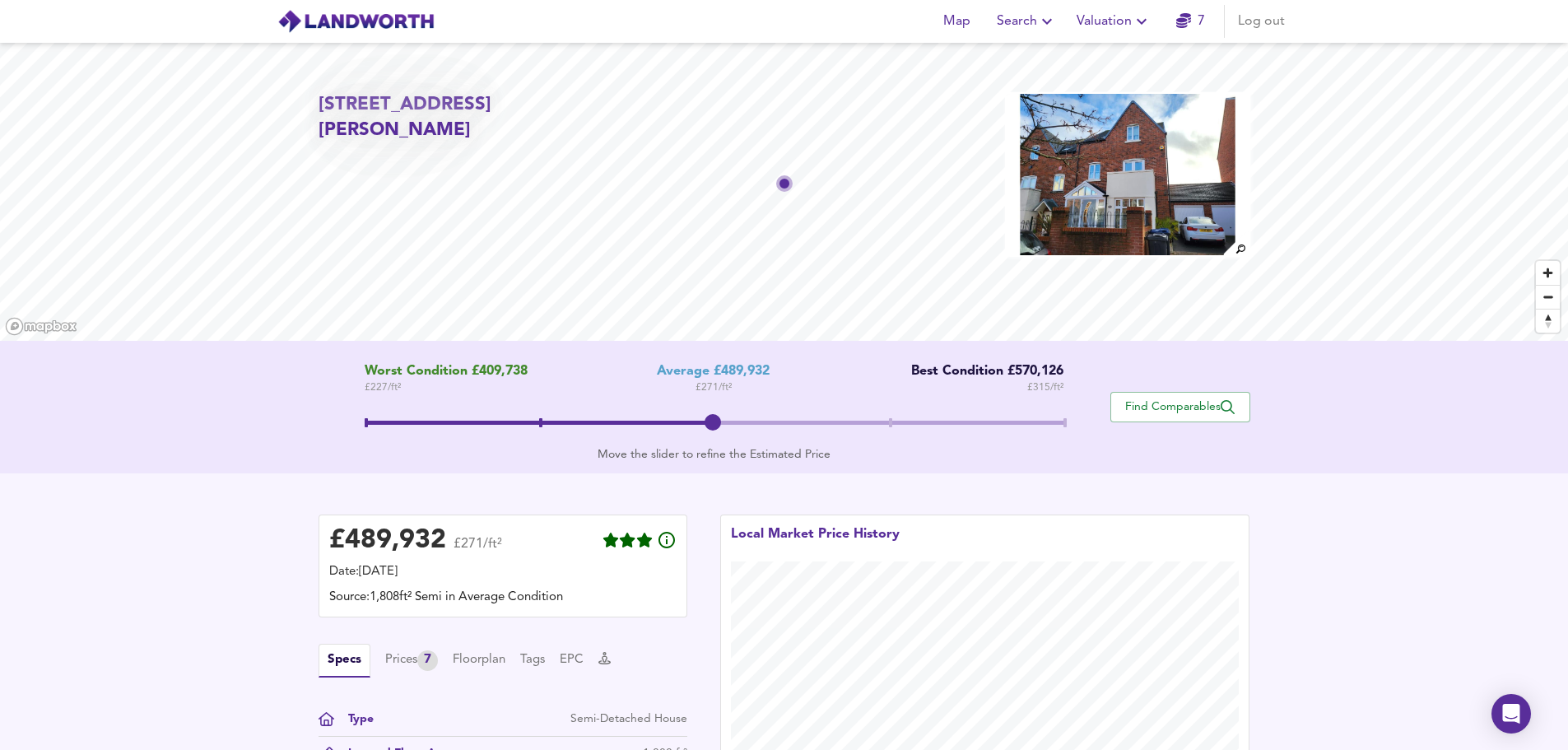
click at [1103, 18] on span "Valuation" at bounding box center [1114, 21] width 75 height 23
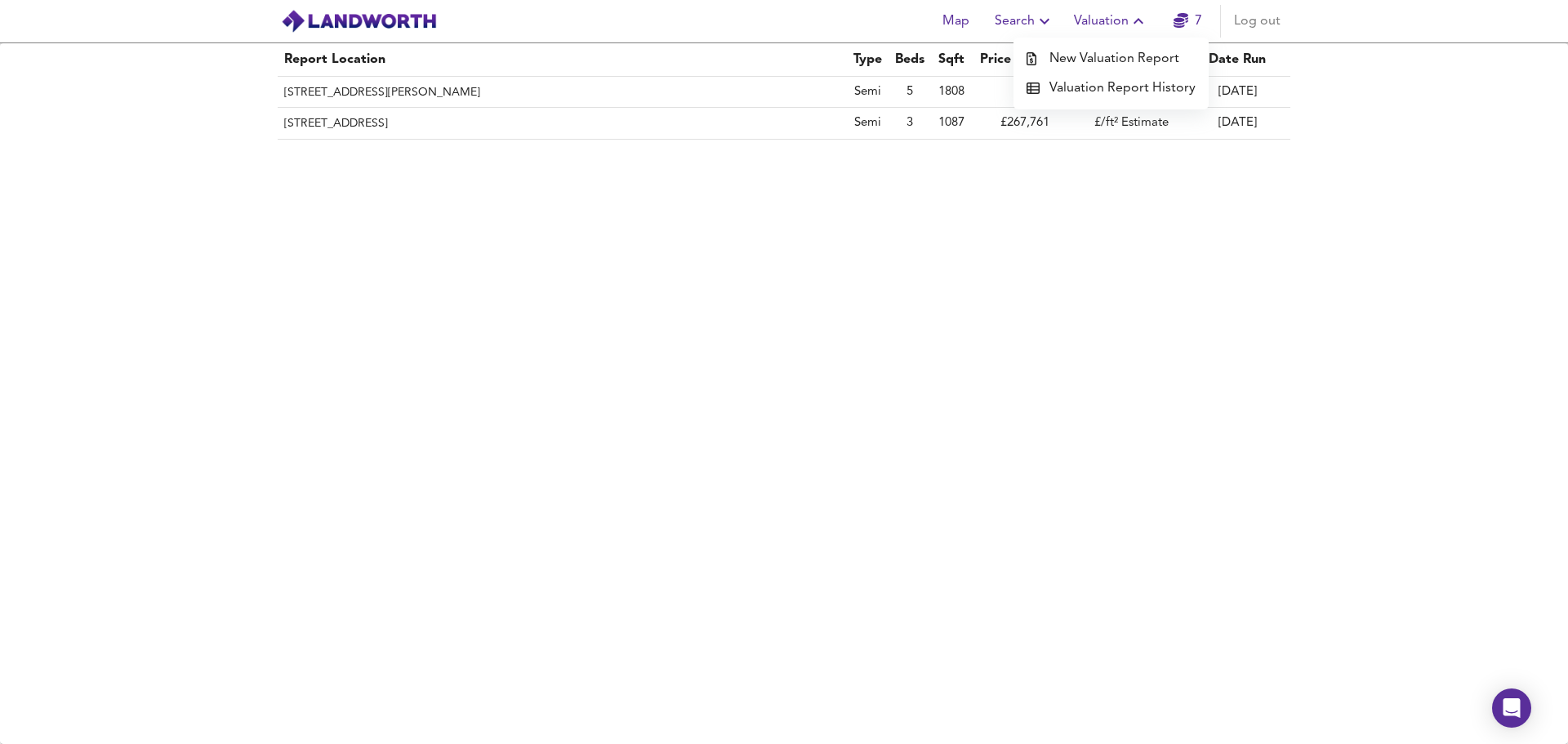
click at [445, 123] on th "153 Stubby Lane, Wolverhampton, WV11 3NE" at bounding box center [562, 124] width 569 height 31
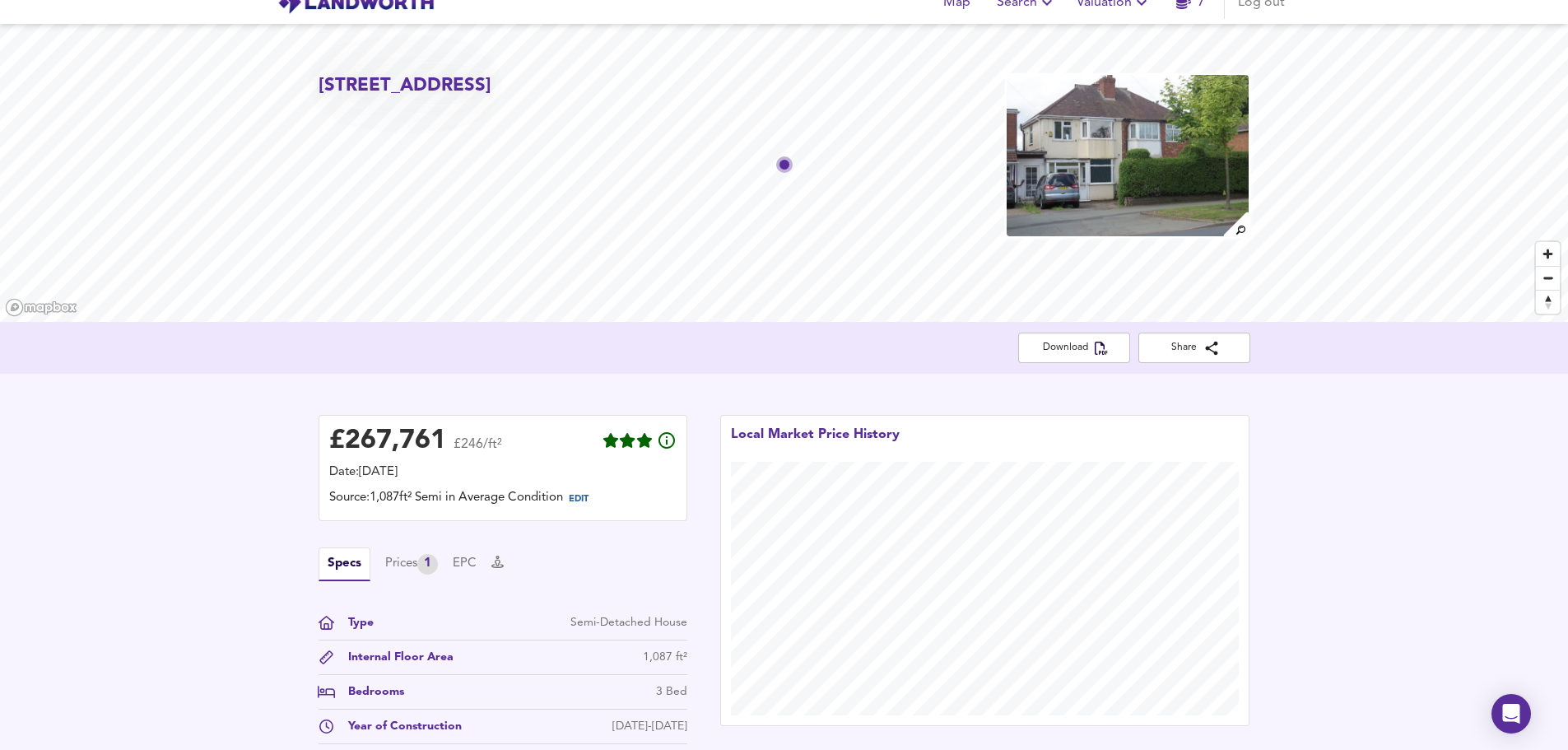
scroll to position [82, 0]
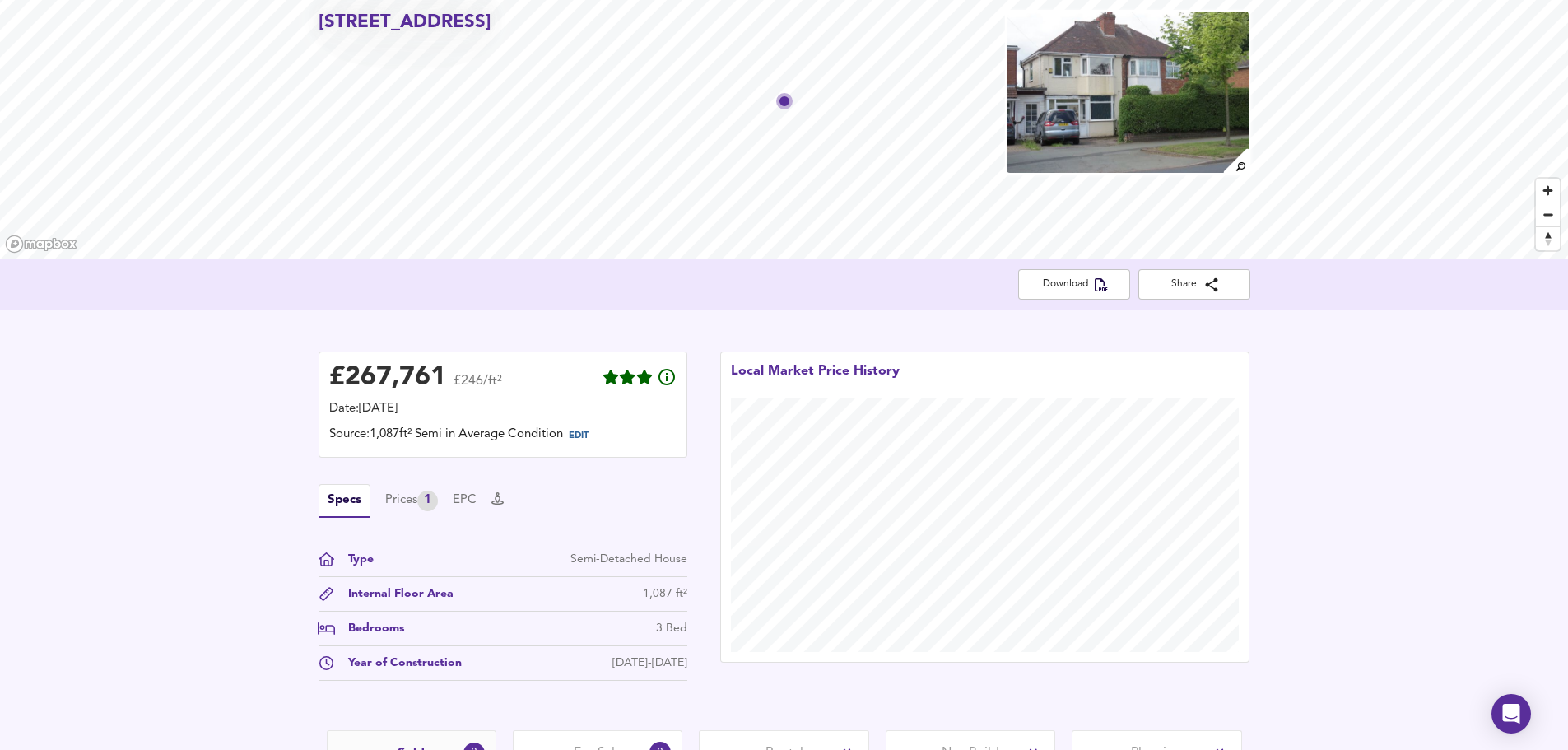
click at [456, 377] on span "£246/ft²" at bounding box center [477, 387] width 49 height 24
drag, startPoint x: 413, startPoint y: 429, endPoint x: 424, endPoint y: 432, distance: 11.4
click at [418, 430] on div "Source: 1,087ft² Semi in Average Condition EDIT" at bounding box center [503, 435] width 347 height 21
click at [588, 437] on span "EDIT" at bounding box center [578, 435] width 19 height 9
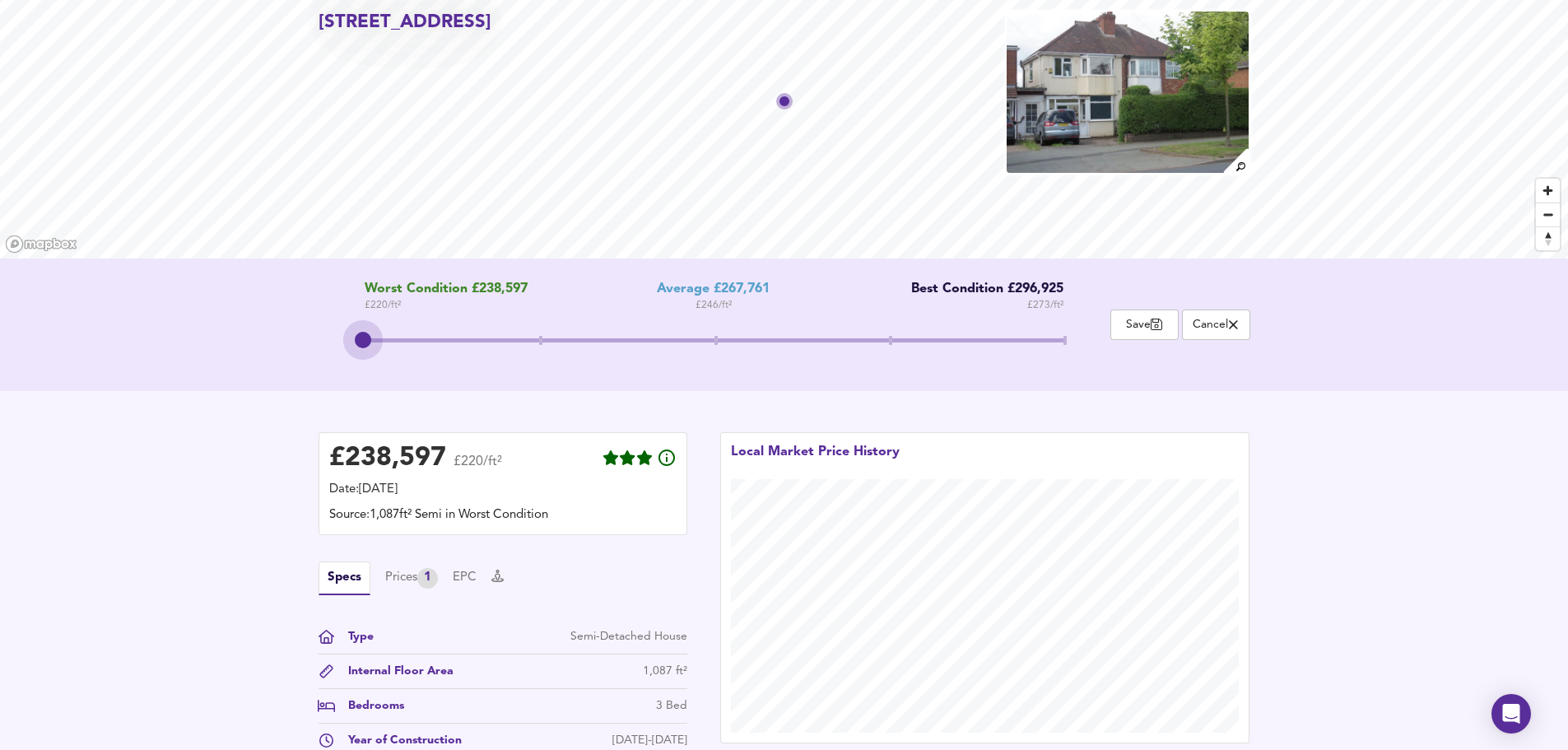
drag, startPoint x: 712, startPoint y: 339, endPoint x: 379, endPoint y: 332, distance: 333.1
click at [371, 332] on span at bounding box center [363, 339] width 17 height 17
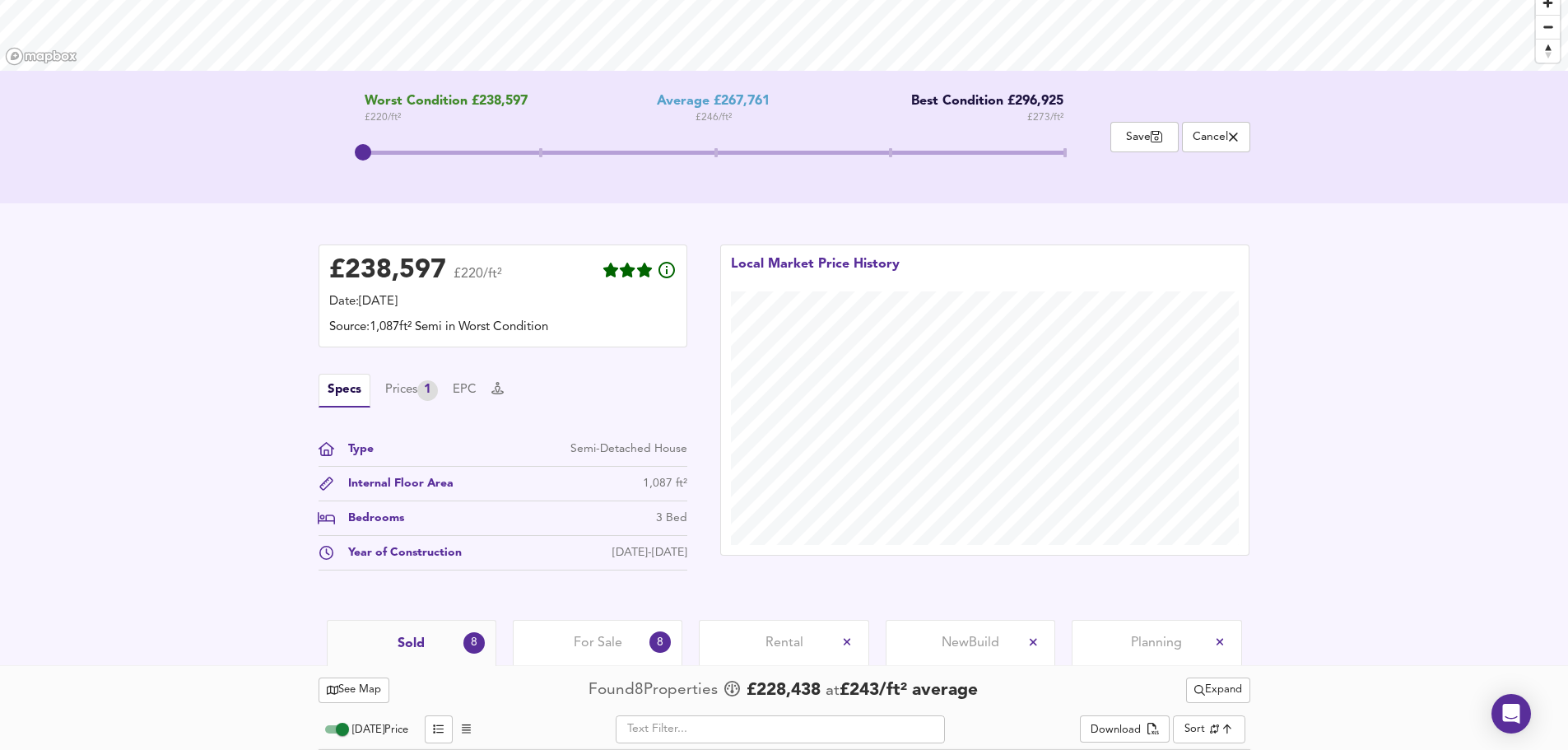
scroll to position [247, 0]
